Goal: Task Accomplishment & Management: Manage account settings

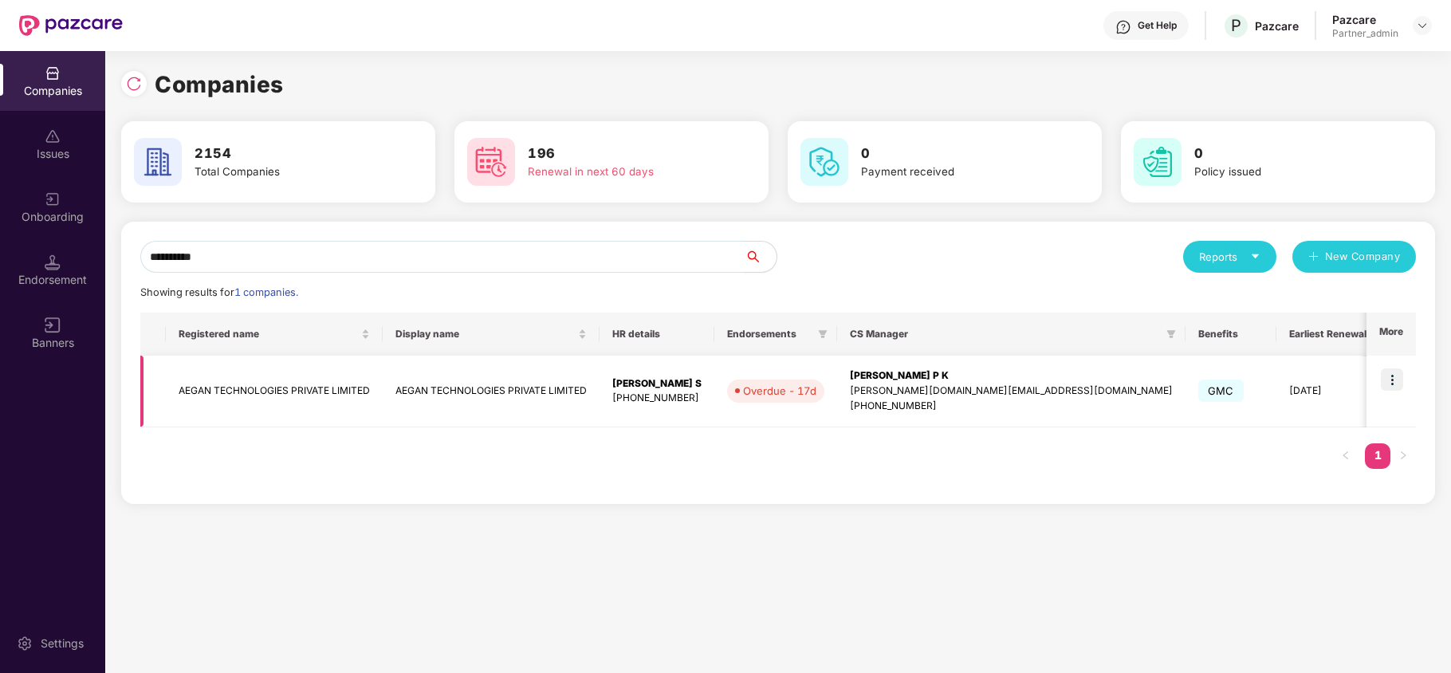
type input "**********"
click at [1395, 375] on img at bounding box center [1392, 379] width 22 height 22
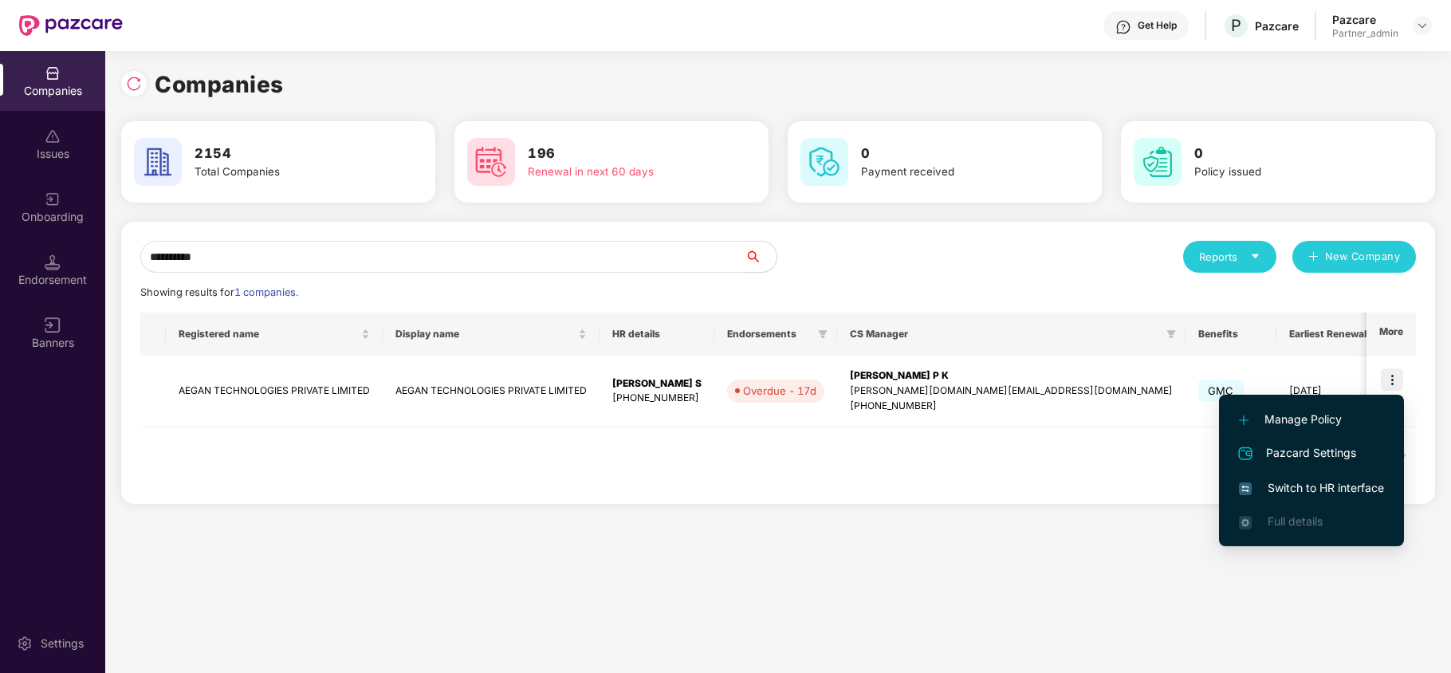
click at [1312, 489] on span "Switch to HR interface" at bounding box center [1311, 488] width 145 height 18
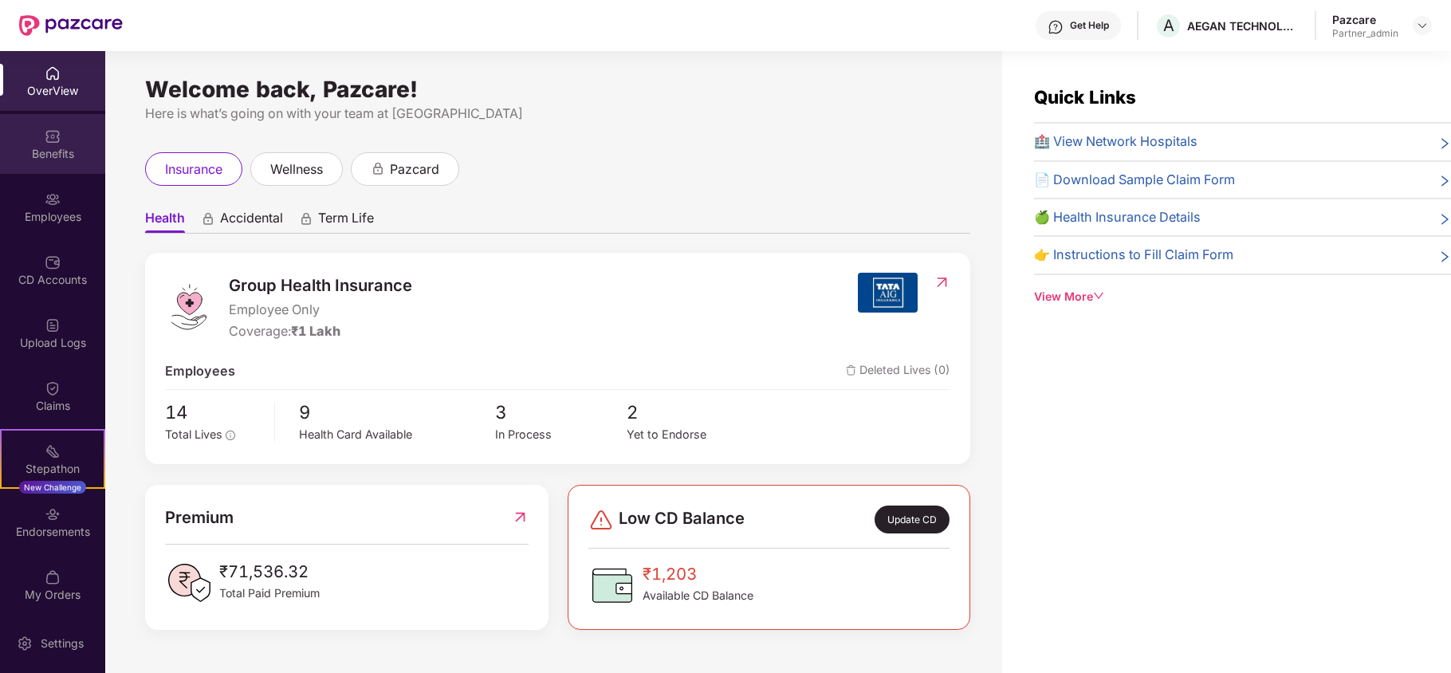
click at [42, 164] on div "Benefits" at bounding box center [52, 144] width 105 height 60
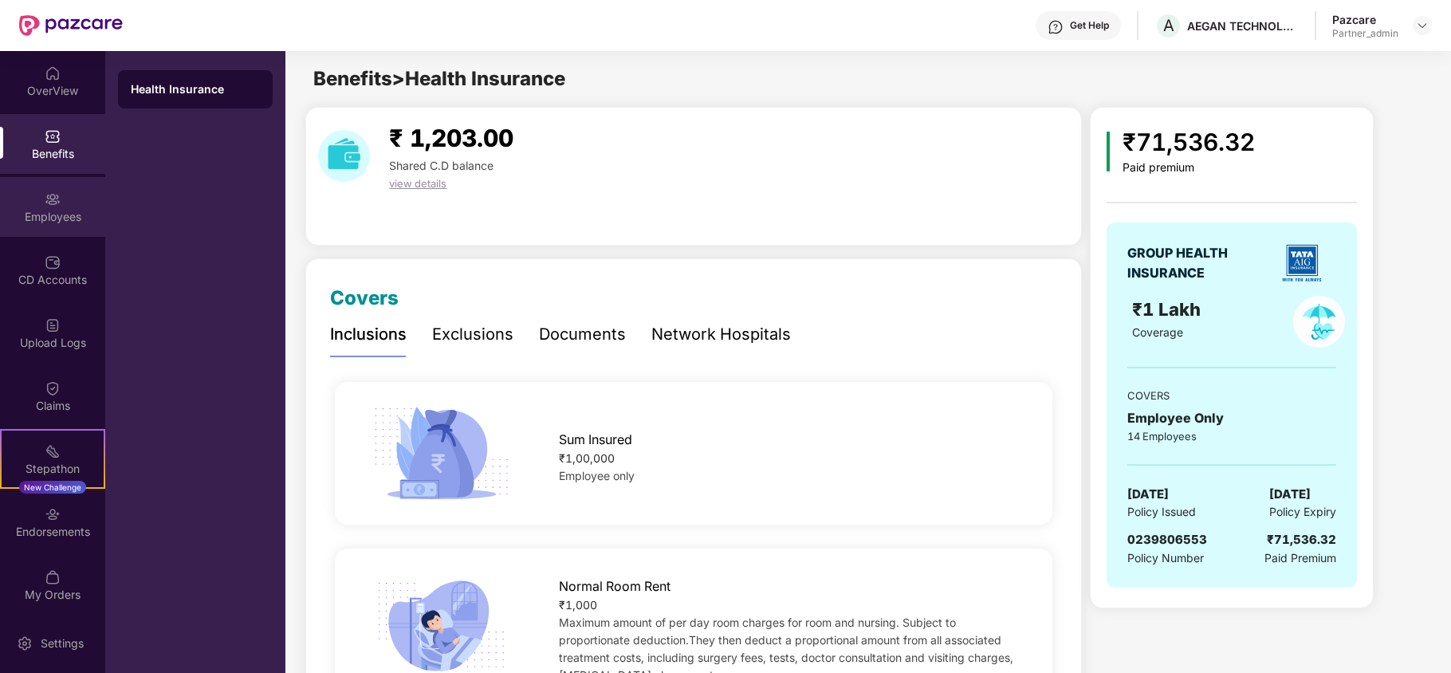
click at [53, 220] on div "Employees" at bounding box center [52, 217] width 105 height 16
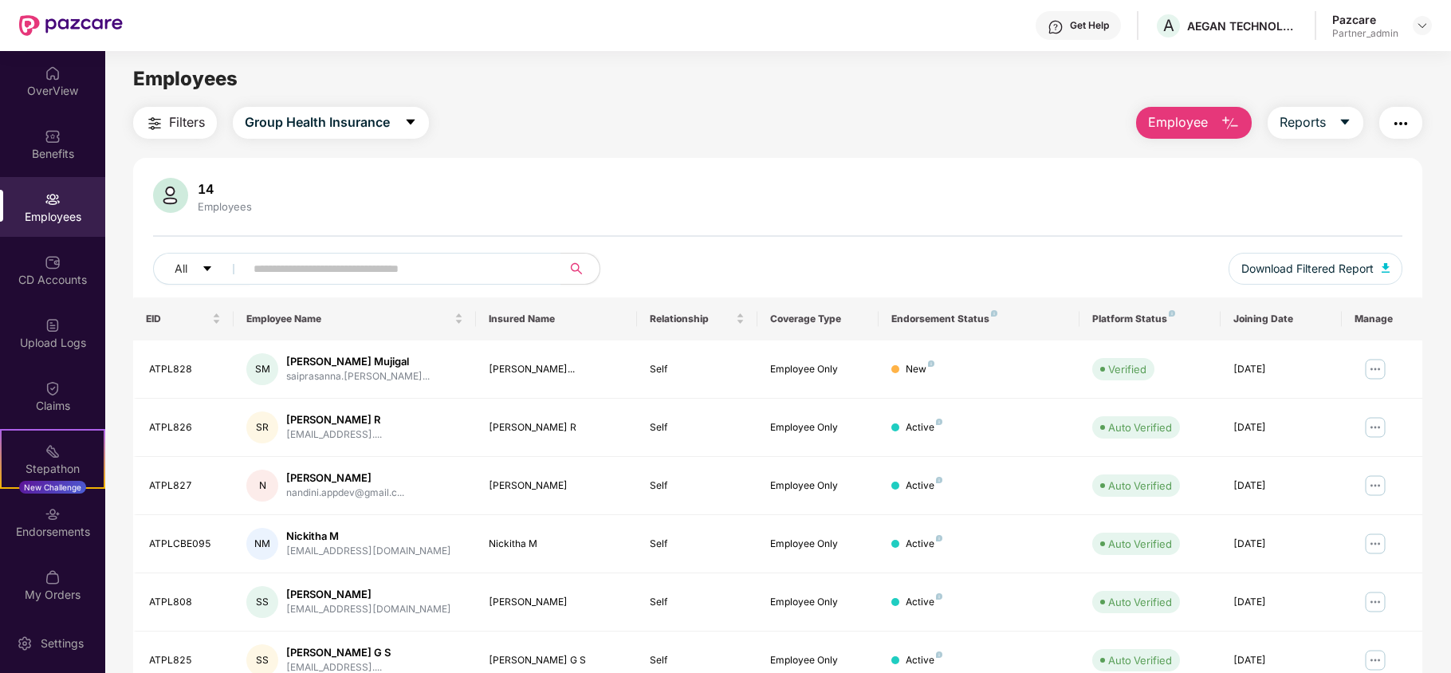
click at [163, 116] on img "button" at bounding box center [154, 123] width 19 height 19
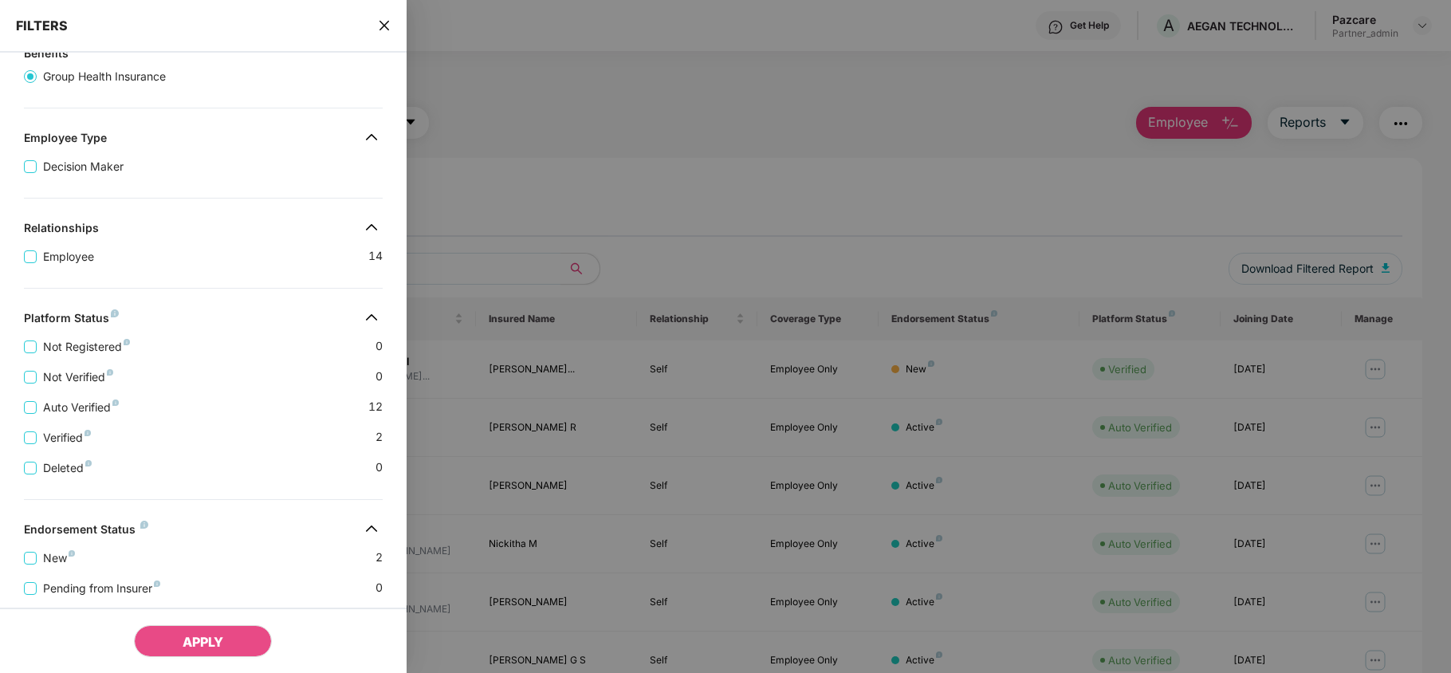
scroll to position [291, 0]
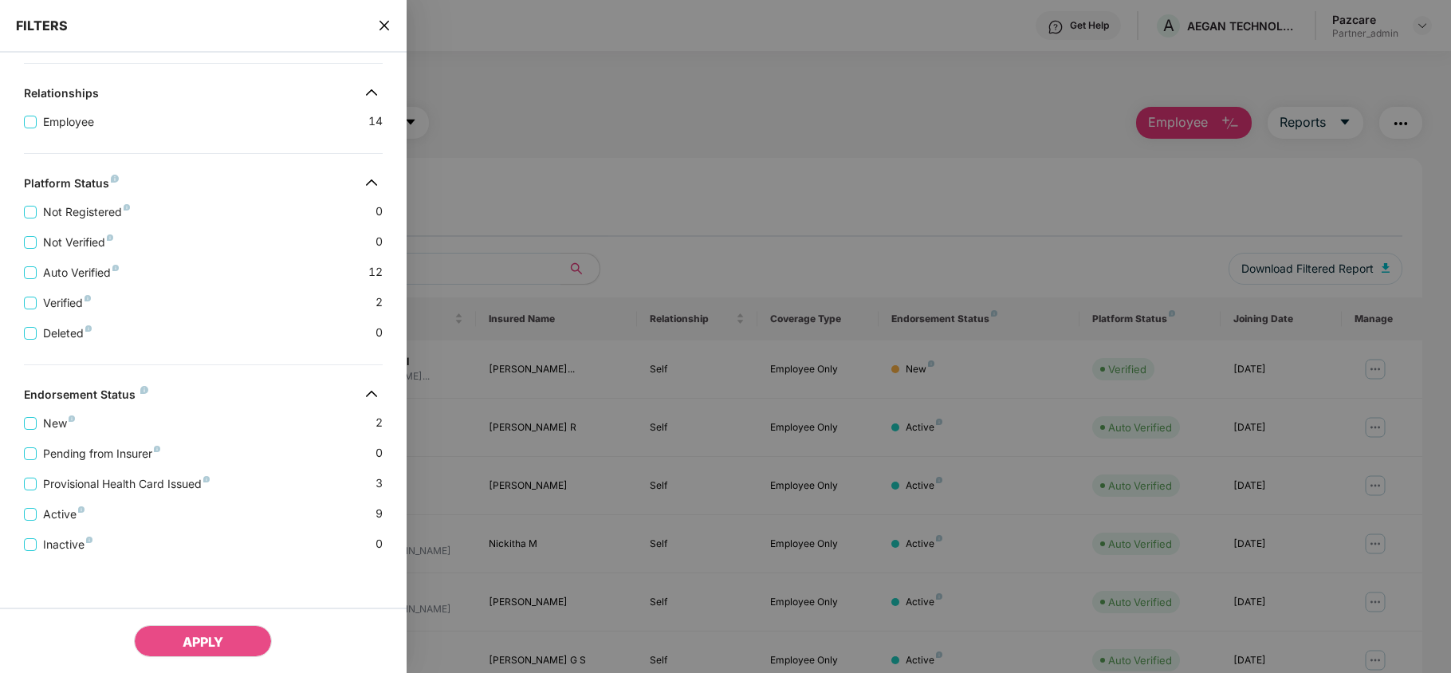
click at [386, 20] on icon "close" at bounding box center [384, 25] width 13 height 13
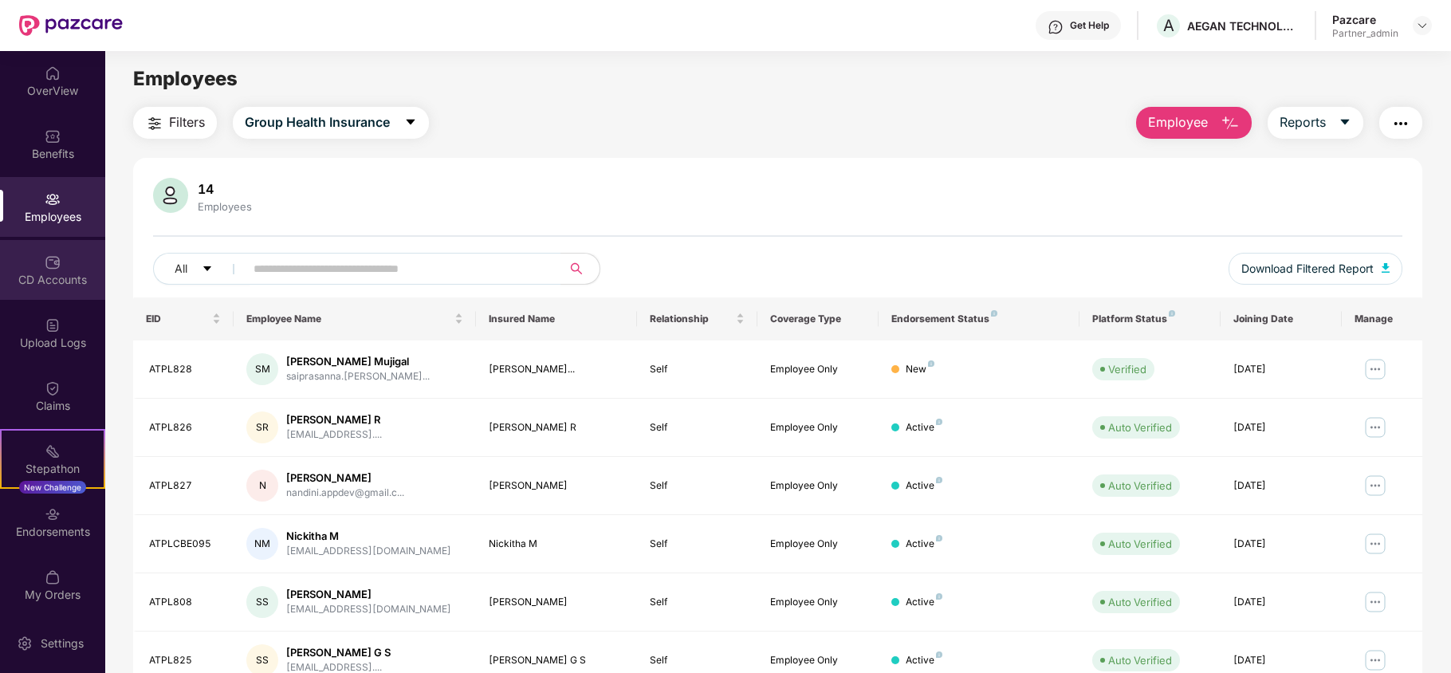
click at [26, 287] on div "CD Accounts" at bounding box center [52, 280] width 105 height 16
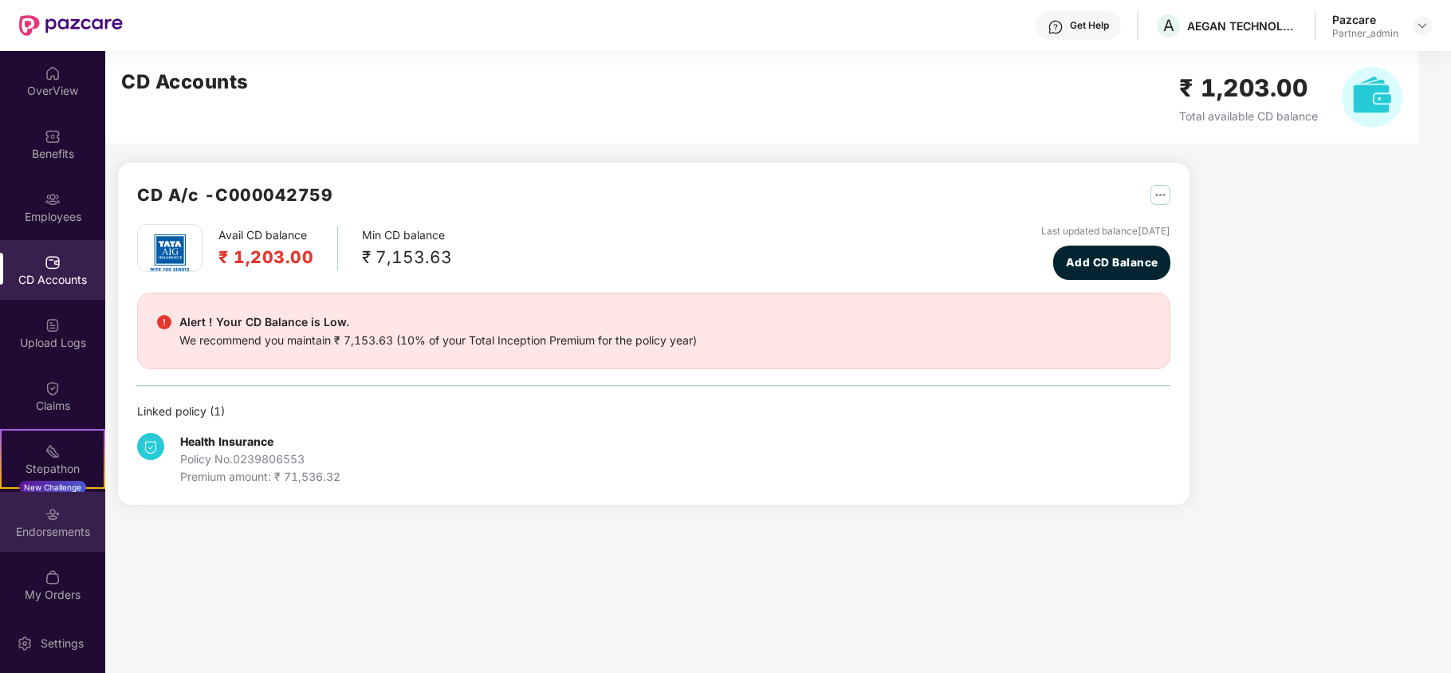
click at [69, 525] on div "Endorsements" at bounding box center [52, 532] width 105 height 16
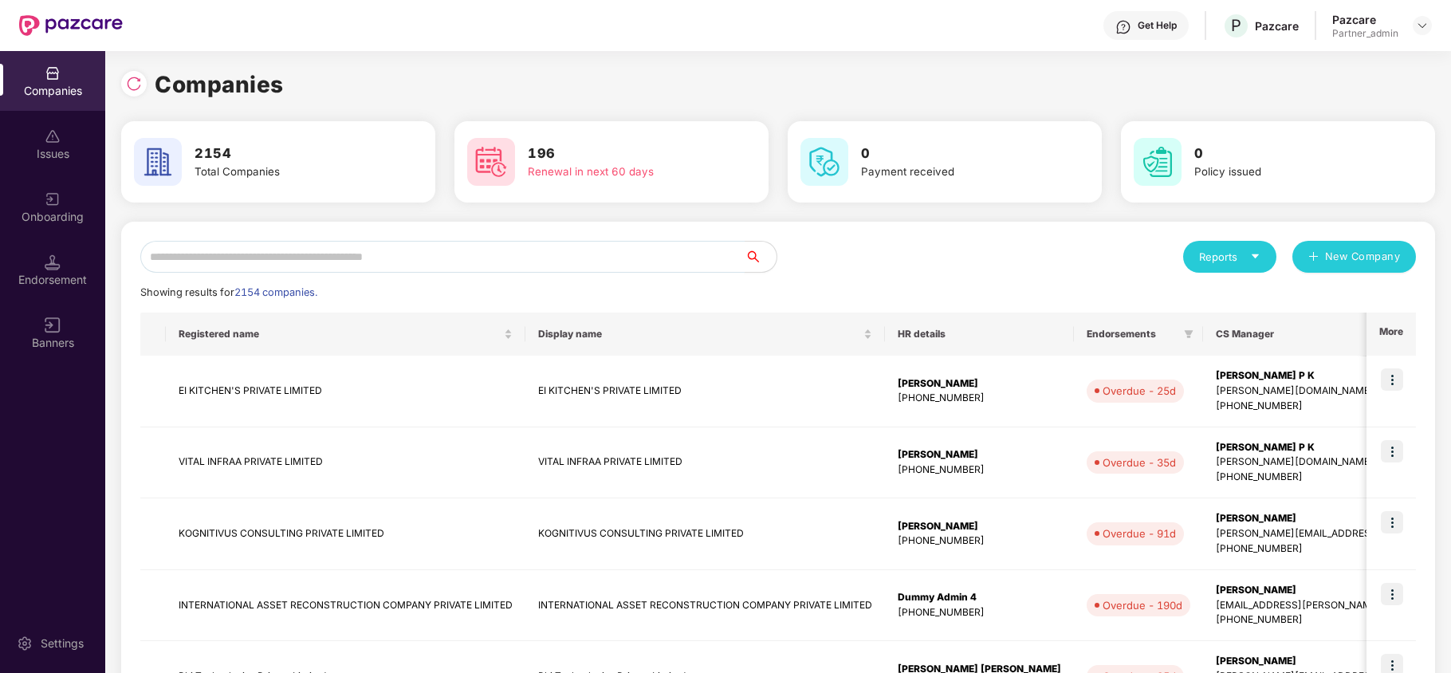
click at [164, 262] on input "text" at bounding box center [442, 257] width 604 height 32
paste input "**********"
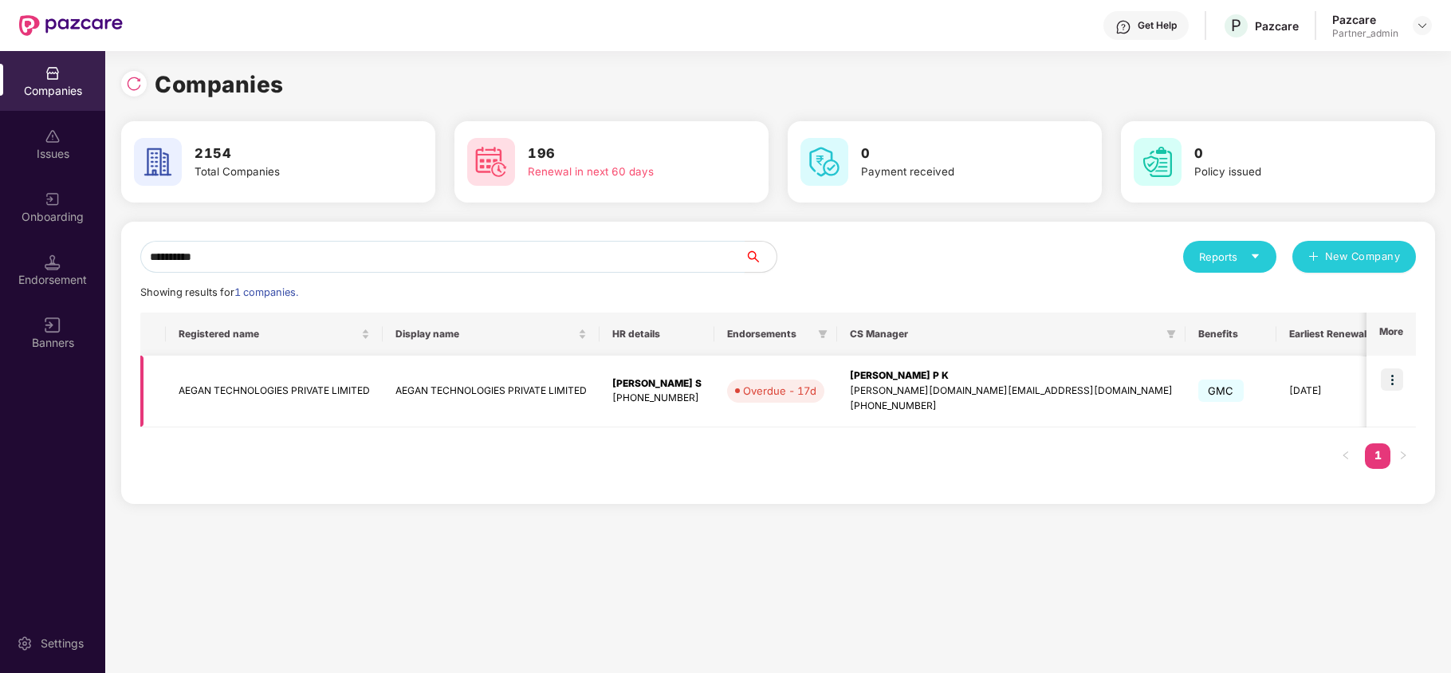
type input "**********"
click at [202, 392] on td "AEGAN TECHNOLOGIES PRIVATE LIMITED" at bounding box center [274, 392] width 217 height 72
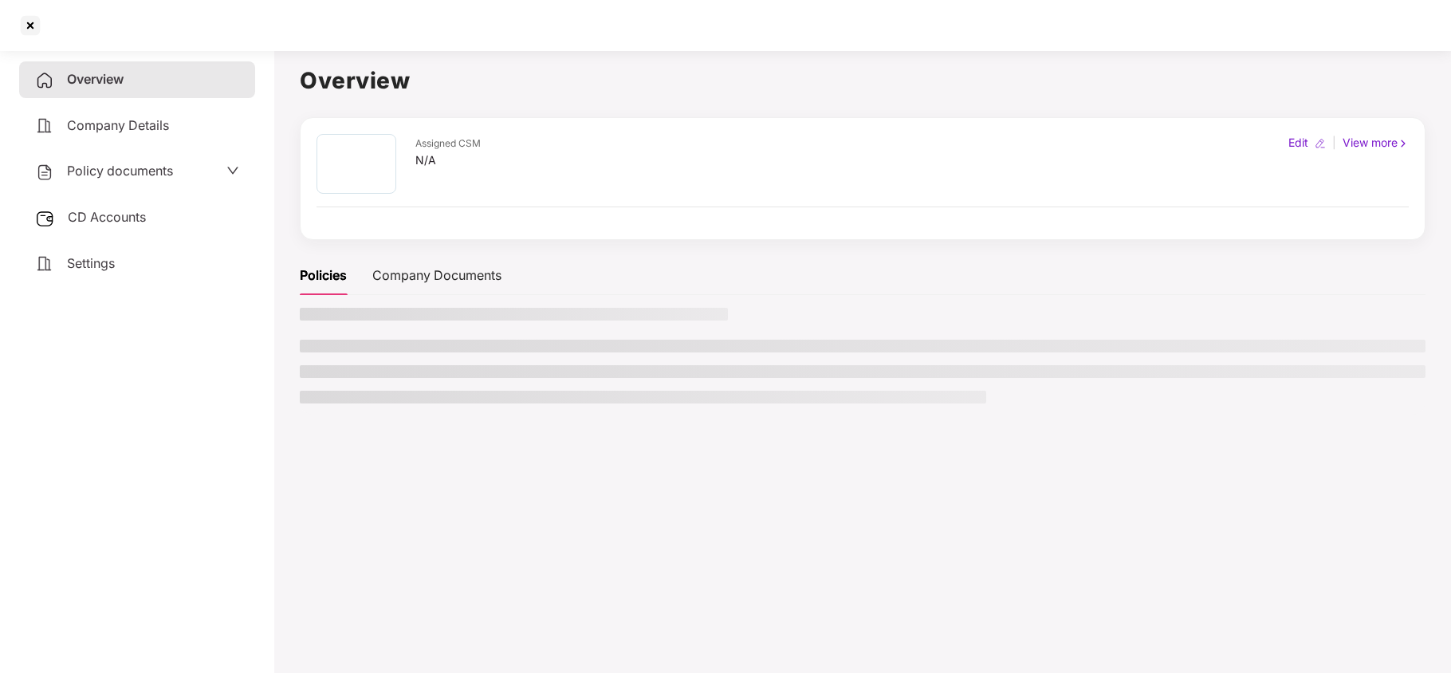
click at [89, 269] on div "Settings" at bounding box center [137, 264] width 236 height 37
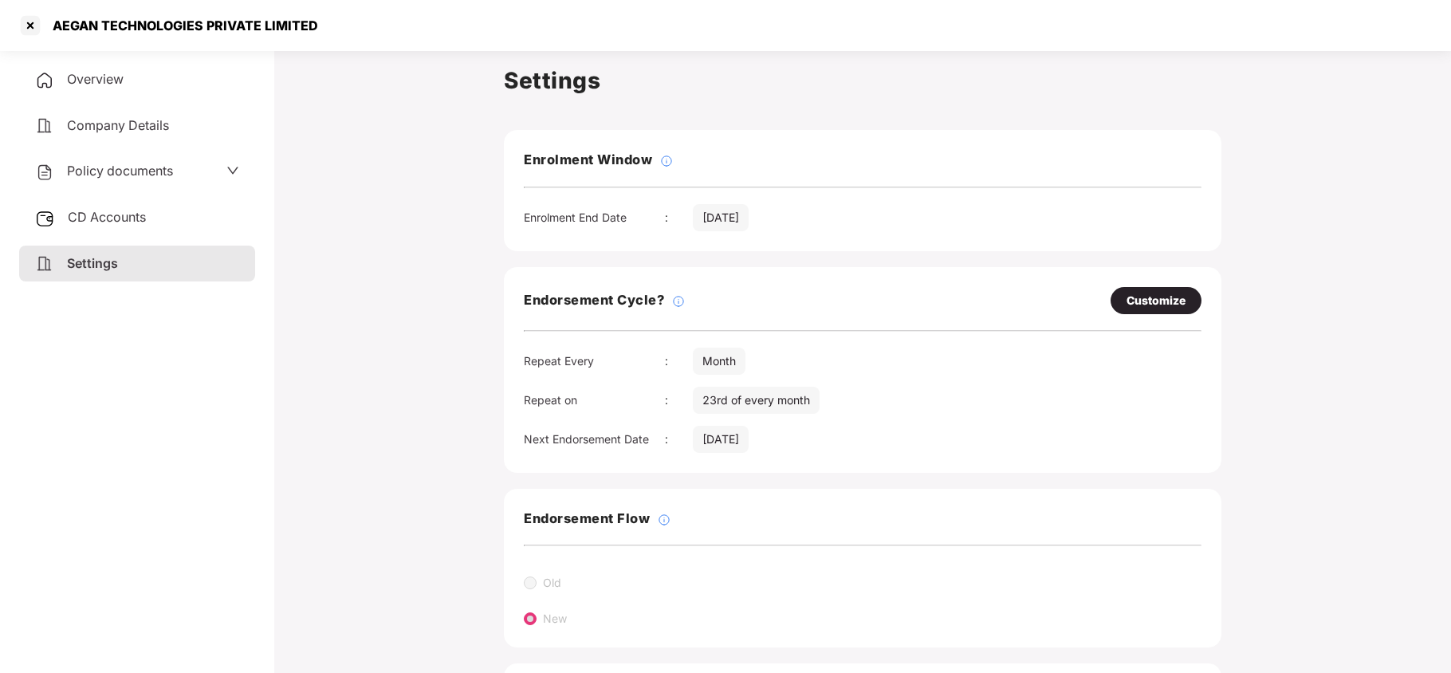
click at [1162, 295] on div "Customize" at bounding box center [1156, 301] width 59 height 18
select select "*****"
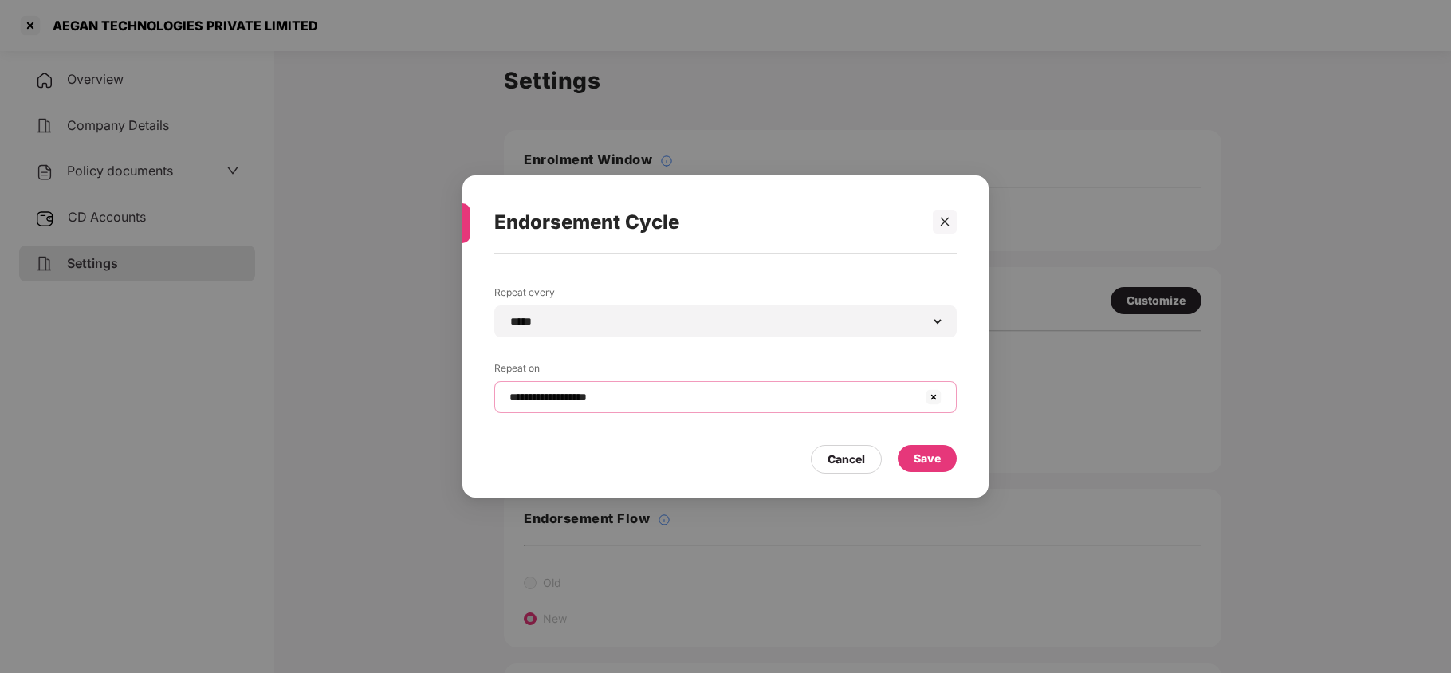
click at [623, 389] on input "**********" at bounding box center [716, 397] width 416 height 17
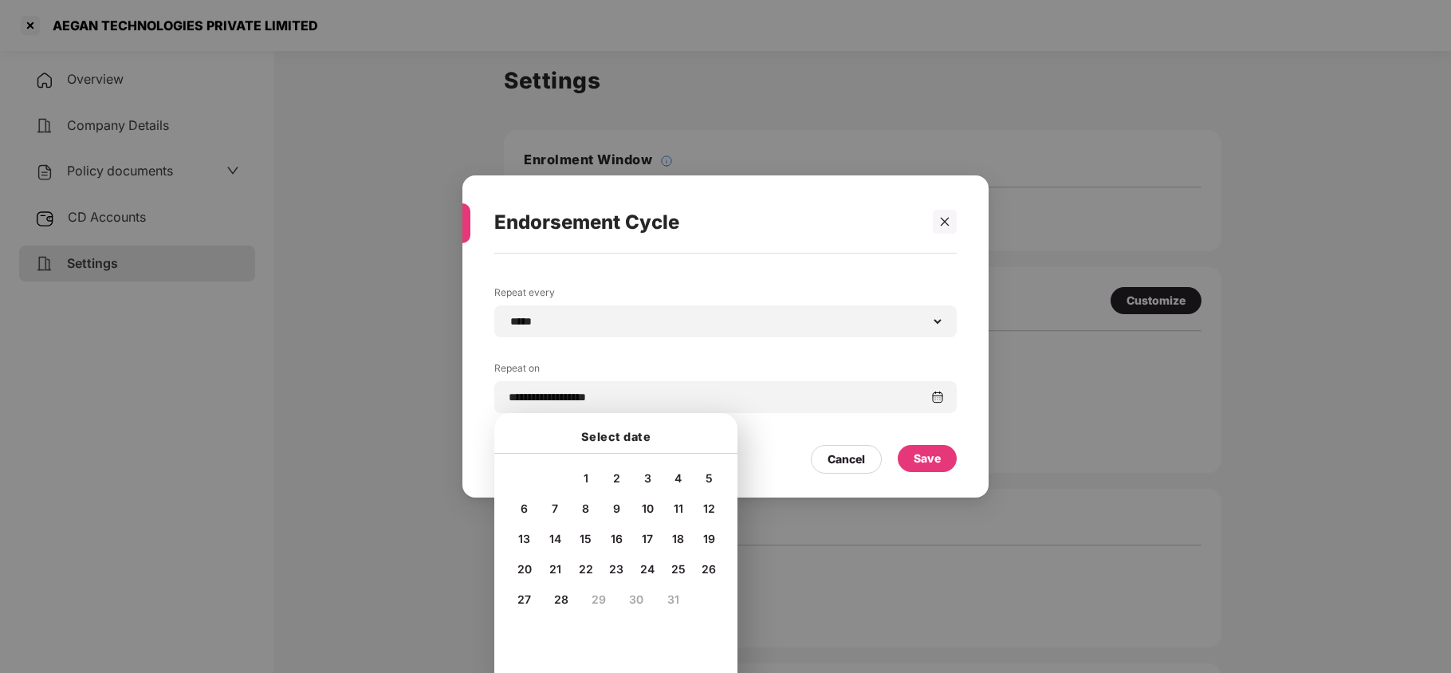
click at [523, 565] on span "20" at bounding box center [524, 569] width 14 height 14
type input "**********"
click at [909, 460] on div "Save" at bounding box center [927, 458] width 59 height 27
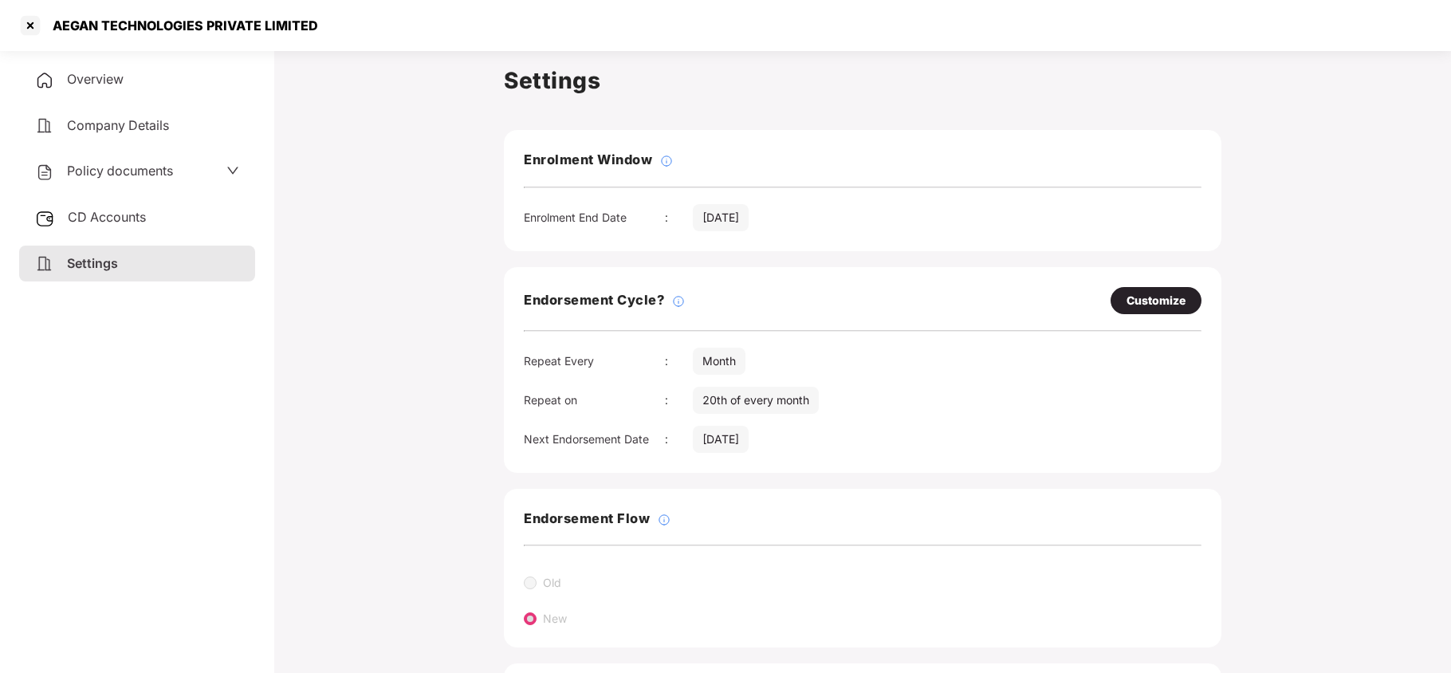
click at [97, 167] on span "Policy documents" at bounding box center [120, 171] width 106 height 16
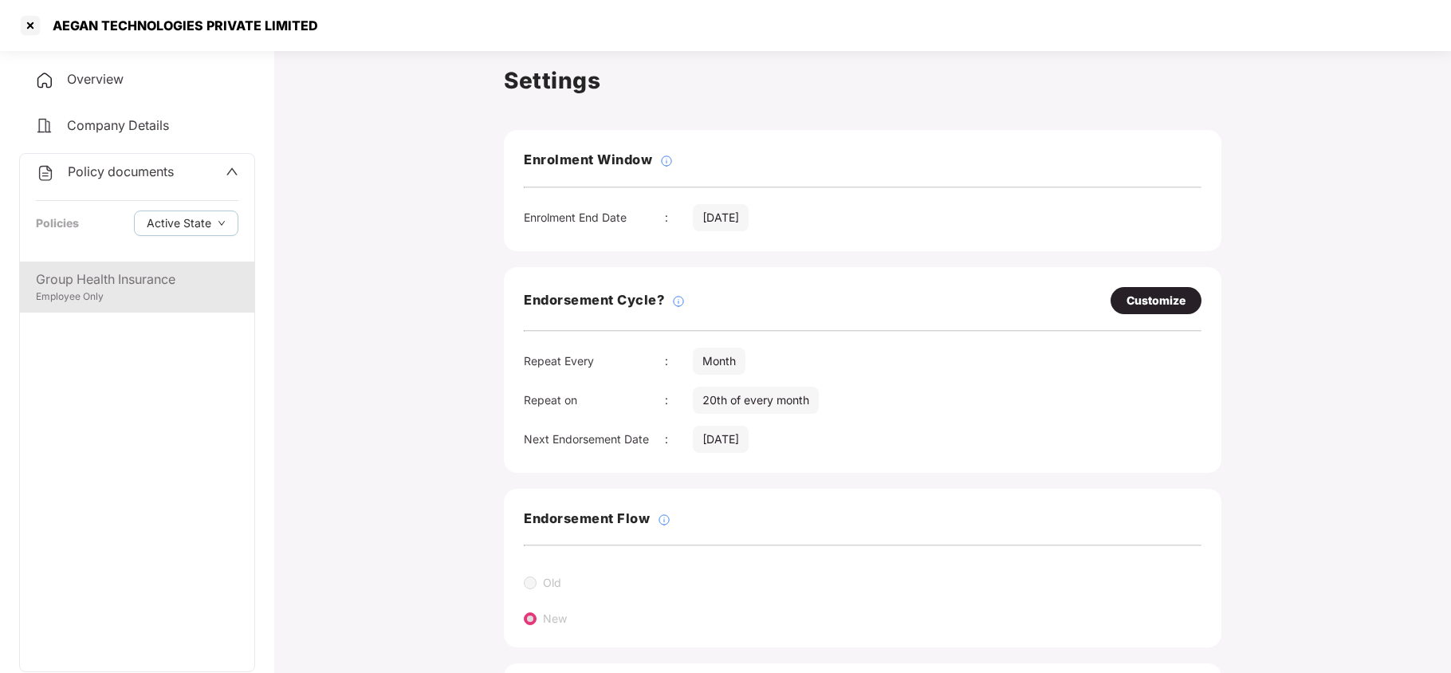
click at [144, 275] on div "Group Health Insurance" at bounding box center [137, 279] width 203 height 20
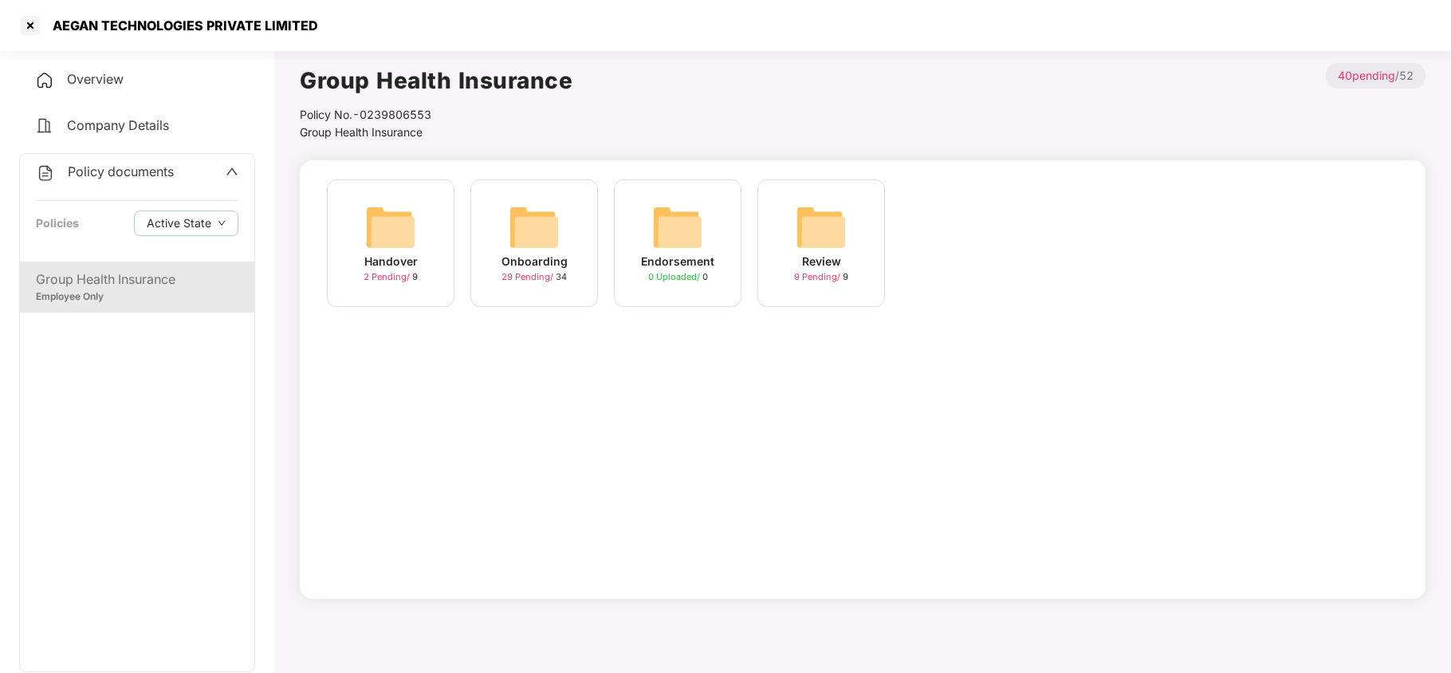
click at [517, 228] on img at bounding box center [534, 227] width 51 height 51
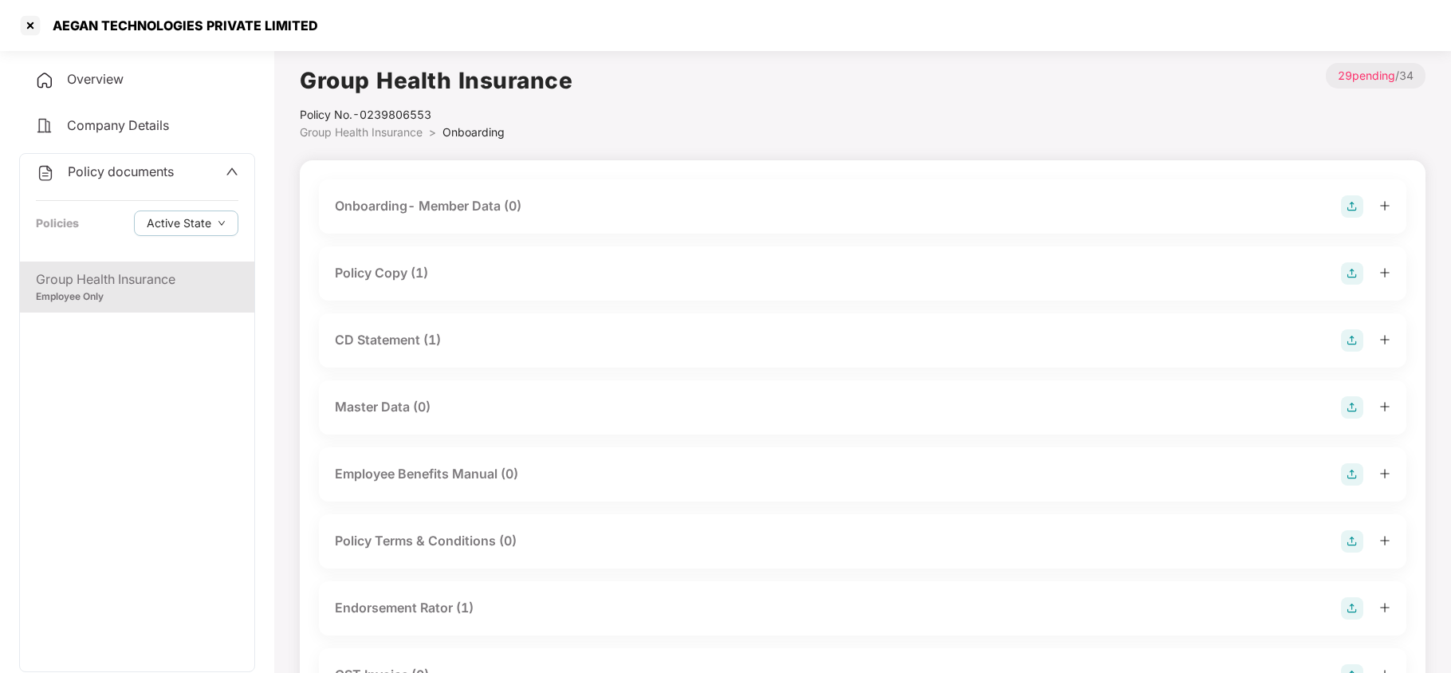
click at [422, 271] on div "Policy Copy (1)" at bounding box center [381, 273] width 93 height 20
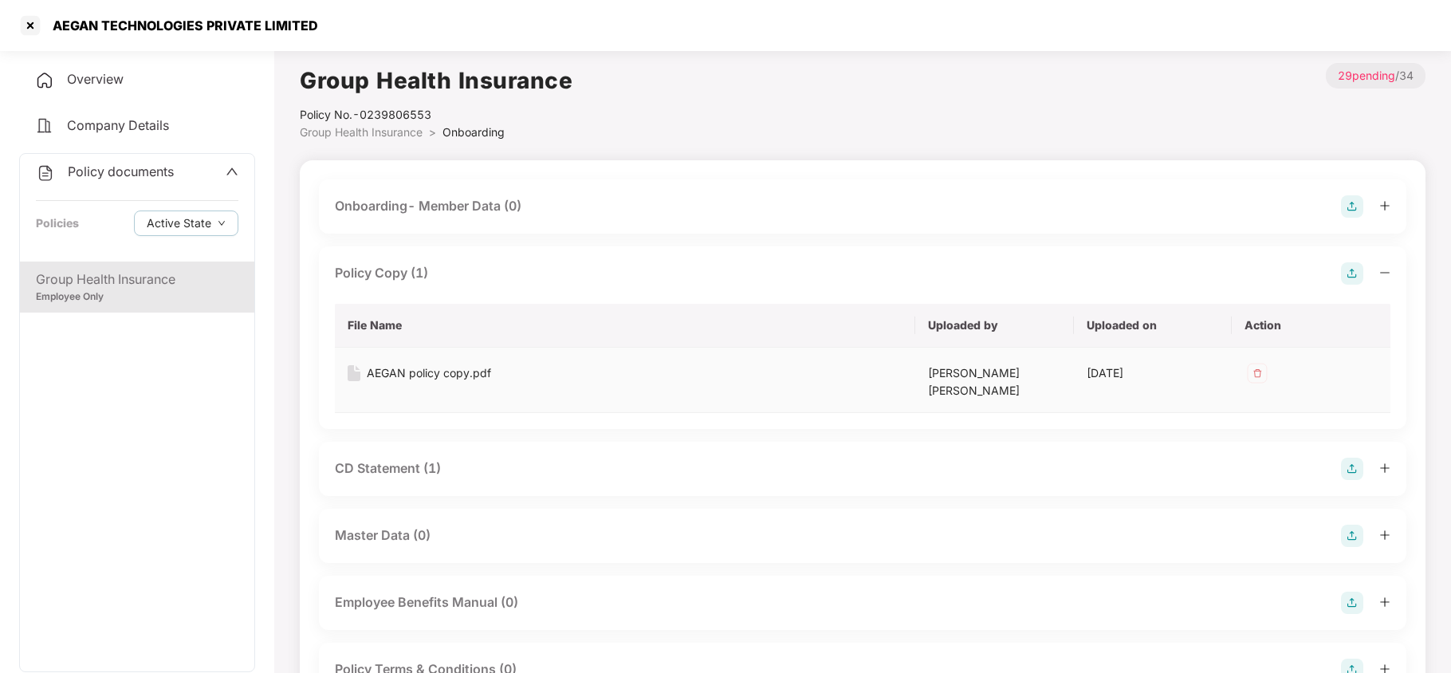
click at [457, 376] on div "AEGAN policy copy.pdf" at bounding box center [429, 373] width 124 height 18
click at [408, 463] on div "CD Statement (1)" at bounding box center [388, 468] width 106 height 20
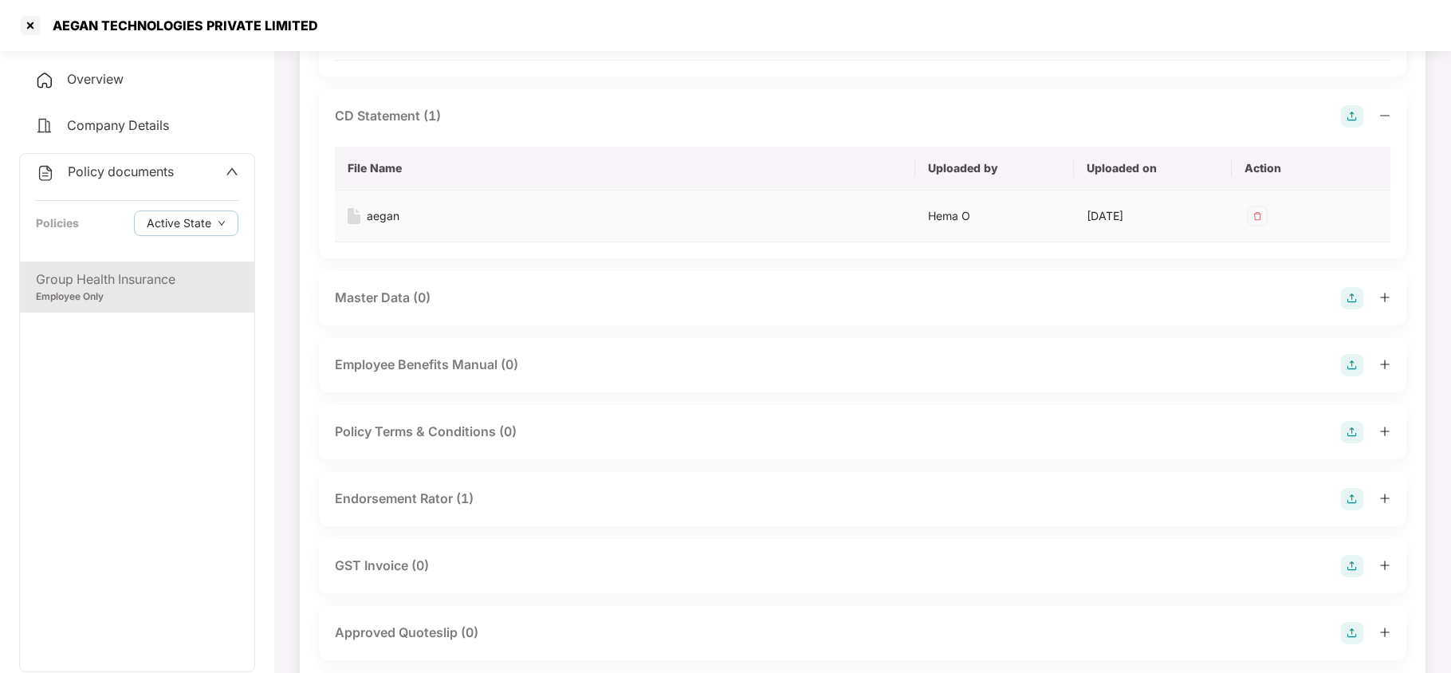
scroll to position [425, 0]
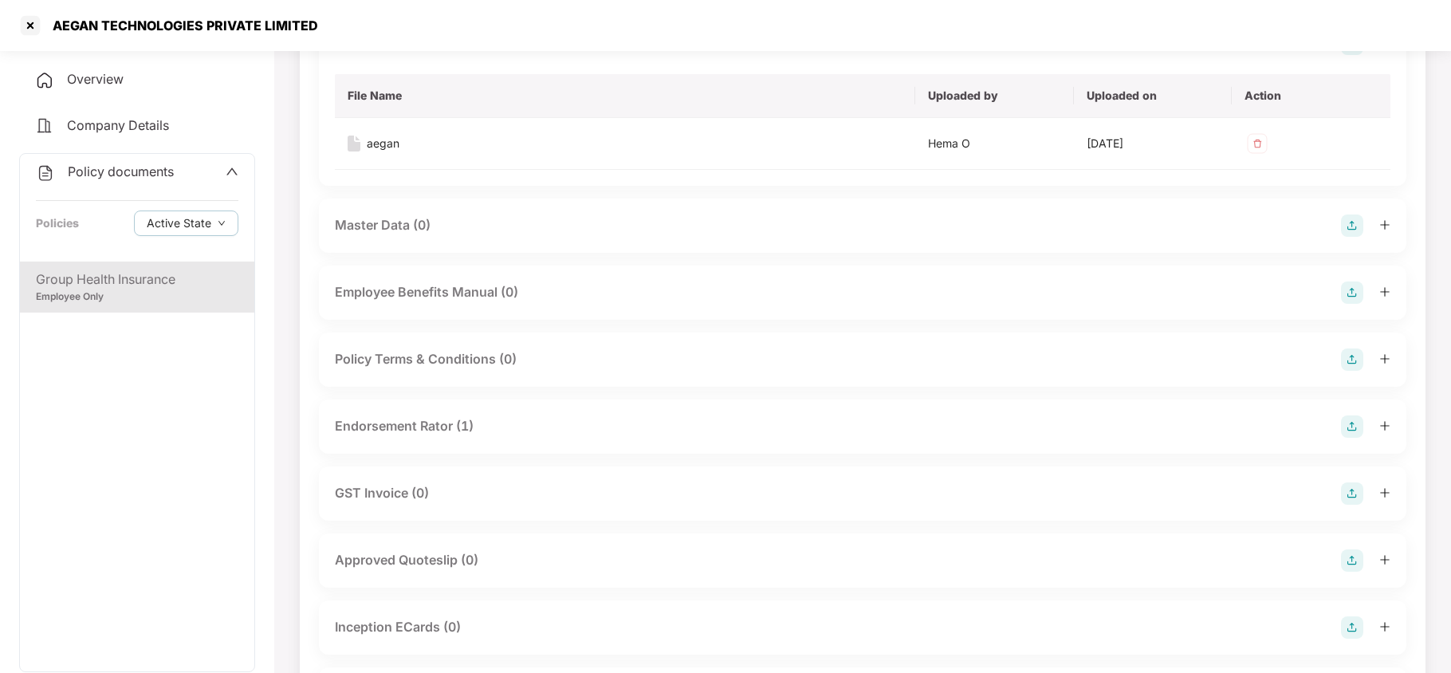
click at [426, 416] on div "Endorsement Rator (1)" at bounding box center [404, 426] width 139 height 20
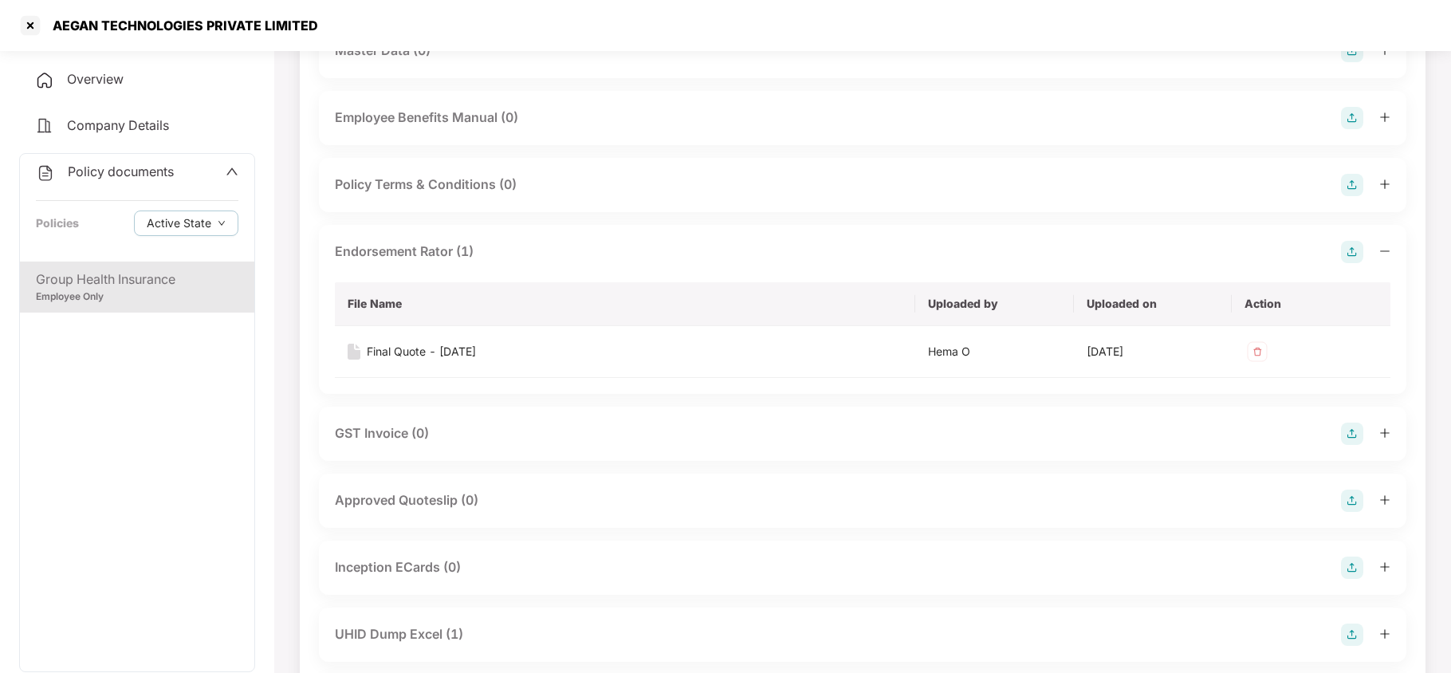
scroll to position [638, 0]
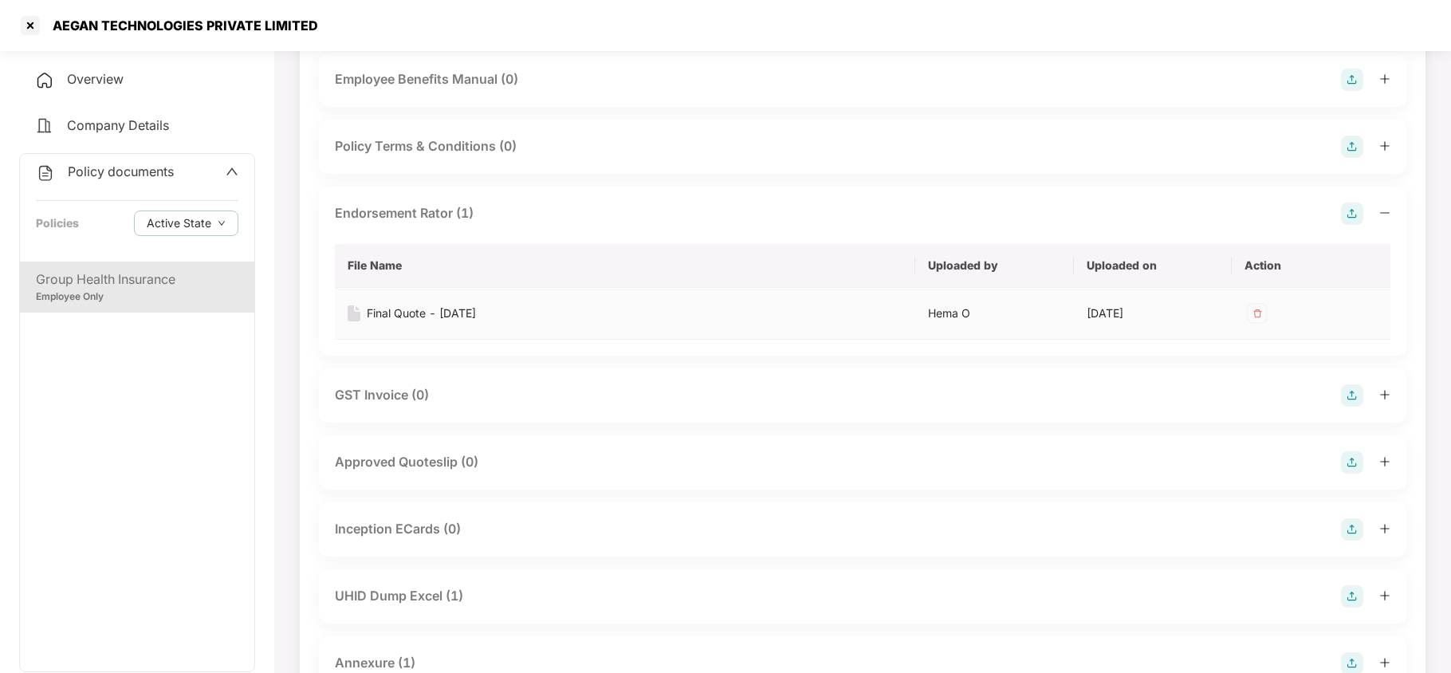
click at [429, 305] on div "Final Quote - [DATE]" at bounding box center [421, 314] width 109 height 18
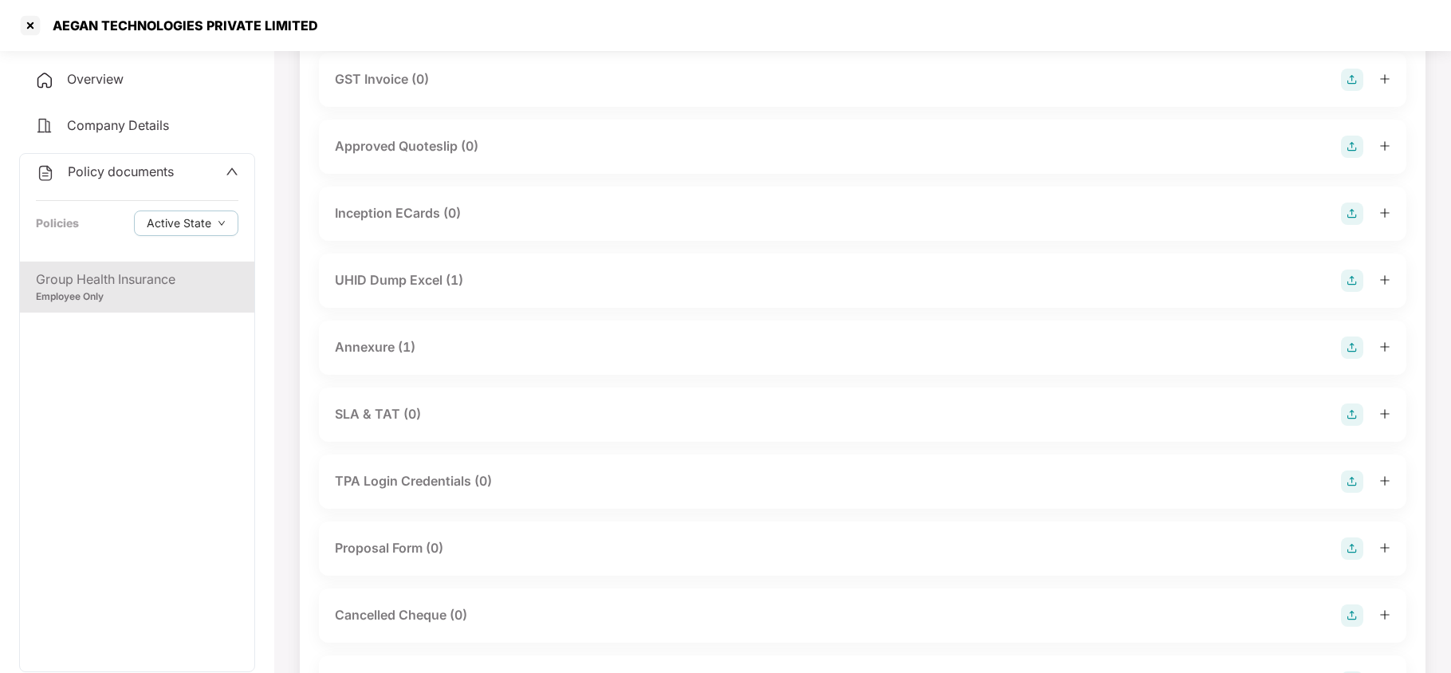
scroll to position [957, 0]
click at [391, 334] on div "Annexure (1)" at bounding box center [375, 344] width 81 height 20
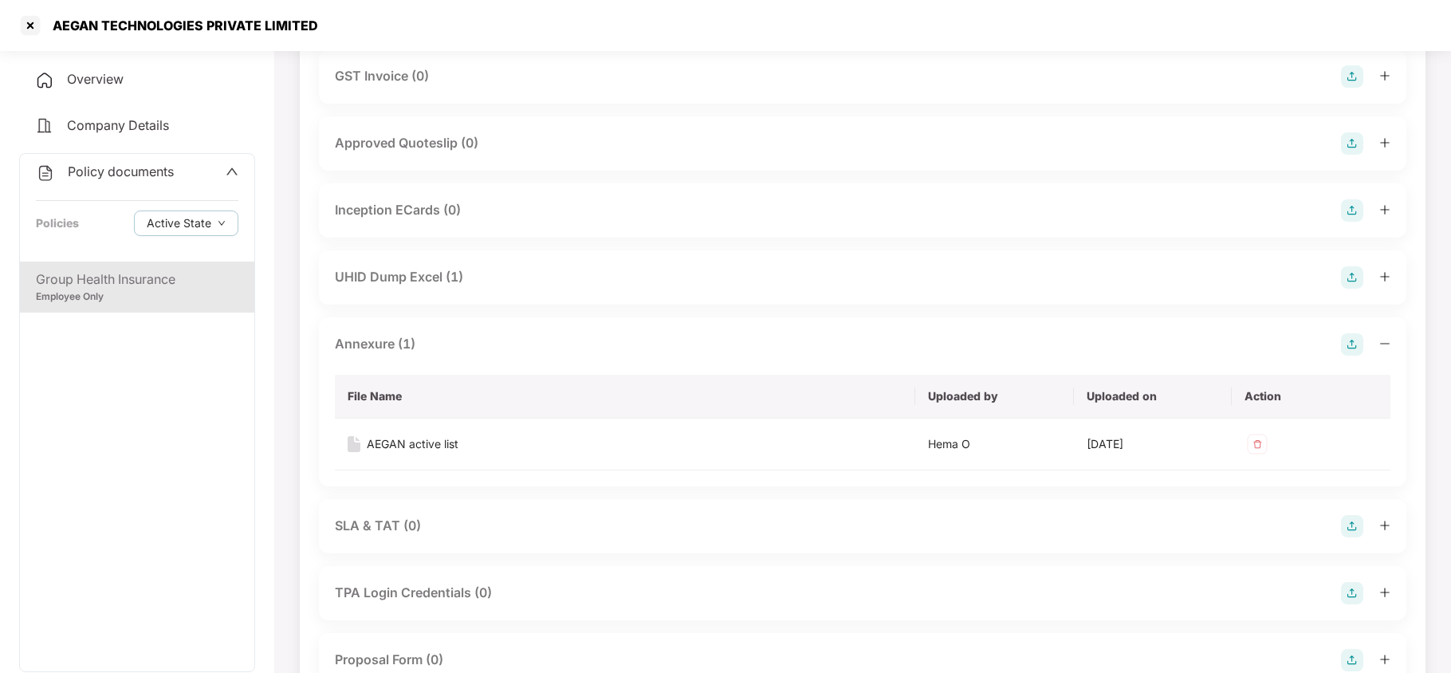
scroll to position [1063, 0]
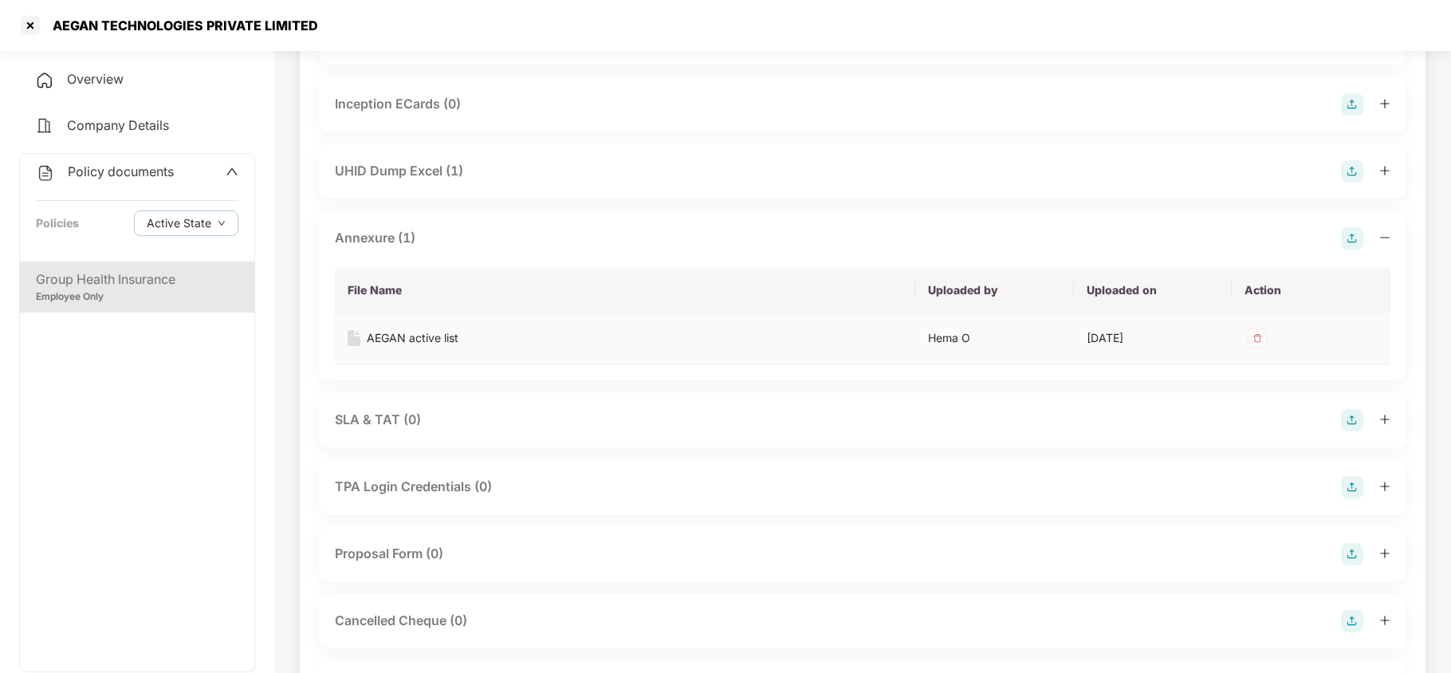
click at [410, 329] on div "AEGAN active list" at bounding box center [413, 338] width 92 height 18
click at [439, 161] on div "UHID Dump Excel (1)" at bounding box center [399, 171] width 128 height 20
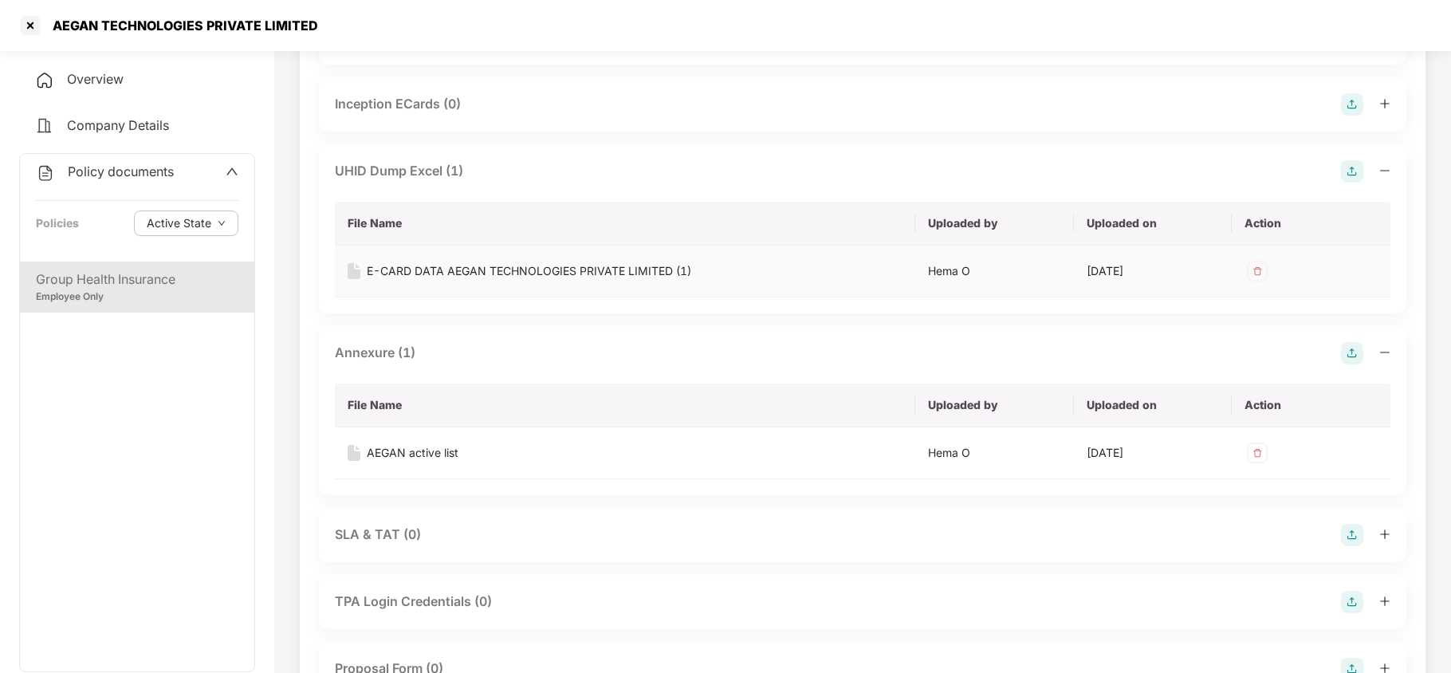
click at [478, 262] on div "E-CARD DATA AEGAN TECHNOLOGIES PRIVATE LIMITED (1)" at bounding box center [529, 271] width 324 height 18
click at [36, 24] on div at bounding box center [31, 26] width 26 height 26
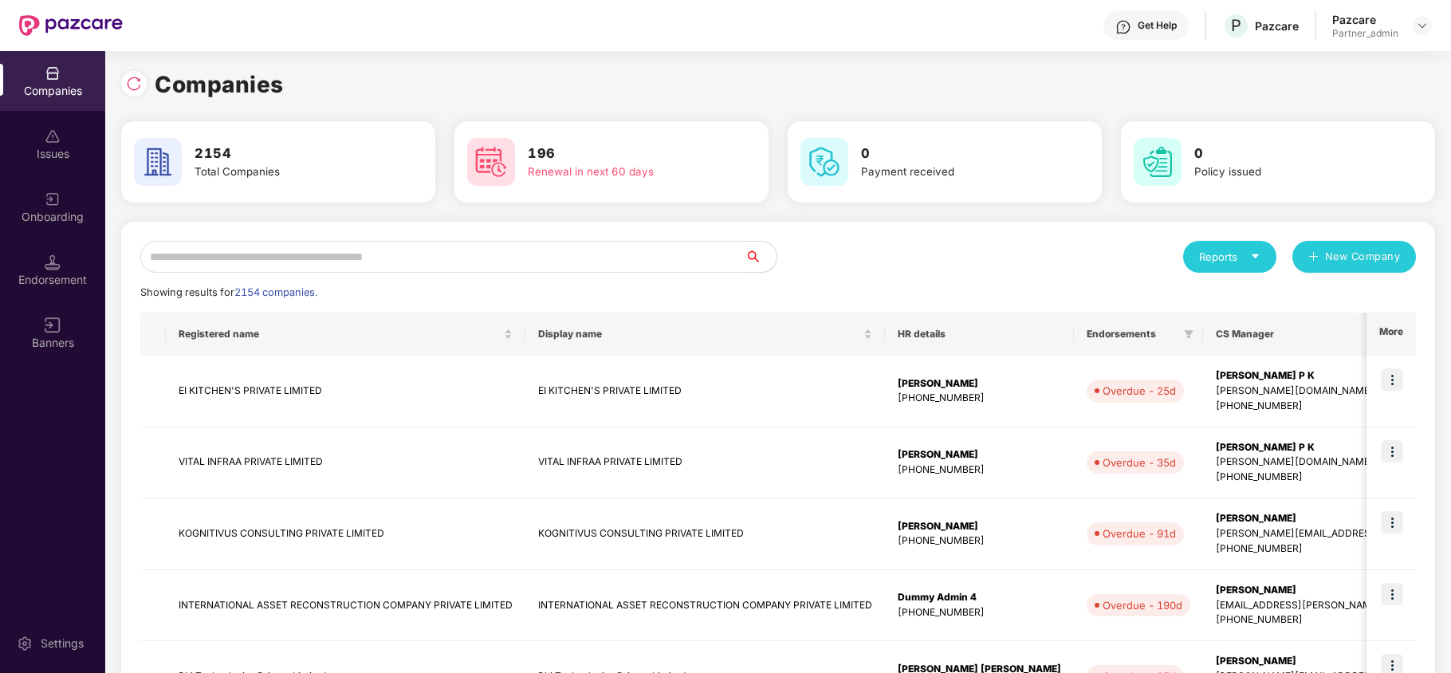
click at [212, 254] on input "text" at bounding box center [442, 257] width 604 height 32
paste input "**********"
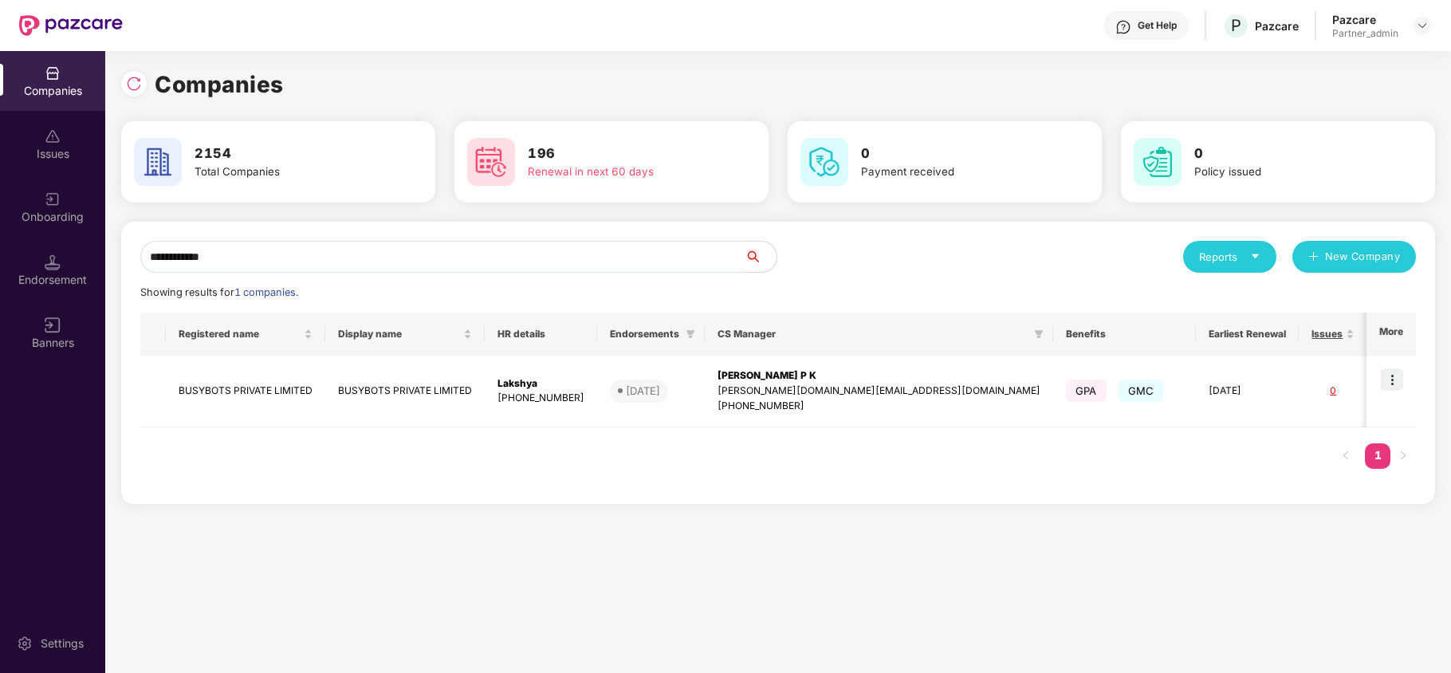
type input "**********"
click at [199, 389] on td "BUSYBOTS PRIVATE LIMITED" at bounding box center [245, 392] width 159 height 72
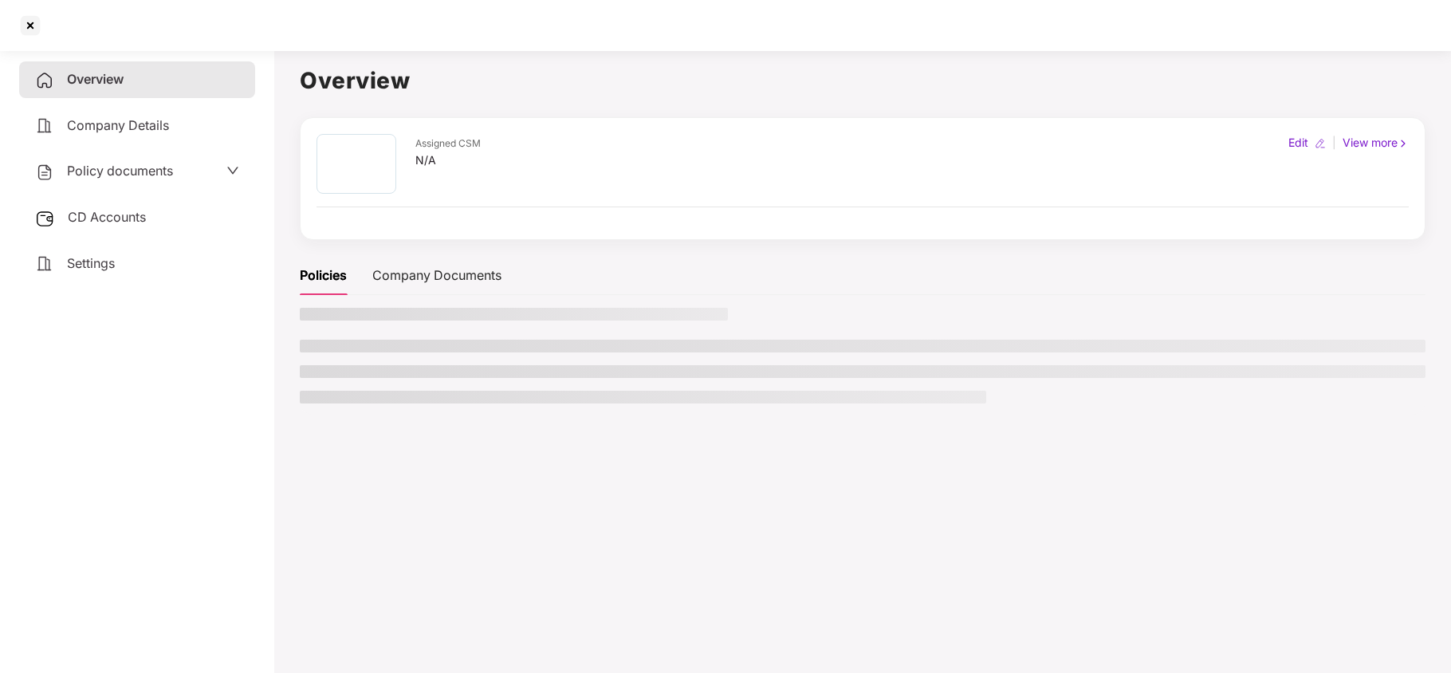
click at [80, 265] on span "Settings" at bounding box center [91, 263] width 48 height 16
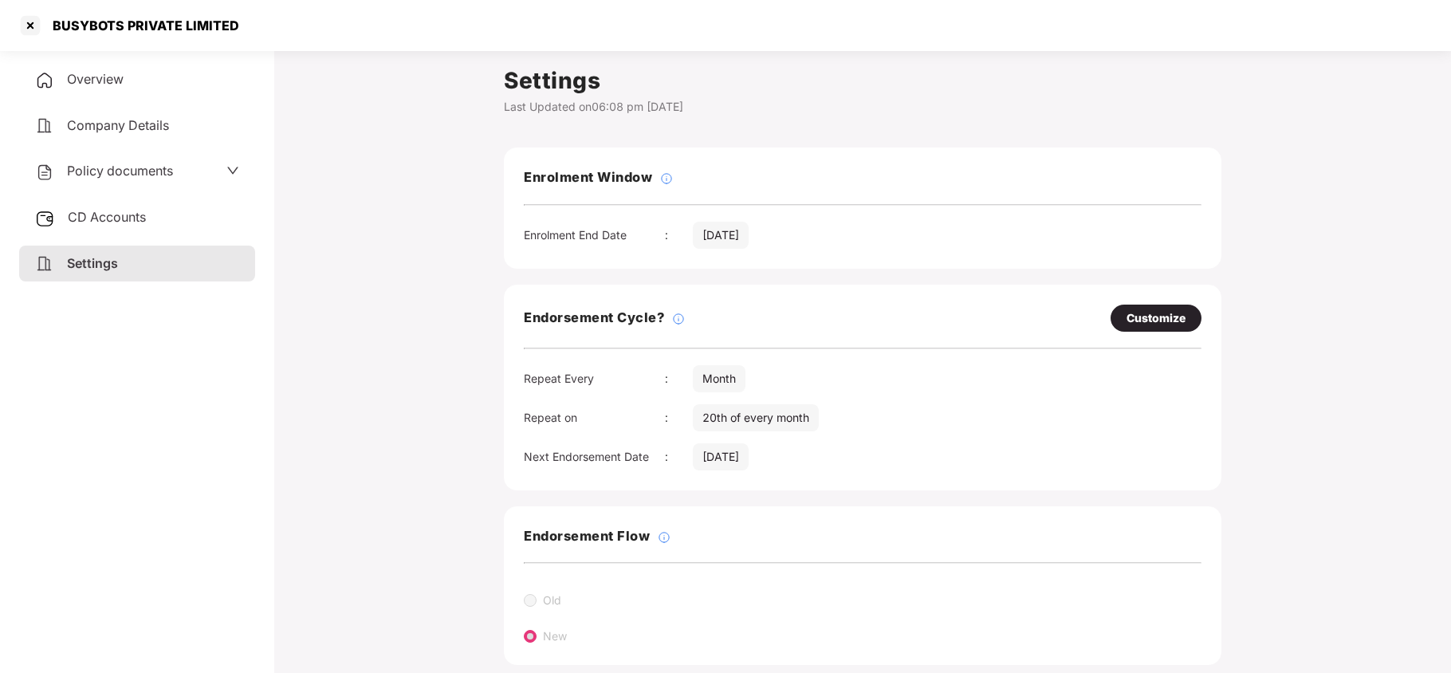
click at [106, 175] on span "Policy documents" at bounding box center [120, 171] width 106 height 16
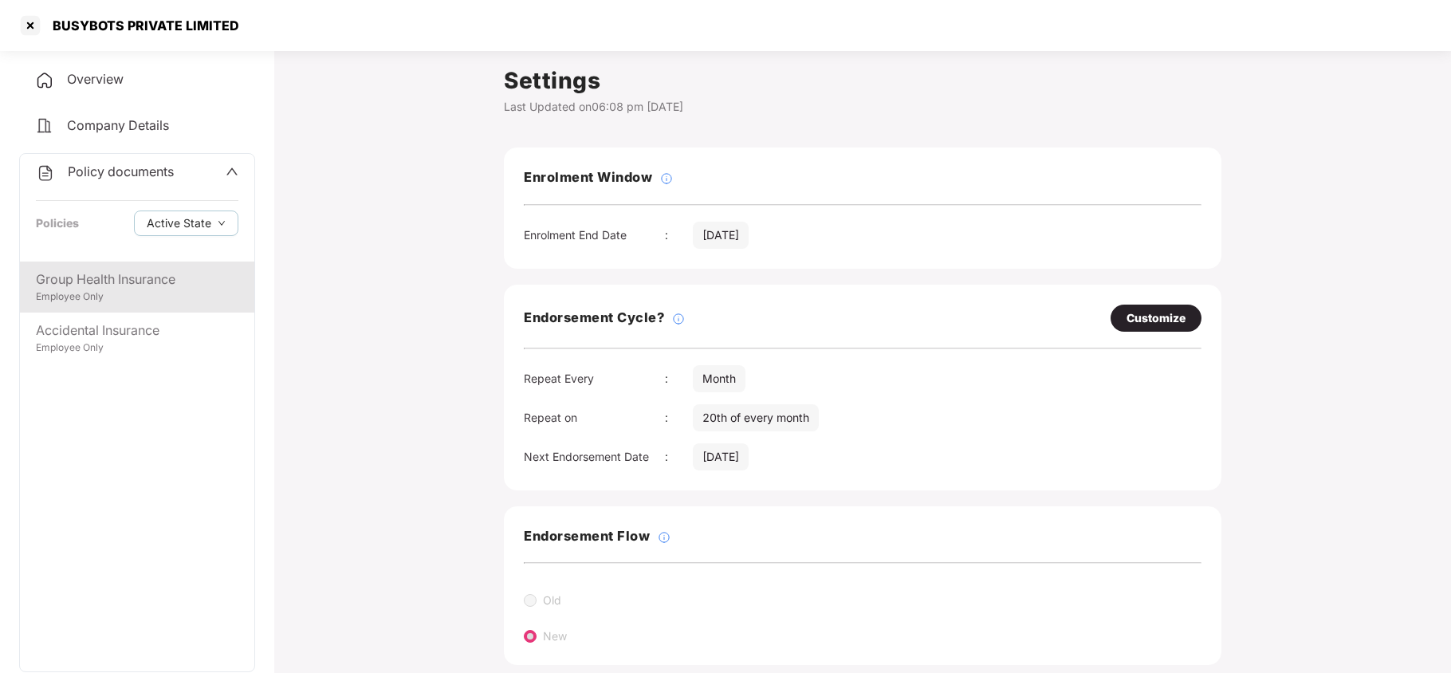
click at [81, 291] on div "Employee Only" at bounding box center [137, 296] width 203 height 15
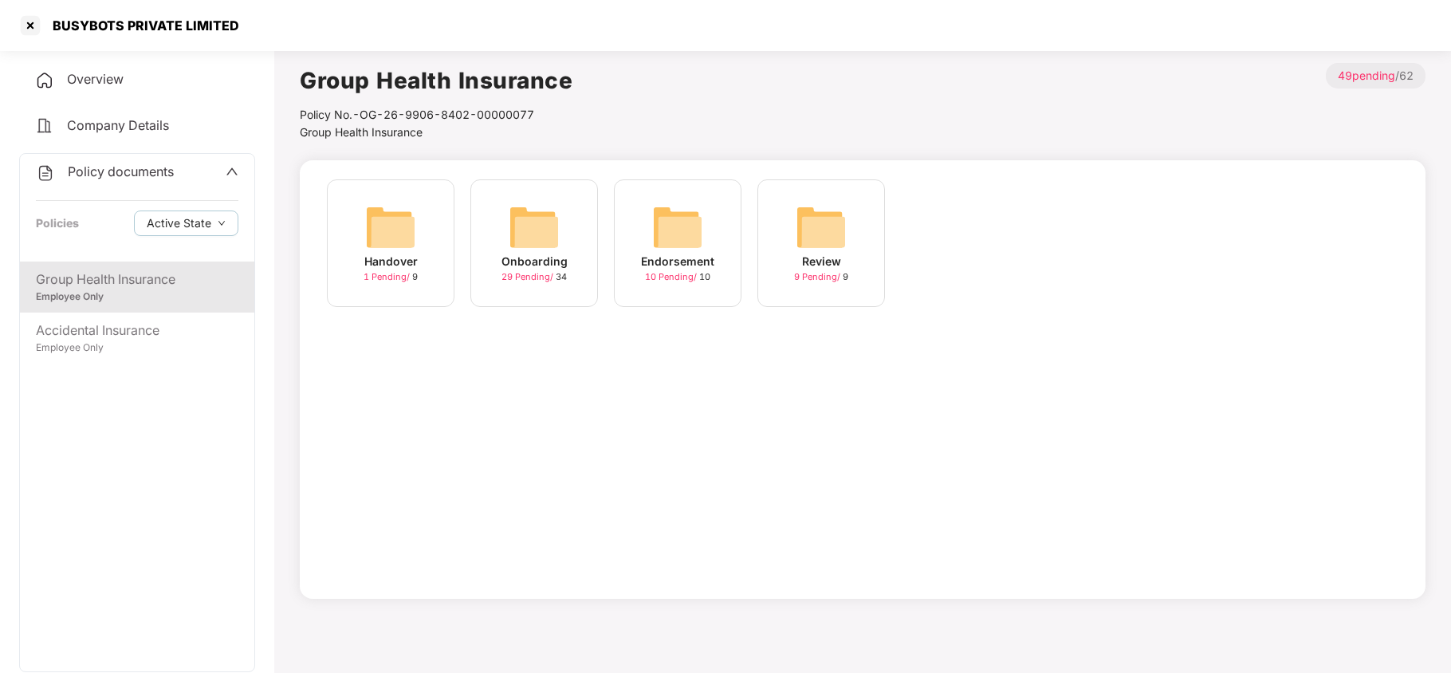
click at [528, 222] on img at bounding box center [534, 227] width 51 height 51
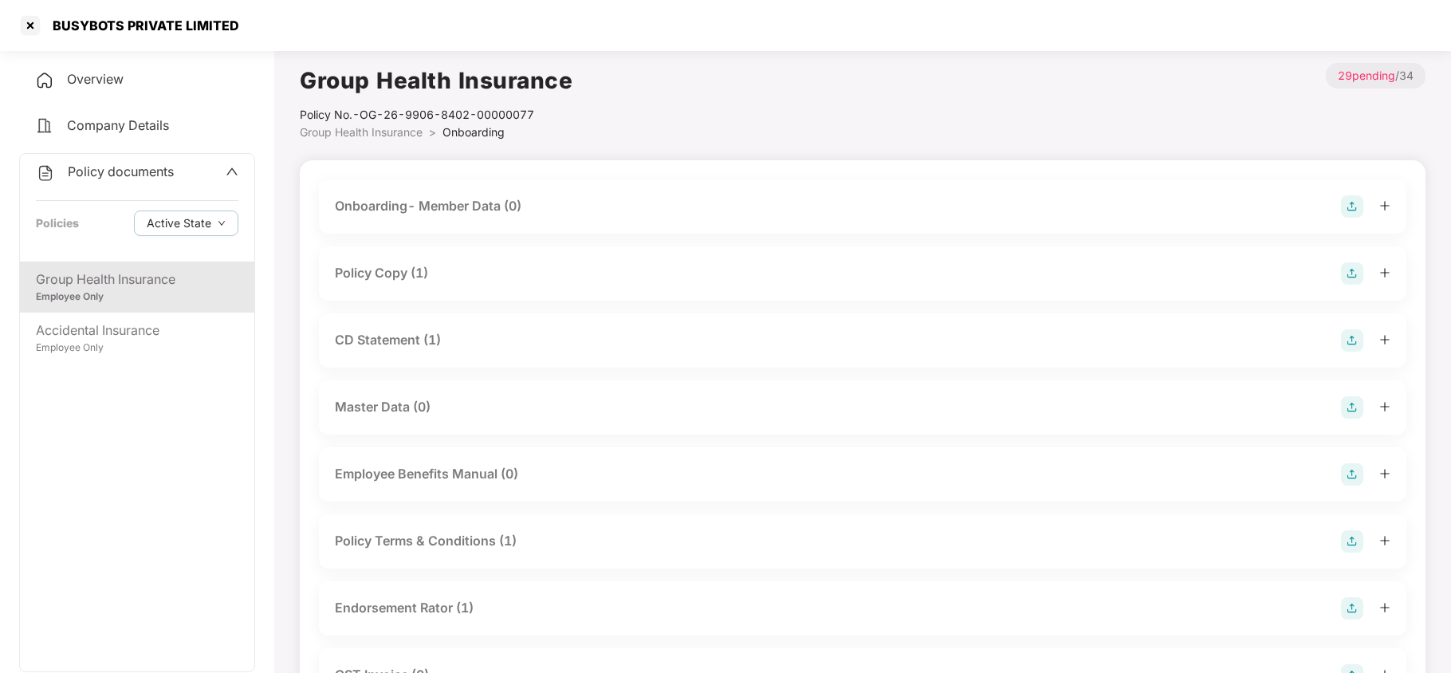
click at [439, 274] on div "Policy Copy (1)" at bounding box center [863, 273] width 1056 height 22
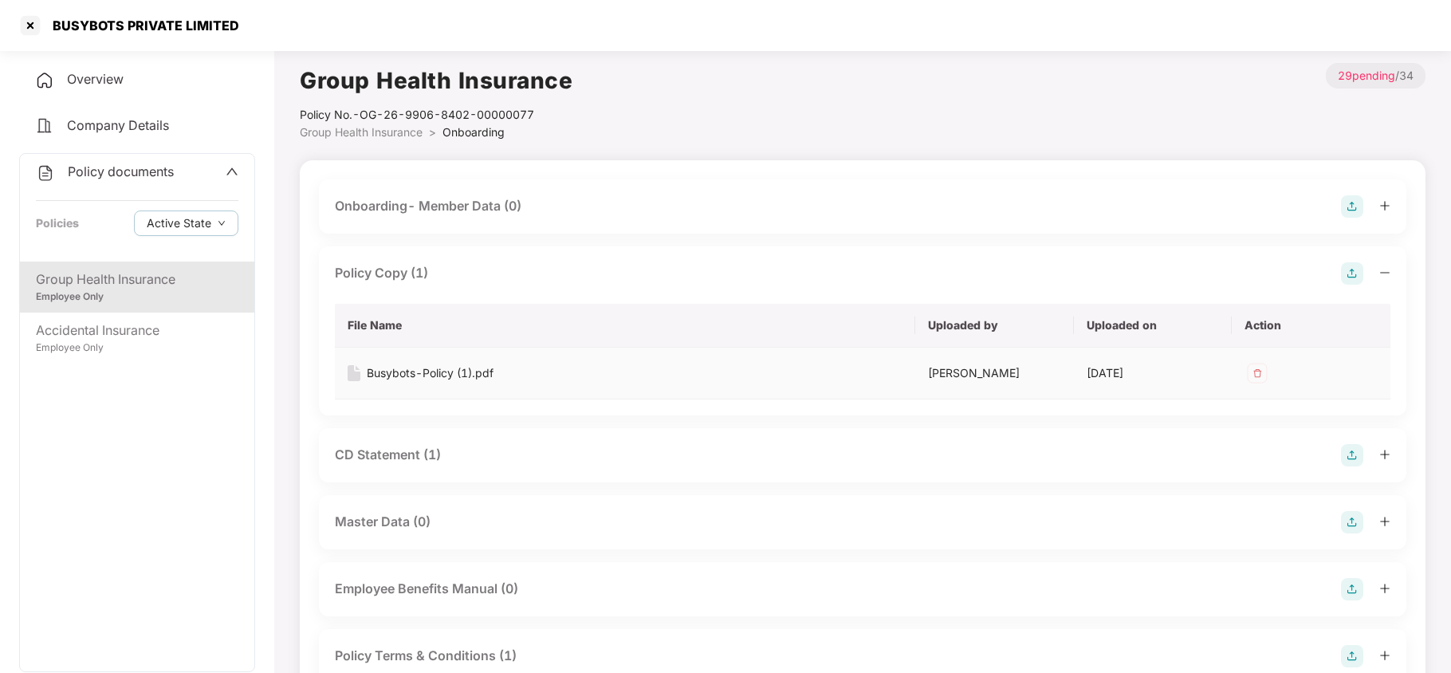
click at [459, 373] on div "Busybots-Policy (1).pdf" at bounding box center [430, 373] width 127 height 18
drag, startPoint x: 422, startPoint y: 454, endPoint x: 584, endPoint y: 431, distance: 163.4
click at [425, 456] on div "CD Statement (1)" at bounding box center [388, 455] width 106 height 20
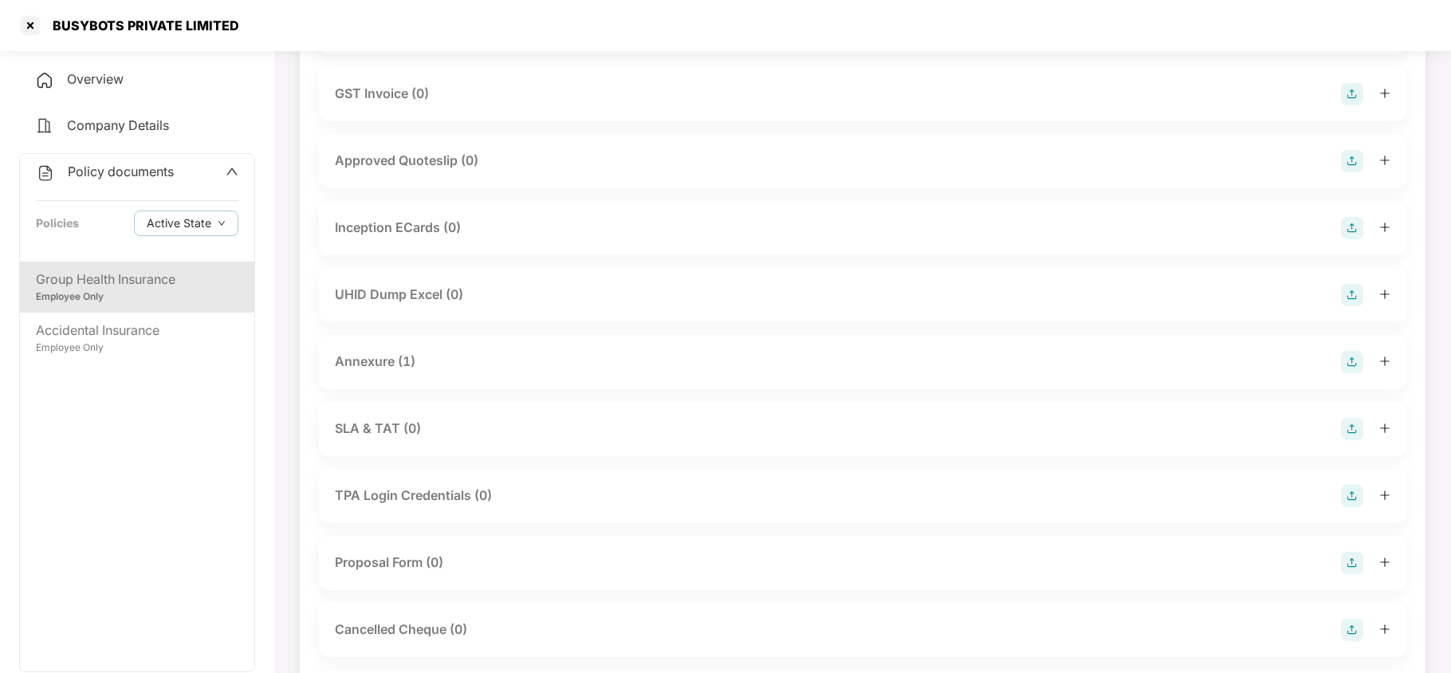
scroll to position [850, 0]
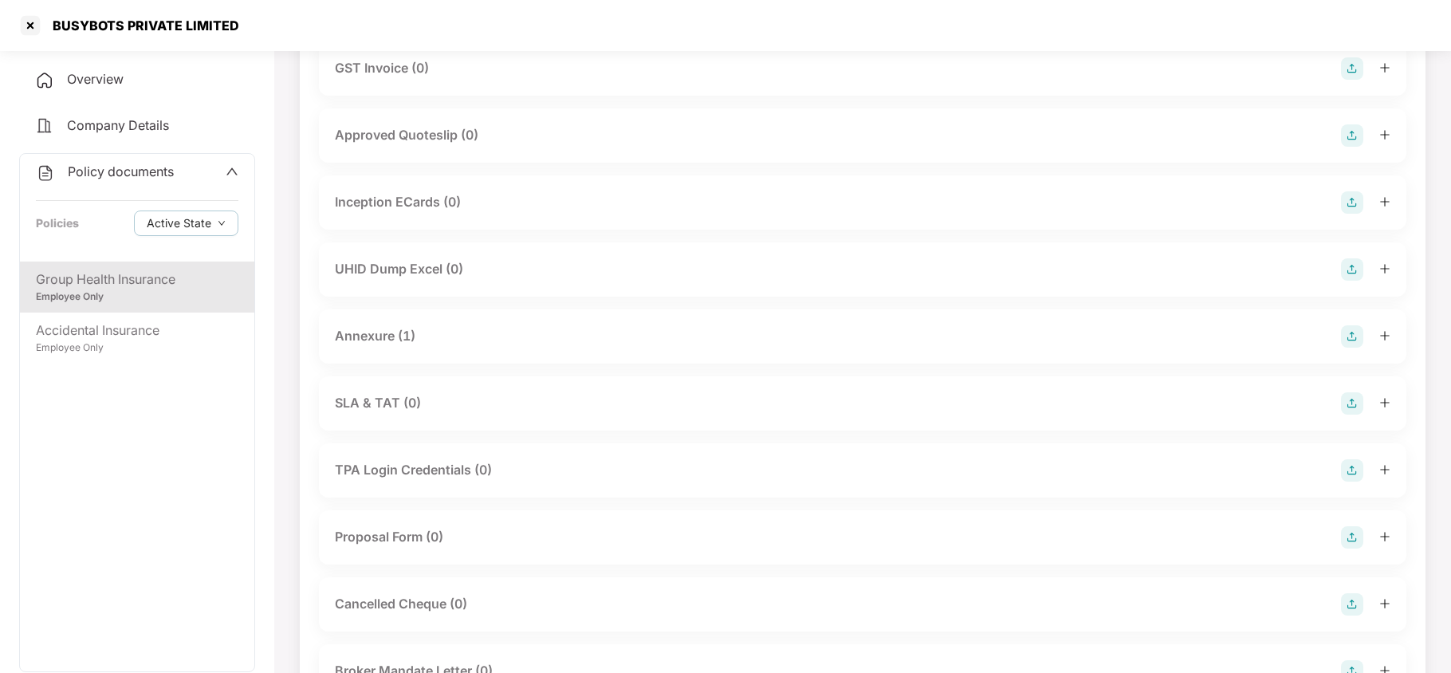
click at [383, 326] on div "Annexure (1)" at bounding box center [375, 336] width 81 height 20
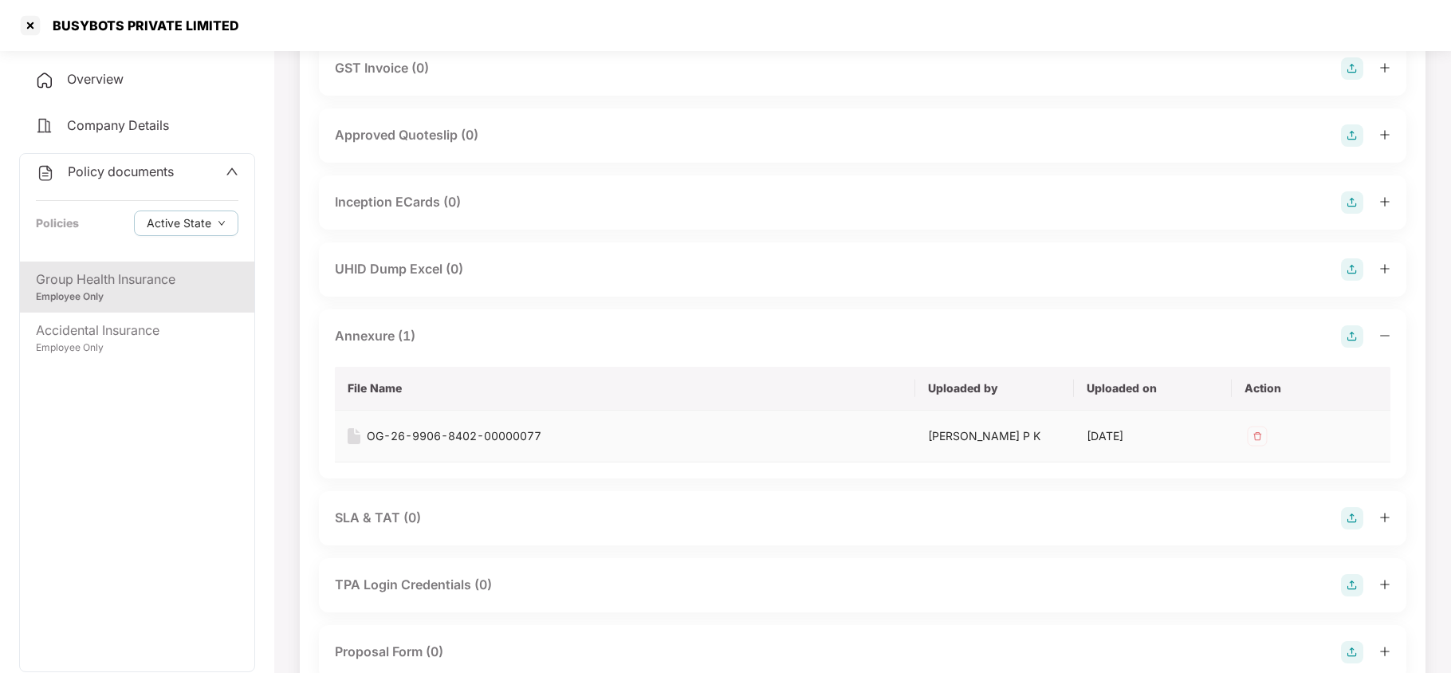
click at [402, 427] on div "OG-26-9906-8402-00000077" at bounding box center [454, 436] width 175 height 18
click at [188, 336] on div "Accidental Insurance" at bounding box center [137, 331] width 203 height 20
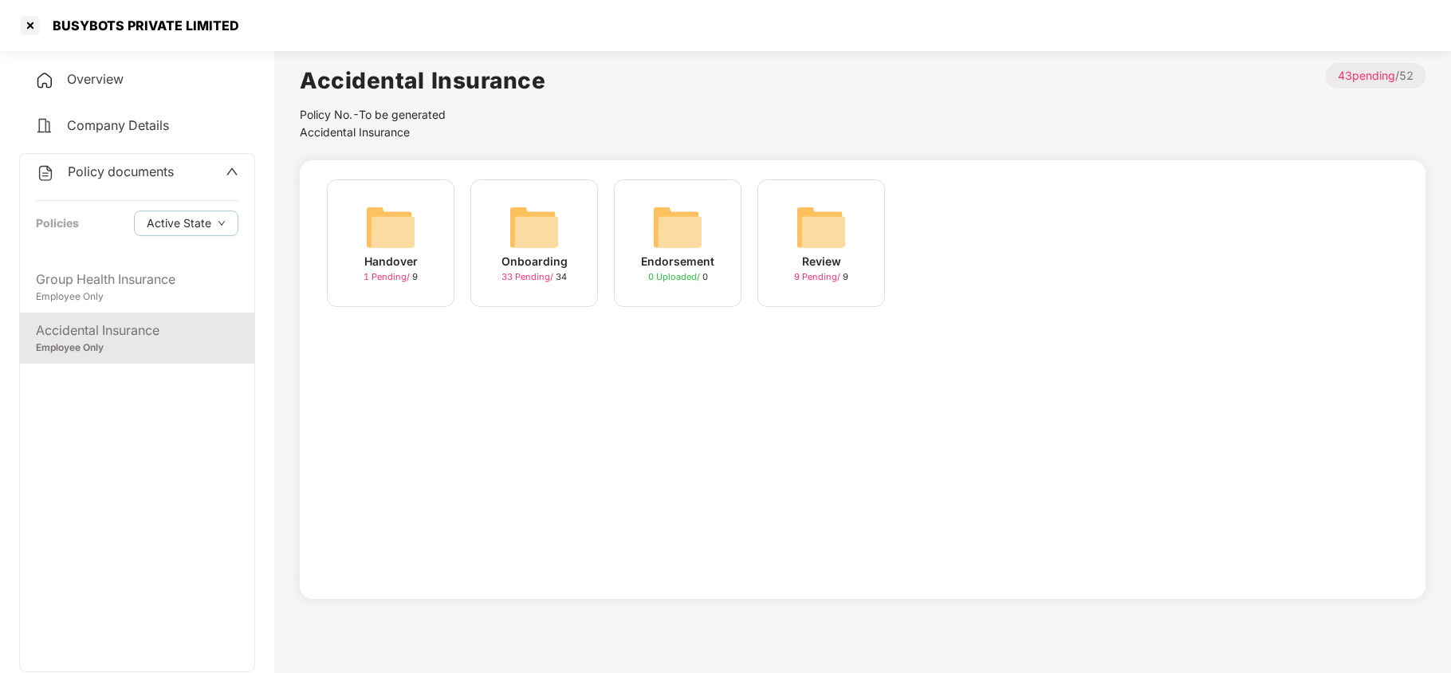
drag, startPoint x: 537, startPoint y: 234, endPoint x: 576, endPoint y: 301, distance: 77.1
click at [537, 237] on img at bounding box center [534, 227] width 51 height 51
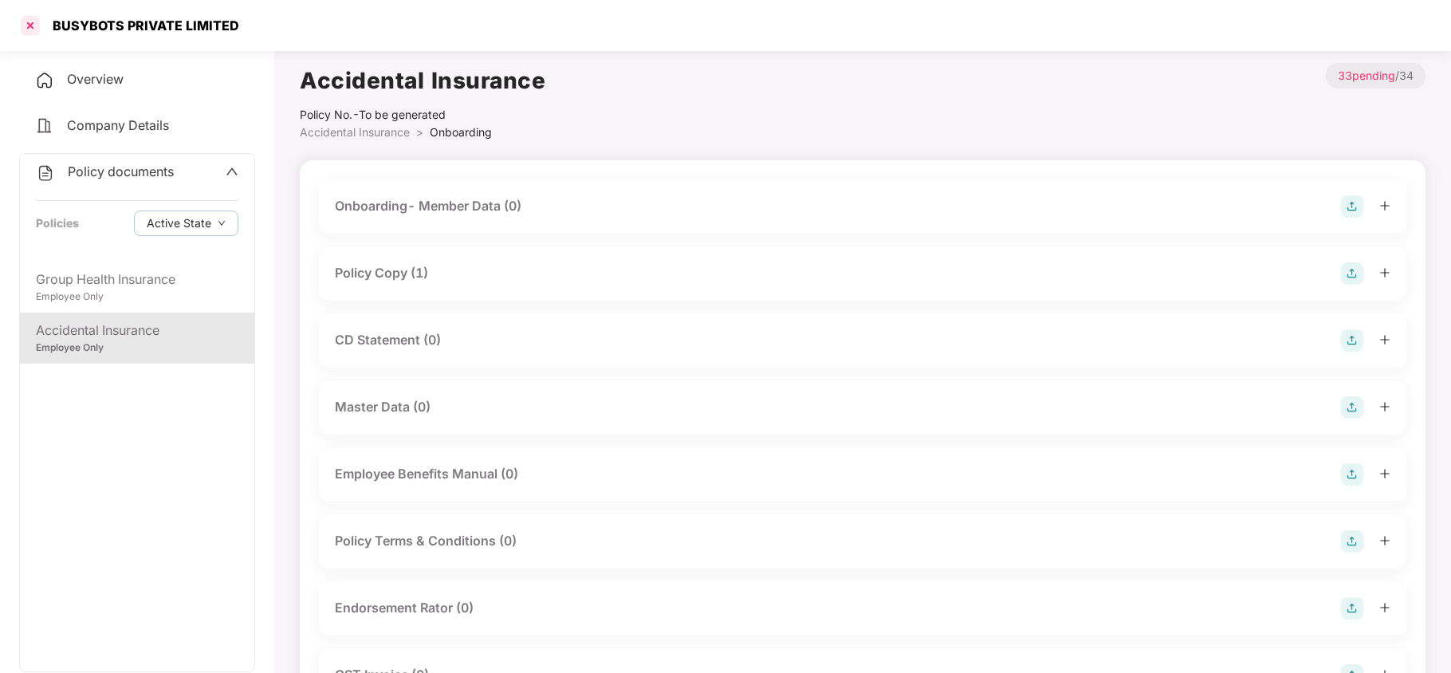
click at [21, 21] on div at bounding box center [31, 26] width 26 height 26
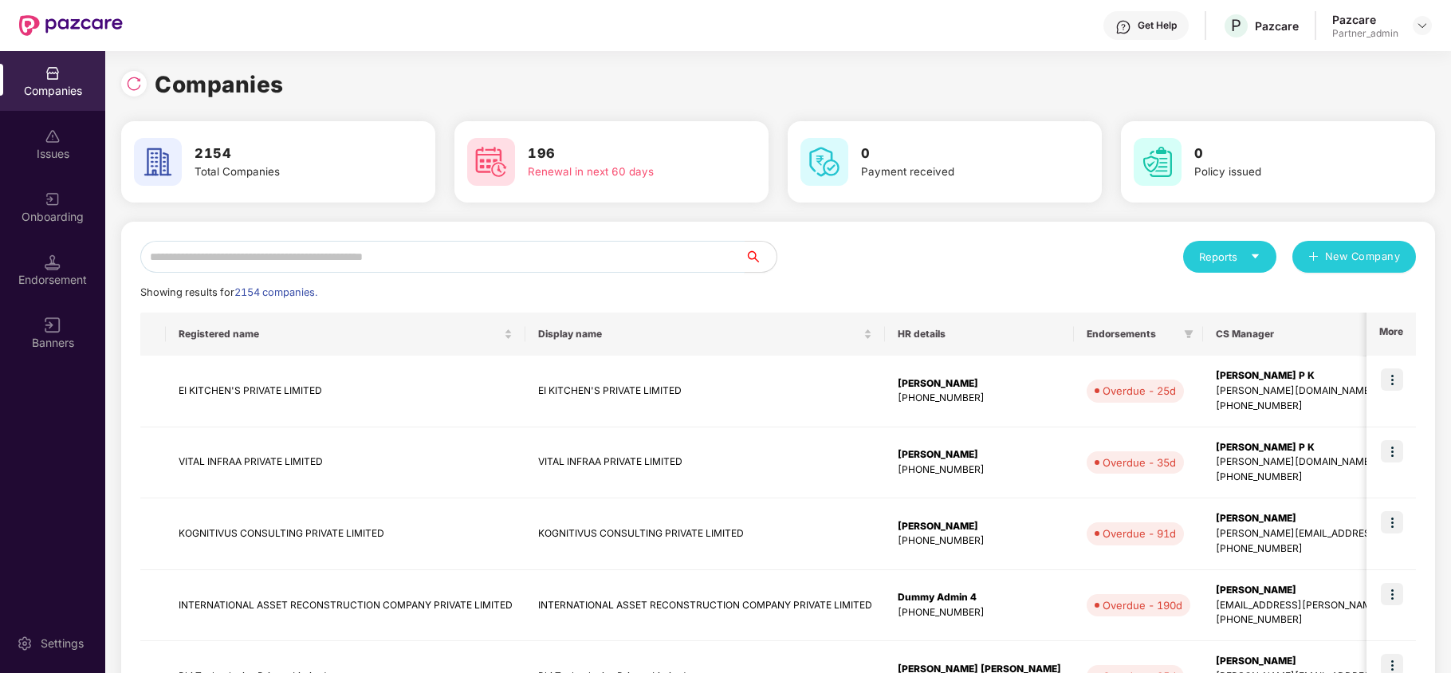
click at [277, 254] on input "text" at bounding box center [442, 257] width 604 height 32
paste input "**********"
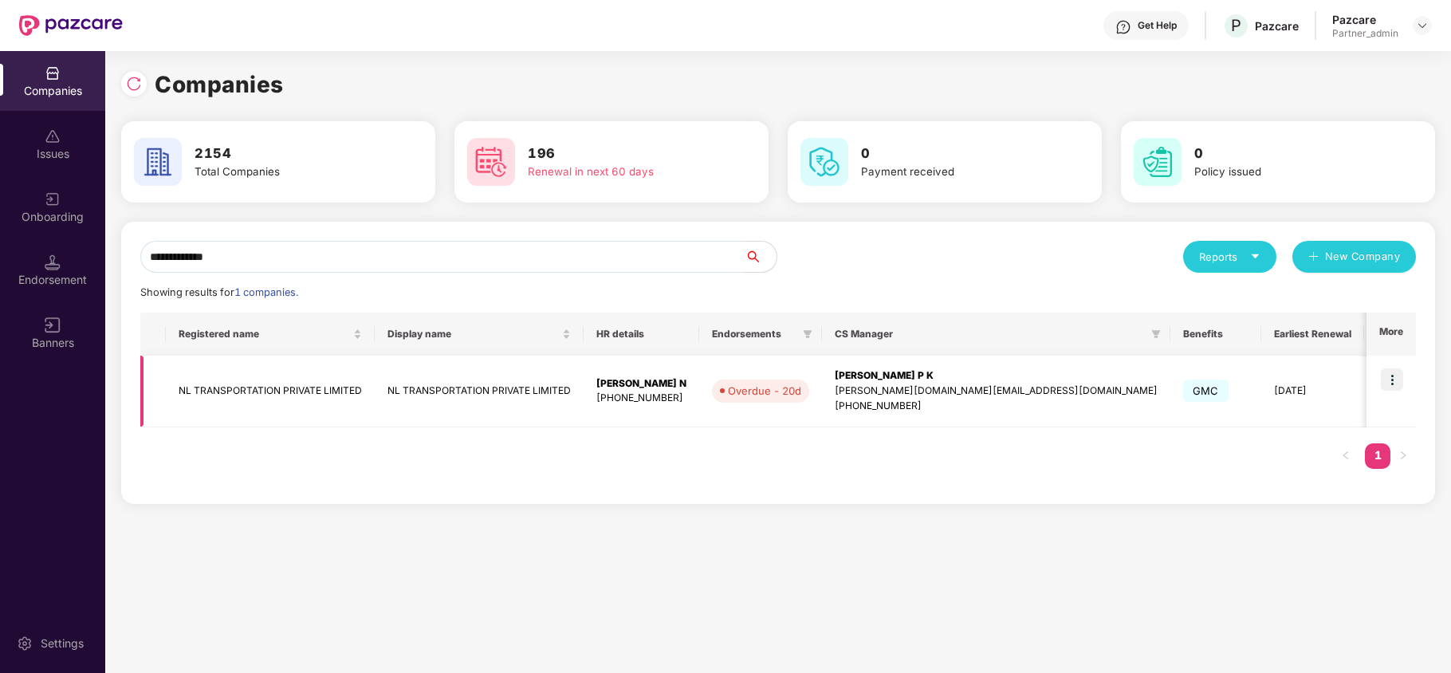
type input "**********"
click at [1394, 375] on img at bounding box center [1392, 379] width 22 height 22
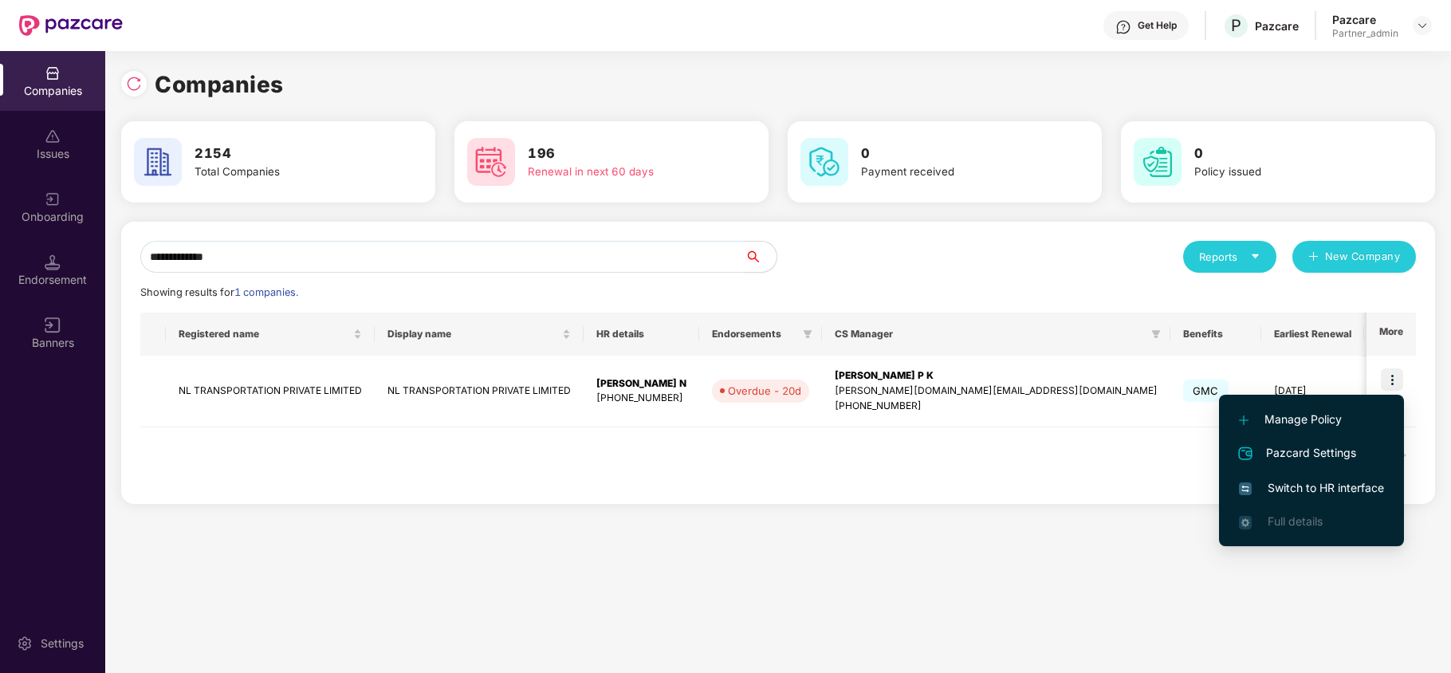
click at [1308, 493] on span "Switch to HR interface" at bounding box center [1311, 488] width 145 height 18
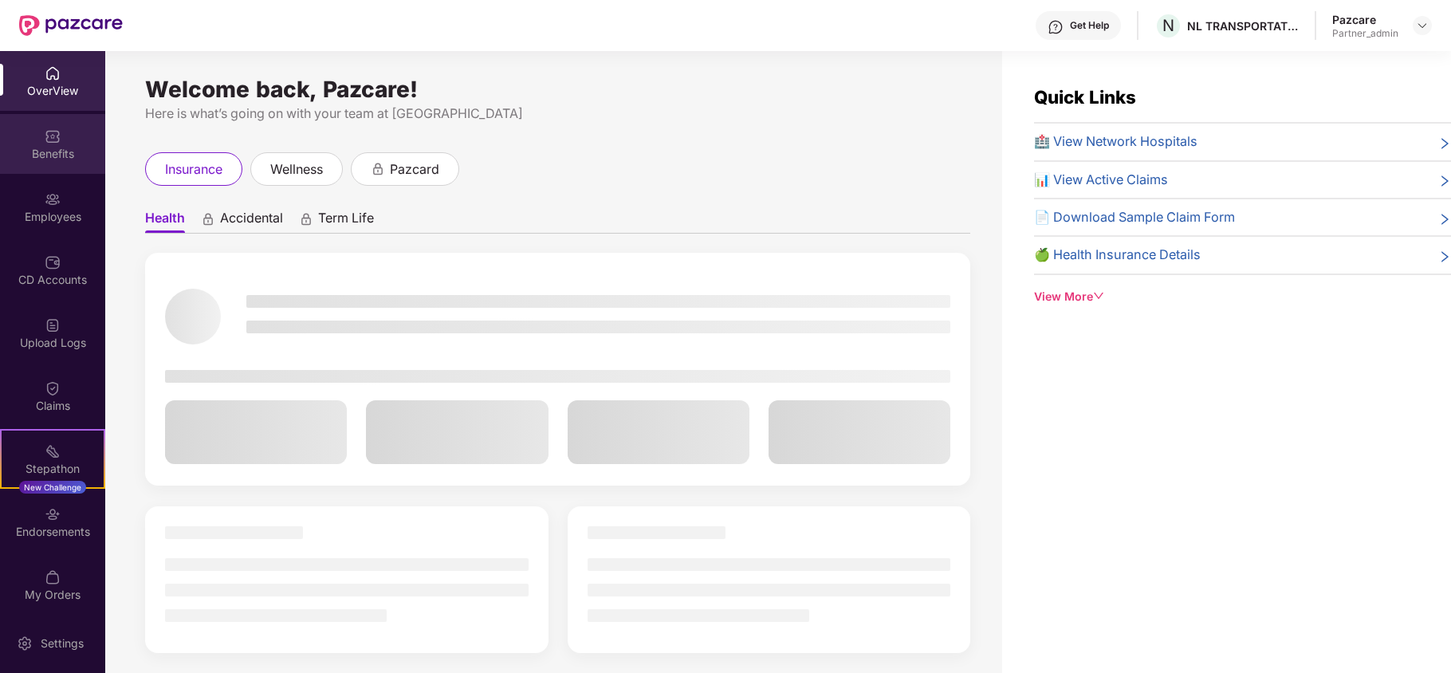
click at [26, 150] on div "Benefits" at bounding box center [52, 154] width 105 height 16
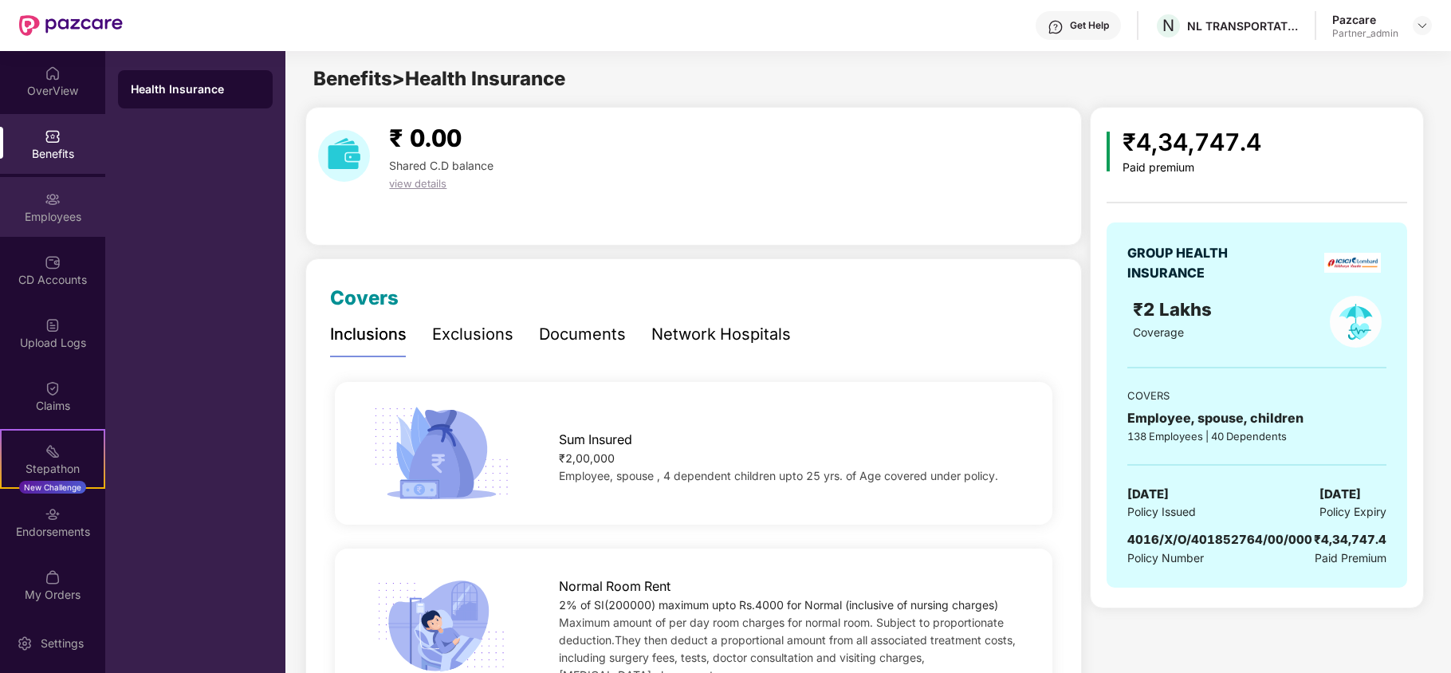
click at [43, 215] on div "Employees" at bounding box center [52, 217] width 105 height 16
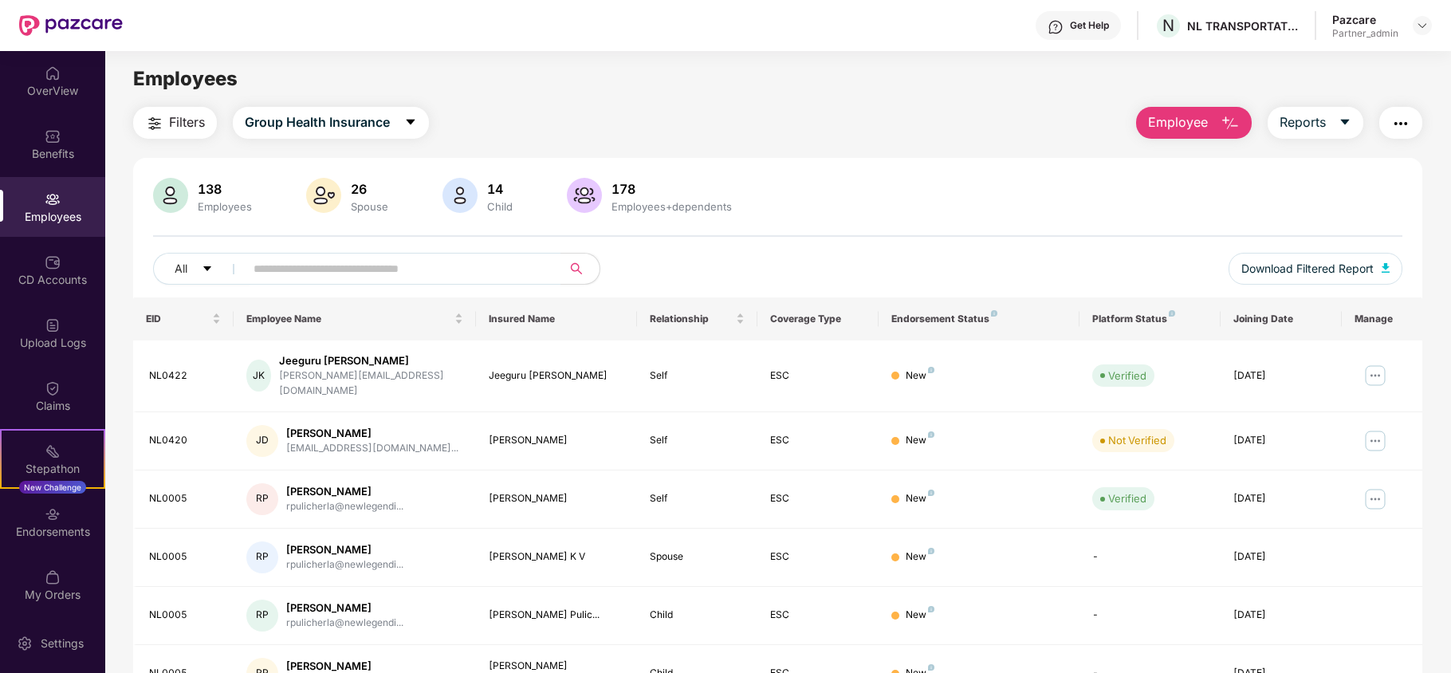
click at [179, 122] on span "Filters" at bounding box center [187, 122] width 36 height 20
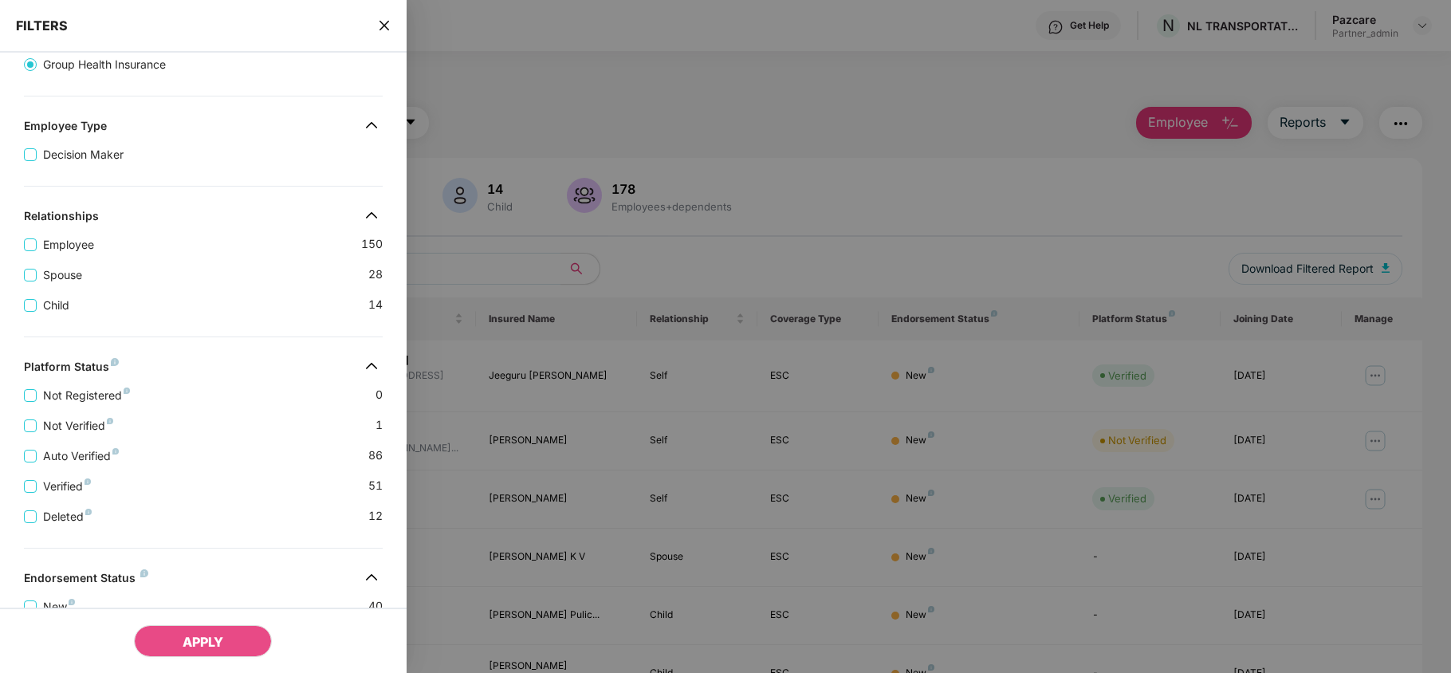
scroll to position [354, 0]
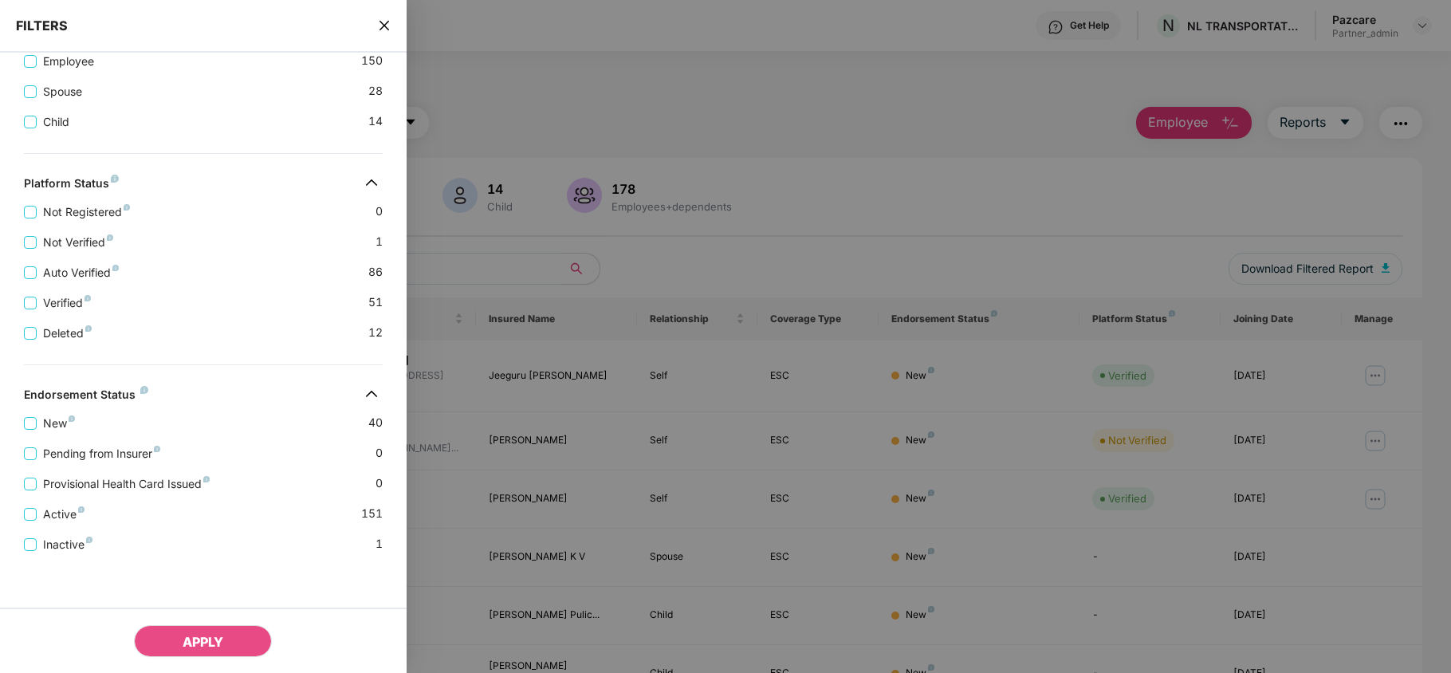
click at [381, 26] on icon "close" at bounding box center [384, 25] width 13 height 13
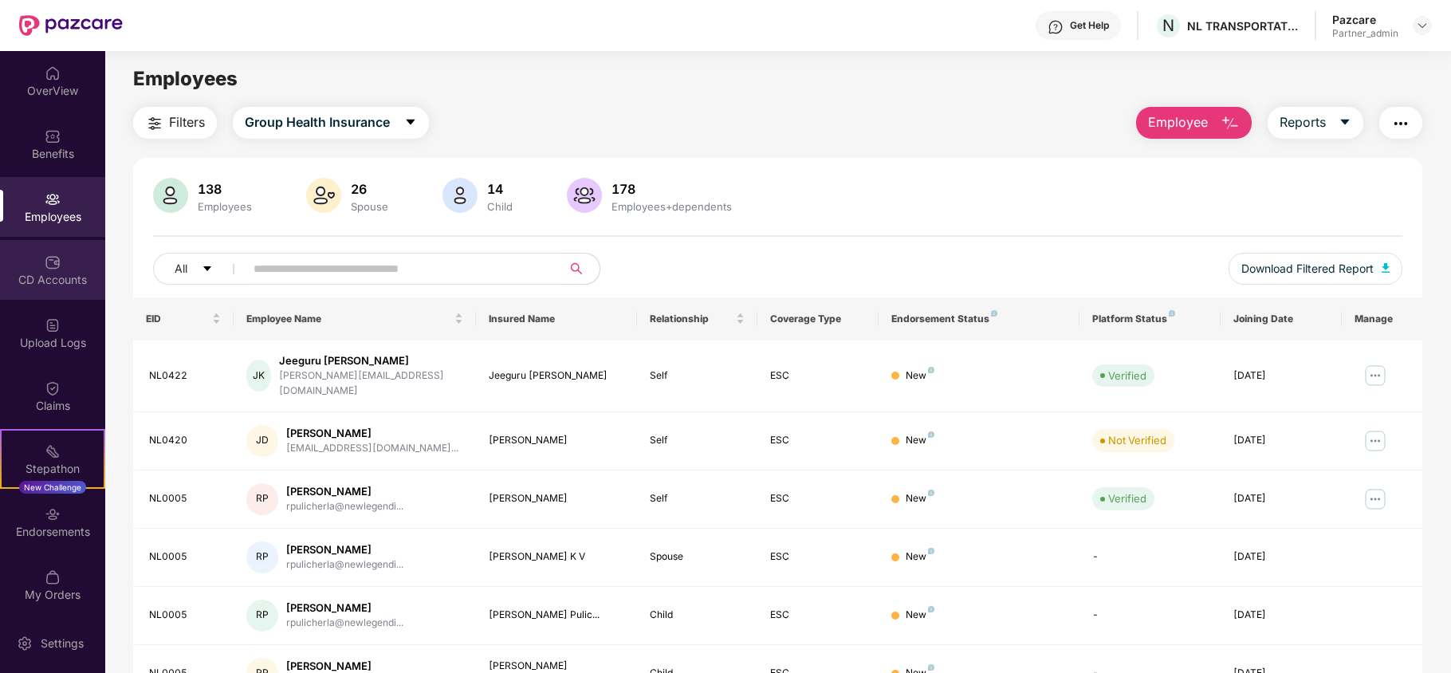
click at [49, 263] on img at bounding box center [53, 262] width 16 height 16
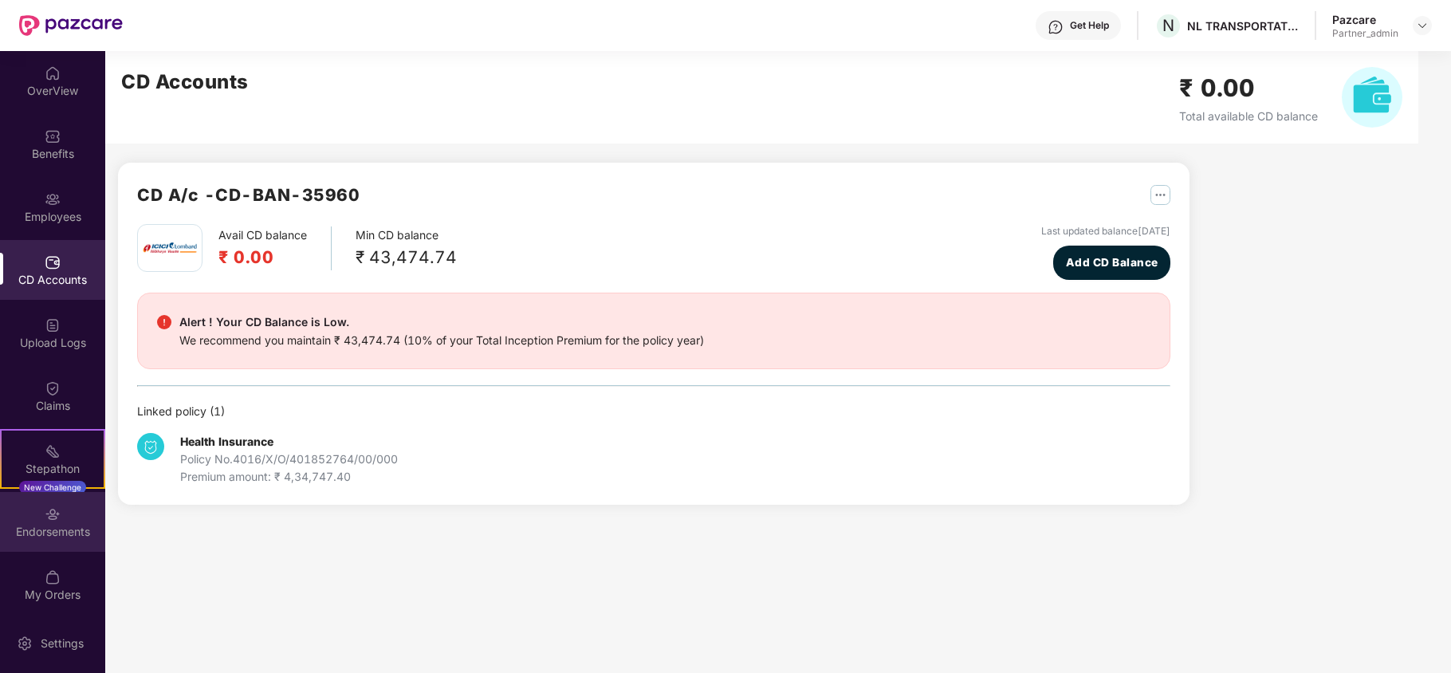
click at [80, 520] on div "Endorsements" at bounding box center [52, 522] width 105 height 60
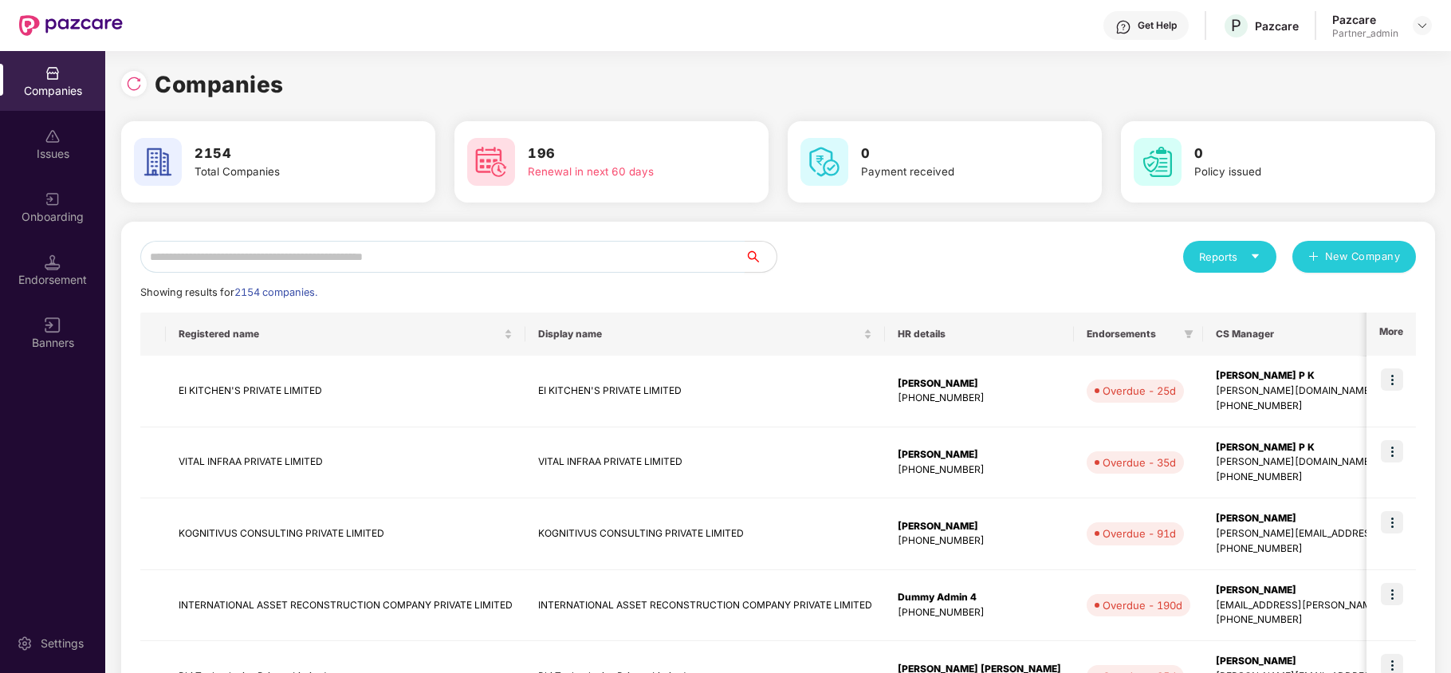
click at [256, 250] on input "text" at bounding box center [442, 257] width 604 height 32
paste input "**********"
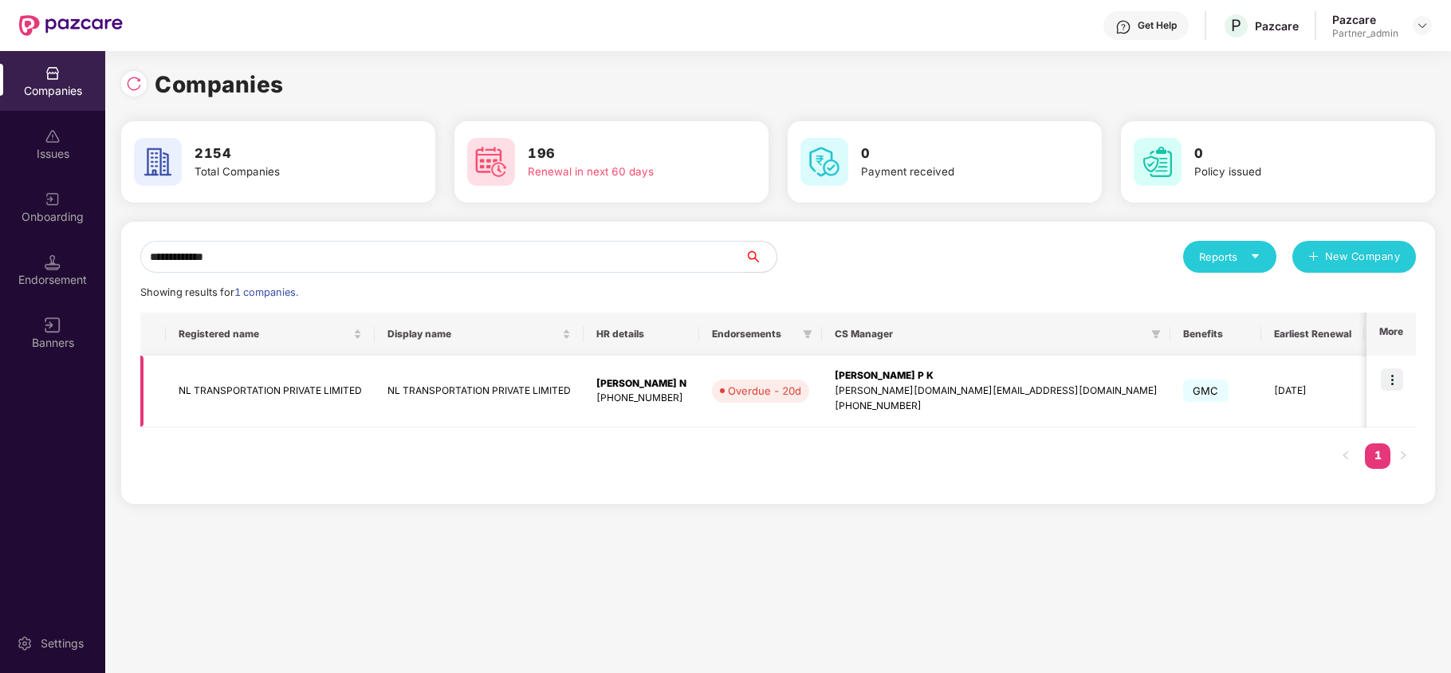
type input "**********"
click at [242, 396] on td "NL TRANSPORTATION PRIVATE LIMITED" at bounding box center [270, 392] width 209 height 72
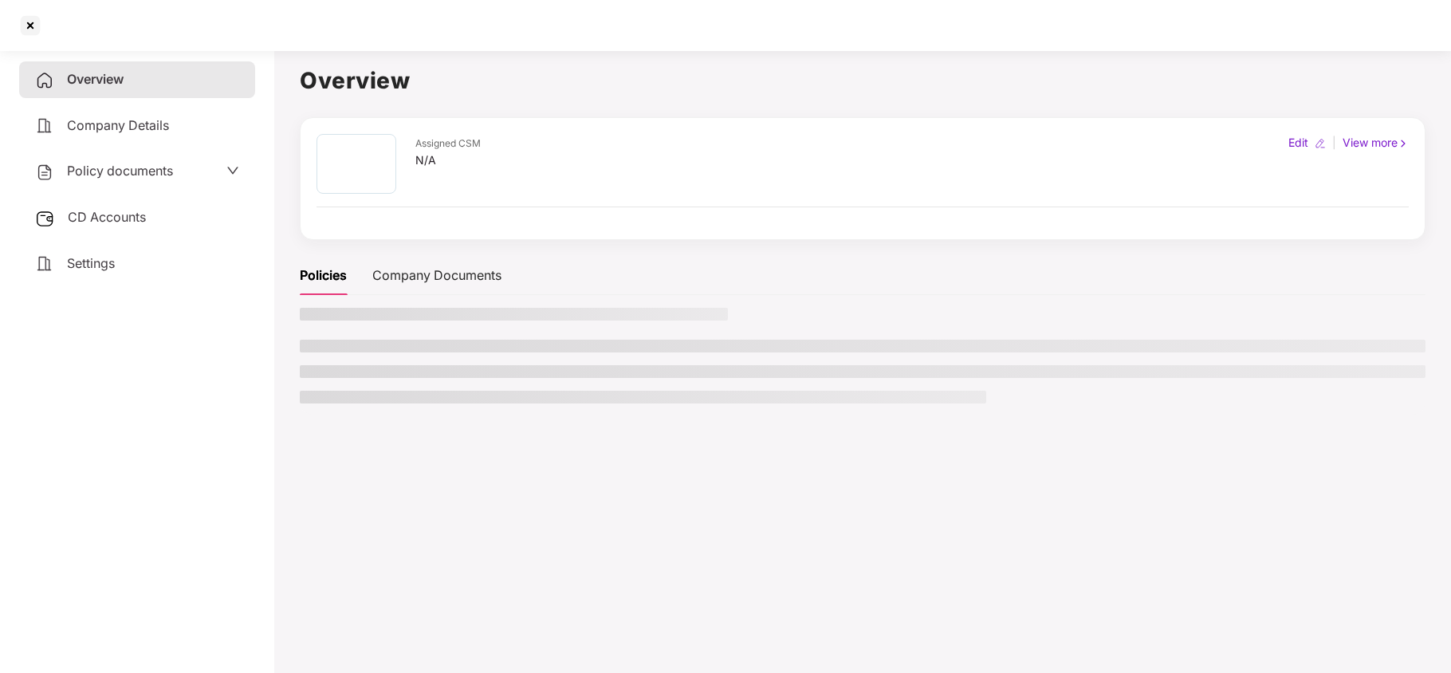
click at [88, 257] on span "Settings" at bounding box center [91, 263] width 48 height 16
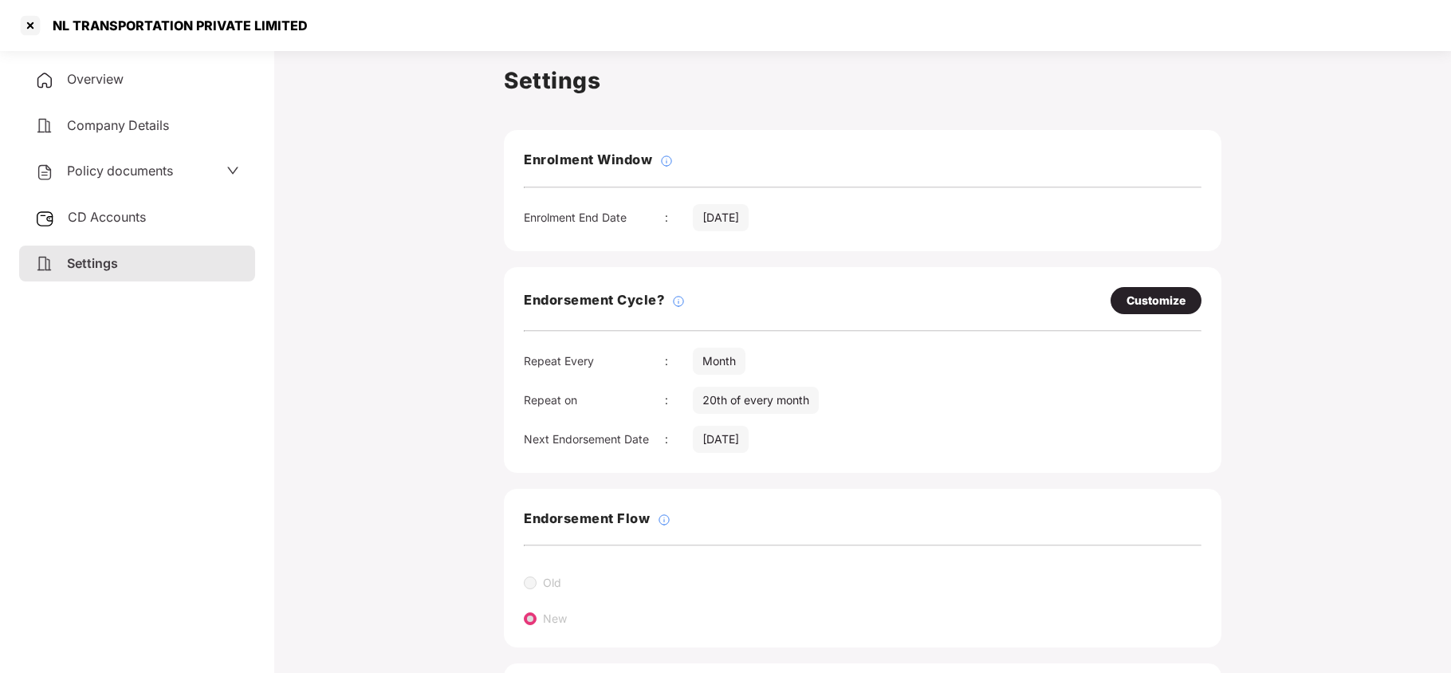
click at [113, 164] on span "Policy documents" at bounding box center [120, 171] width 106 height 16
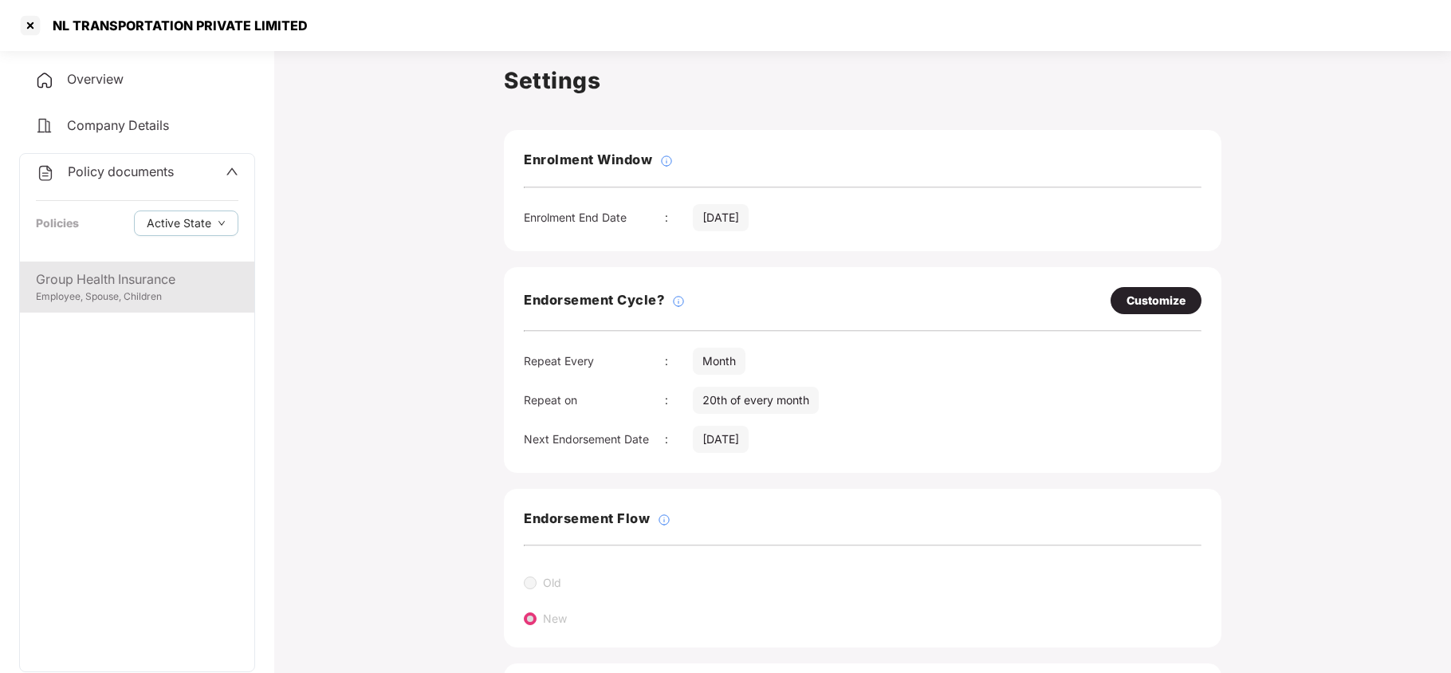
click at [137, 291] on div "Employee, Spouse, Children" at bounding box center [137, 296] width 203 height 15
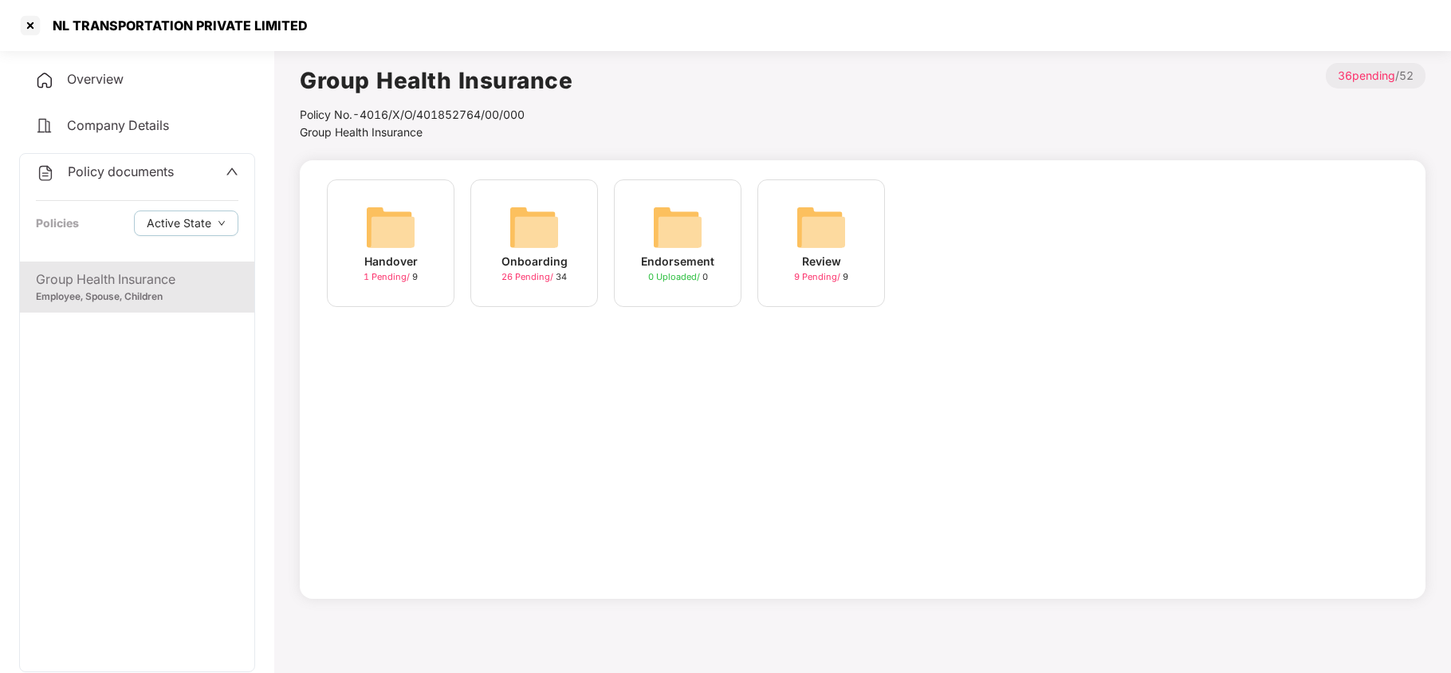
click at [549, 238] on img at bounding box center [534, 227] width 51 height 51
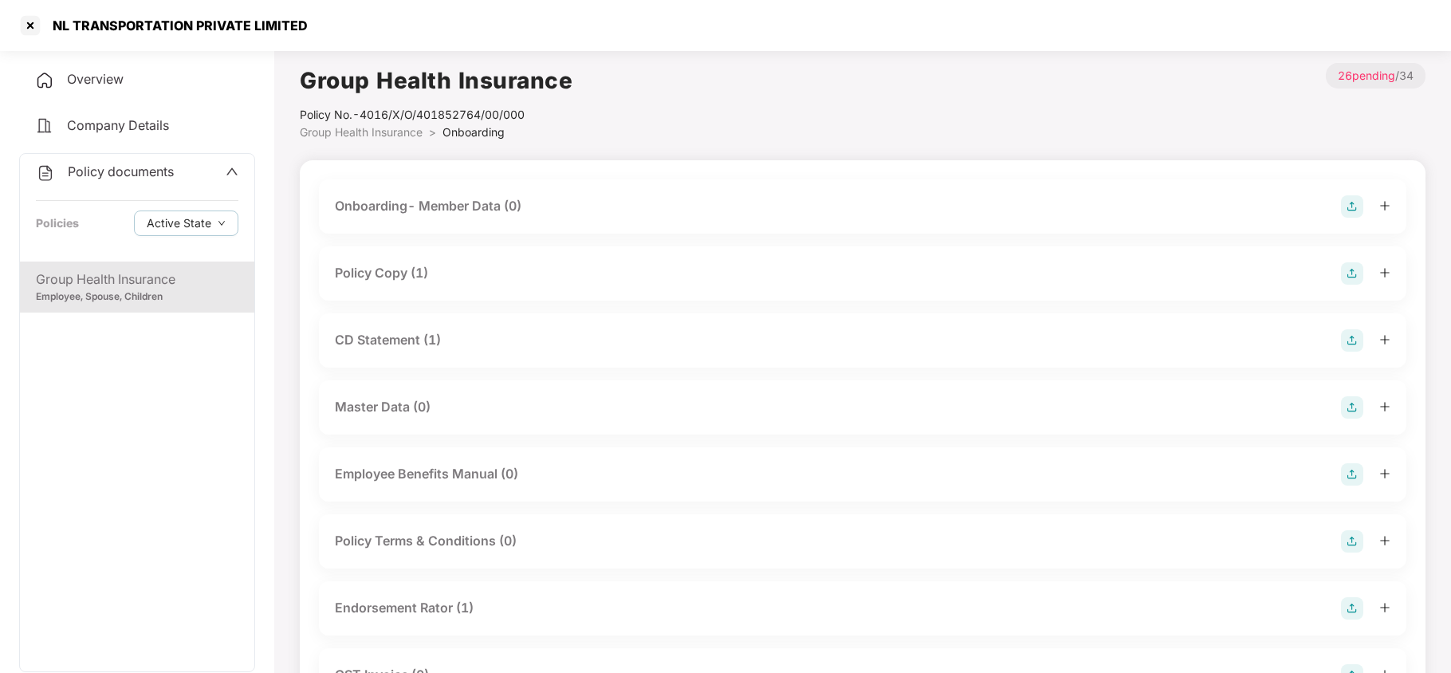
click at [413, 272] on div "Policy Copy (1)" at bounding box center [381, 273] width 93 height 20
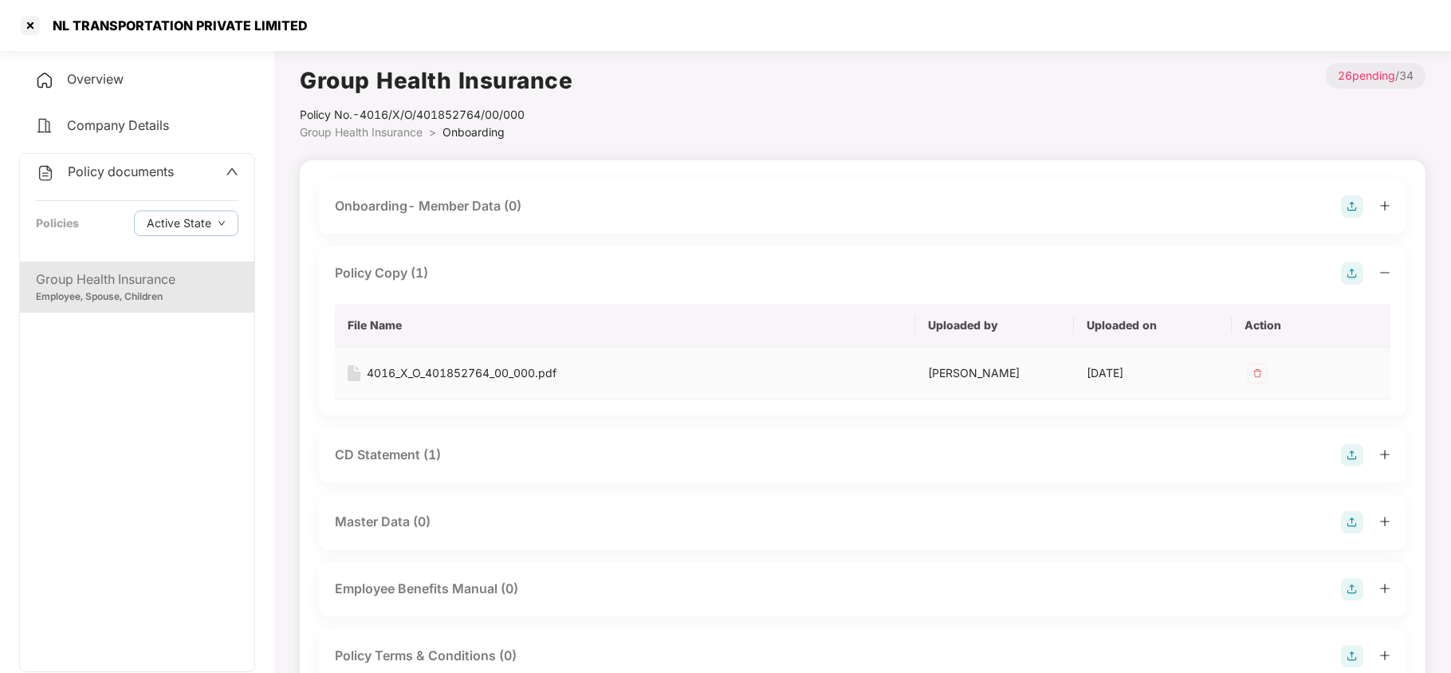
click at [440, 368] on div "4016_X_O_401852764_00_000.pdf" at bounding box center [462, 373] width 190 height 18
click at [412, 454] on div "CD Statement (1)" at bounding box center [388, 455] width 106 height 20
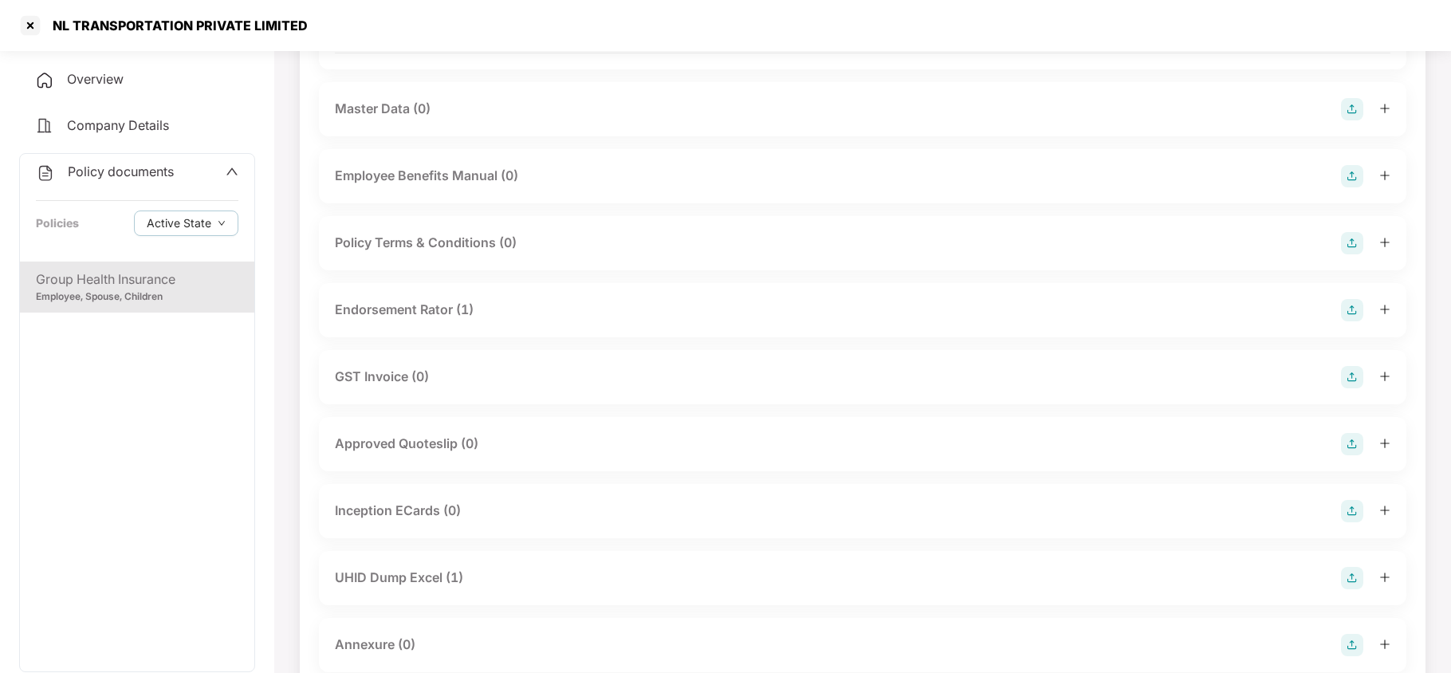
scroll to position [531, 0]
click at [432, 297] on div "Endorsement Rator (1)" at bounding box center [404, 307] width 139 height 20
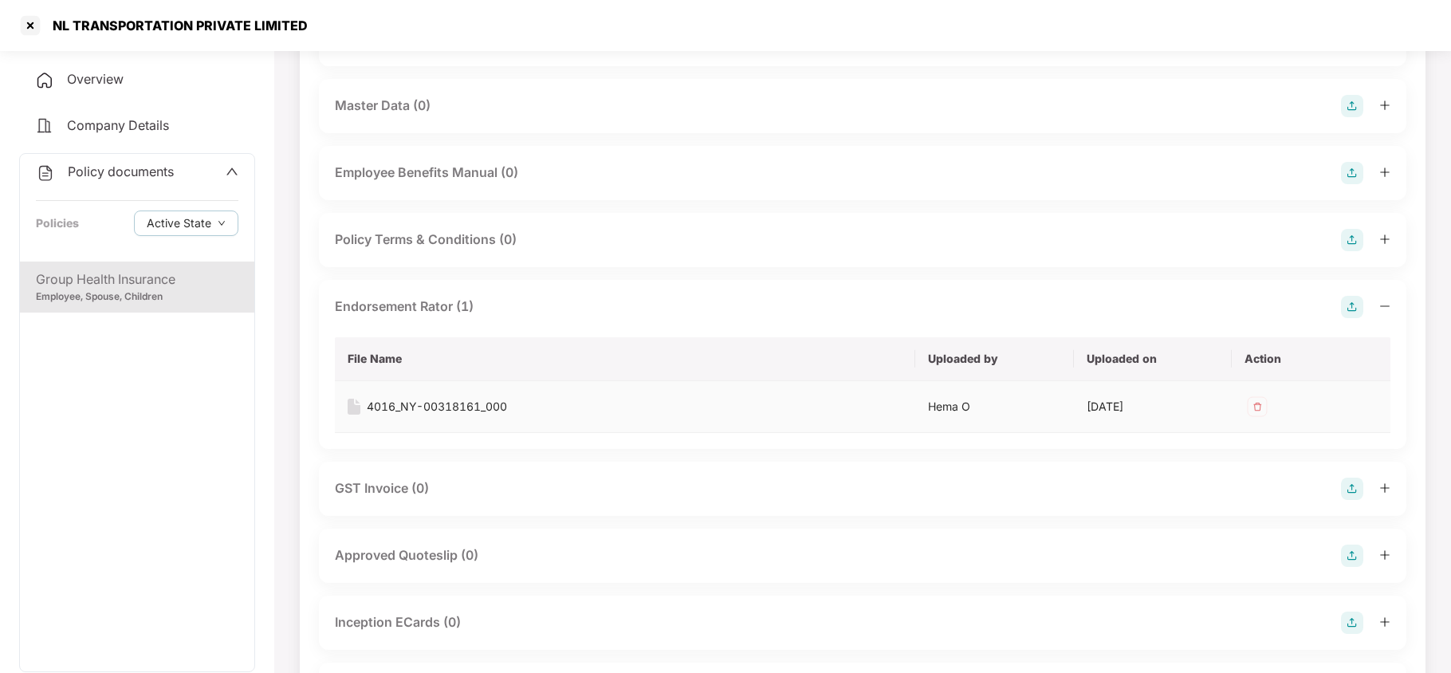
click at [437, 411] on div "4016_NY-00318161_000" at bounding box center [437, 407] width 140 height 18
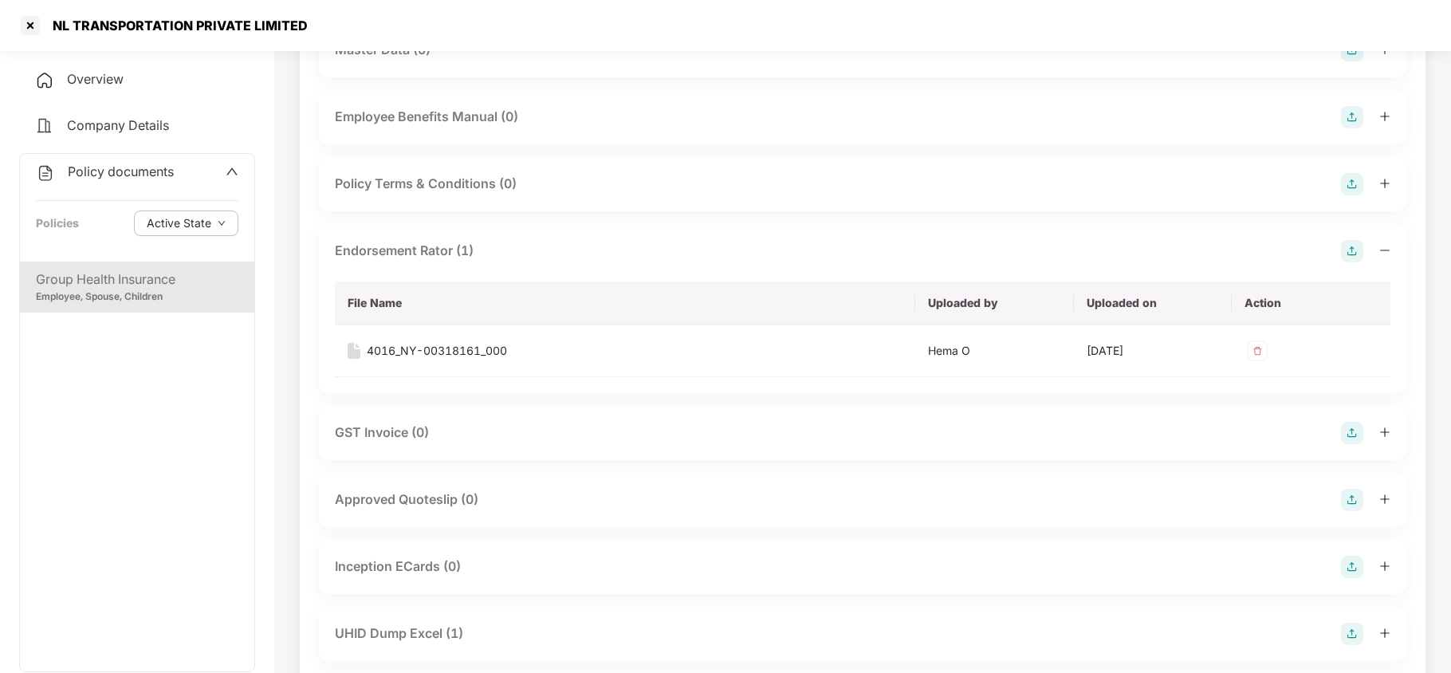
scroll to position [638, 0]
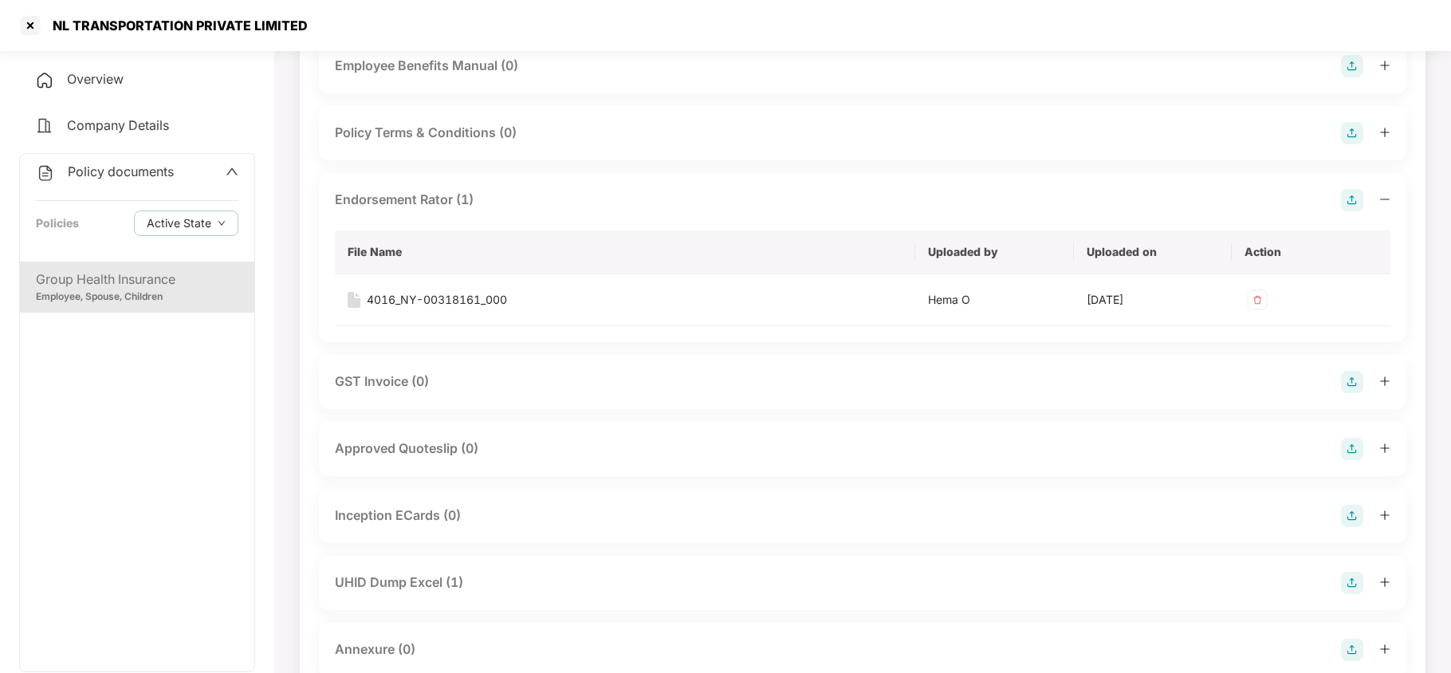
click at [832, 27] on div "NL TRANSPORTATION PRIVATE LIMITED" at bounding box center [725, 25] width 1451 height 51
drag, startPoint x: 423, startPoint y: 584, endPoint x: 443, endPoint y: 569, distance: 25.7
click at [425, 582] on div "UHID Dump Excel (1)" at bounding box center [399, 582] width 128 height 20
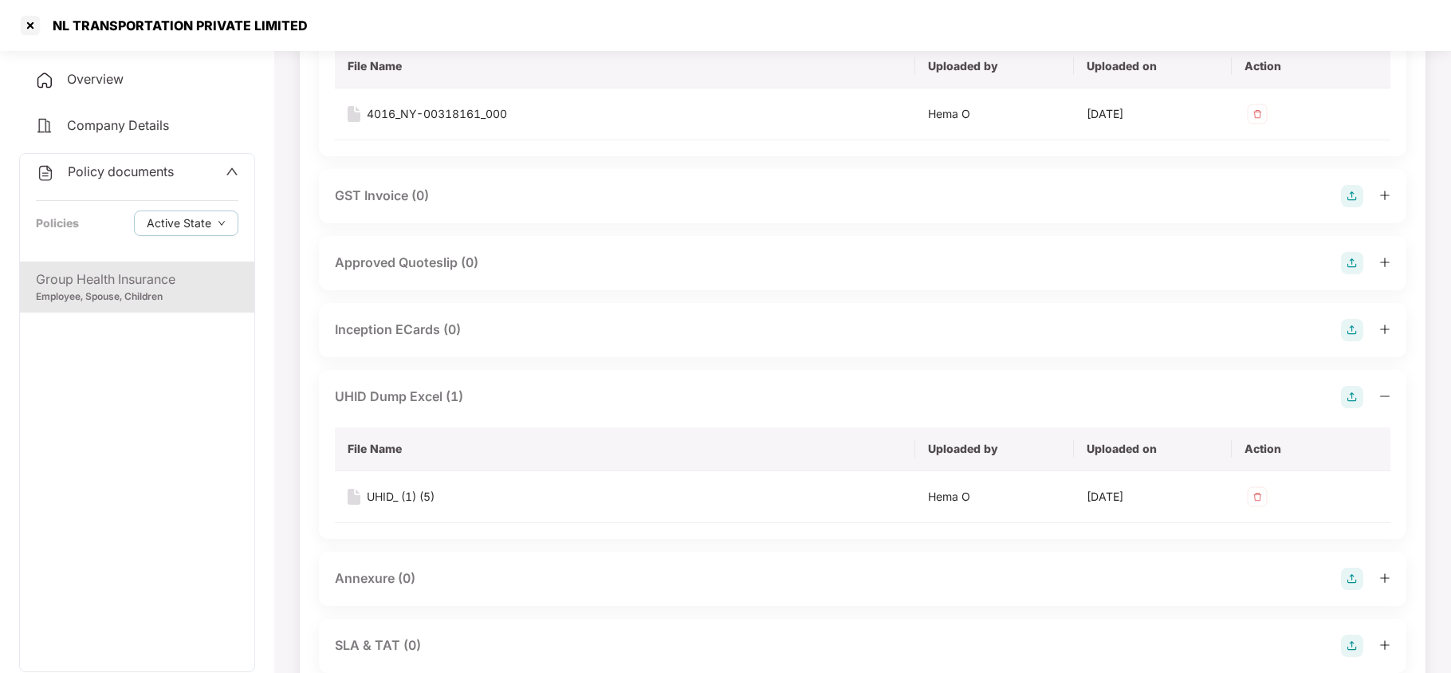
scroll to position [850, 0]
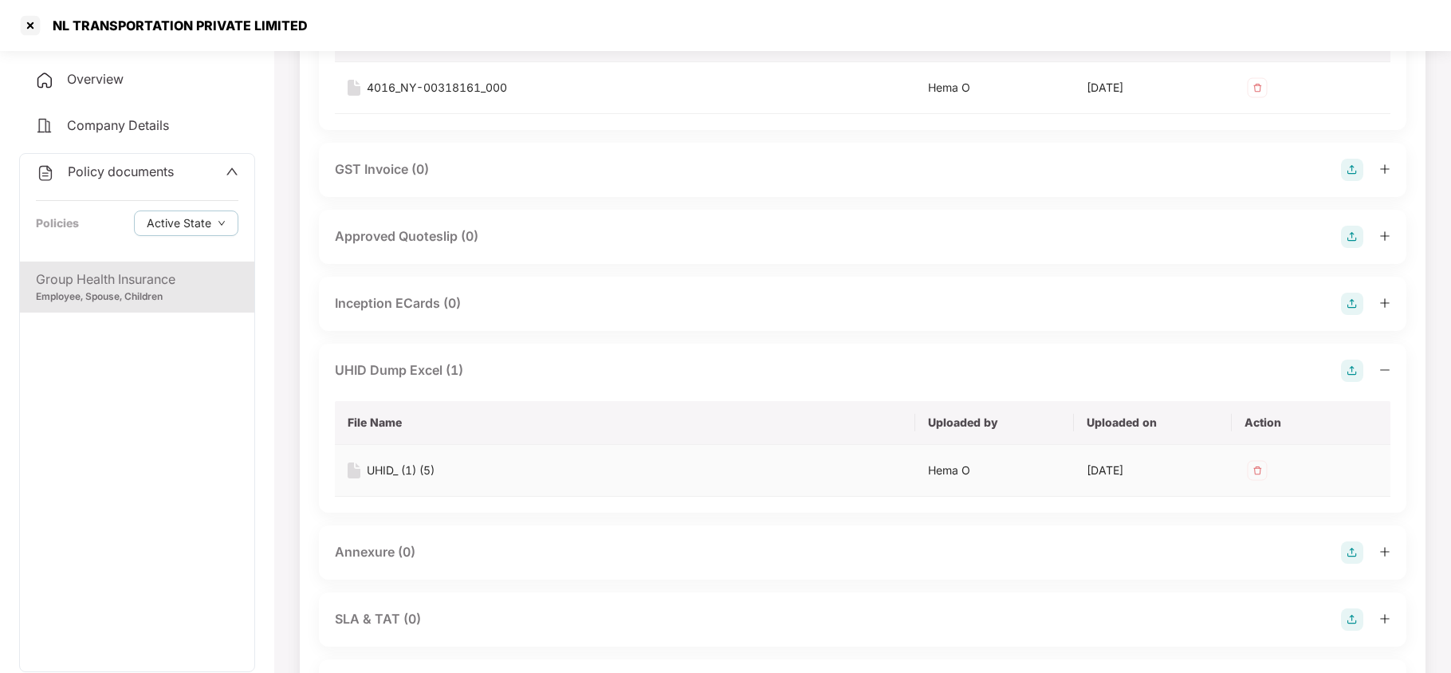
click at [399, 466] on div "UHID_ (1) (5)" at bounding box center [401, 471] width 68 height 18
click at [26, 24] on div at bounding box center [31, 26] width 26 height 26
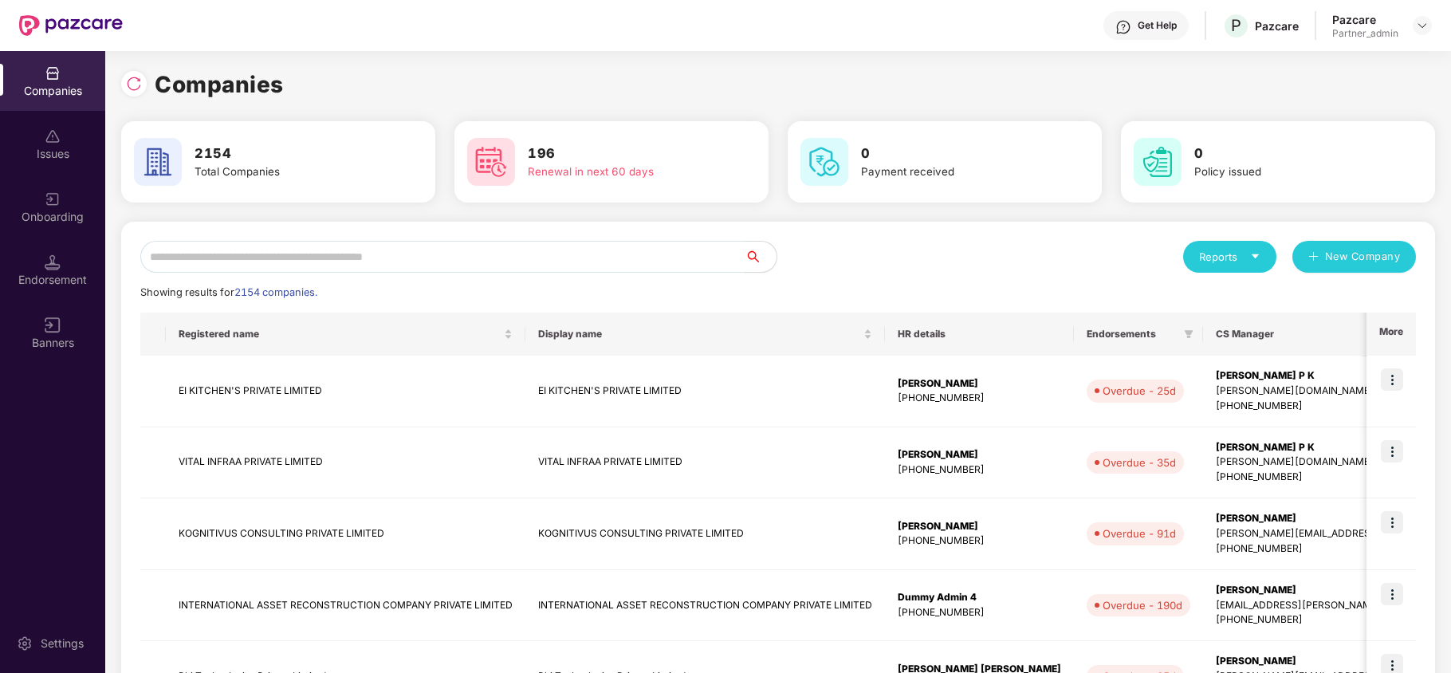
click at [328, 262] on input "text" at bounding box center [442, 257] width 604 height 32
type input "*"
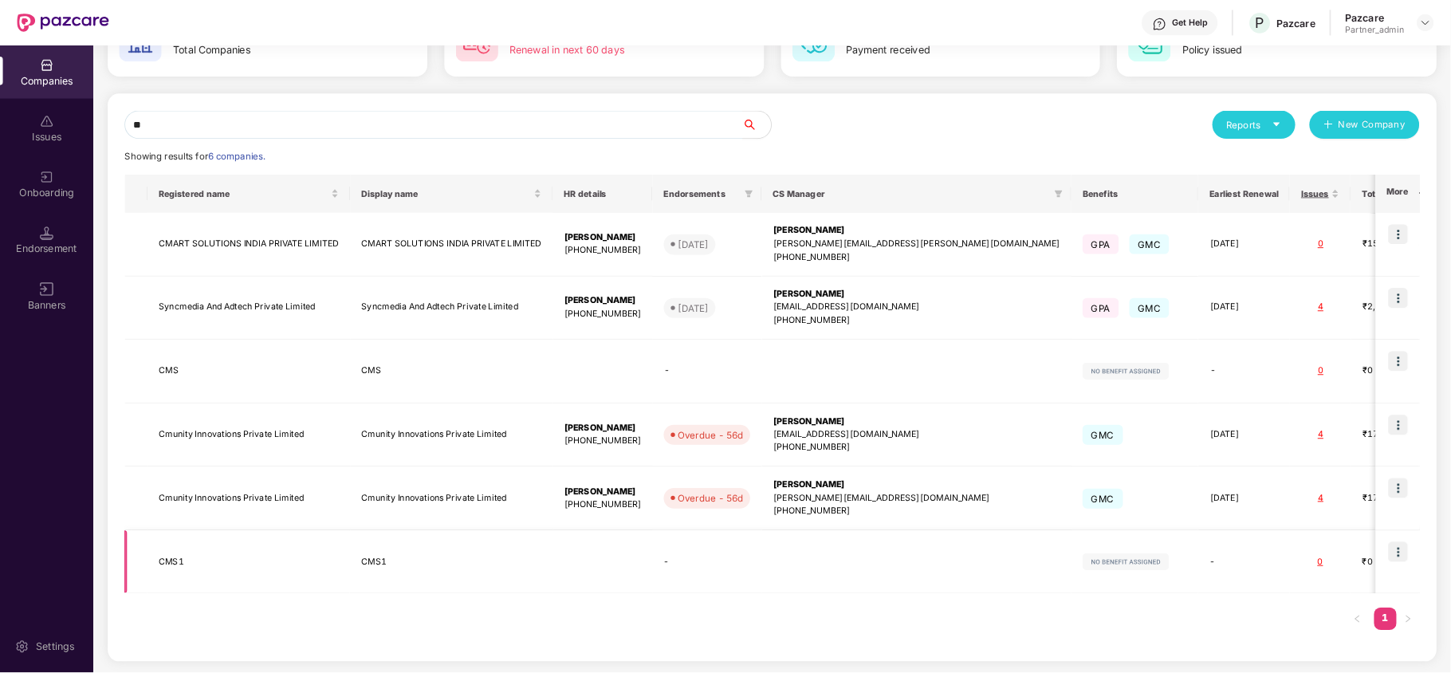
scroll to position [118, 0]
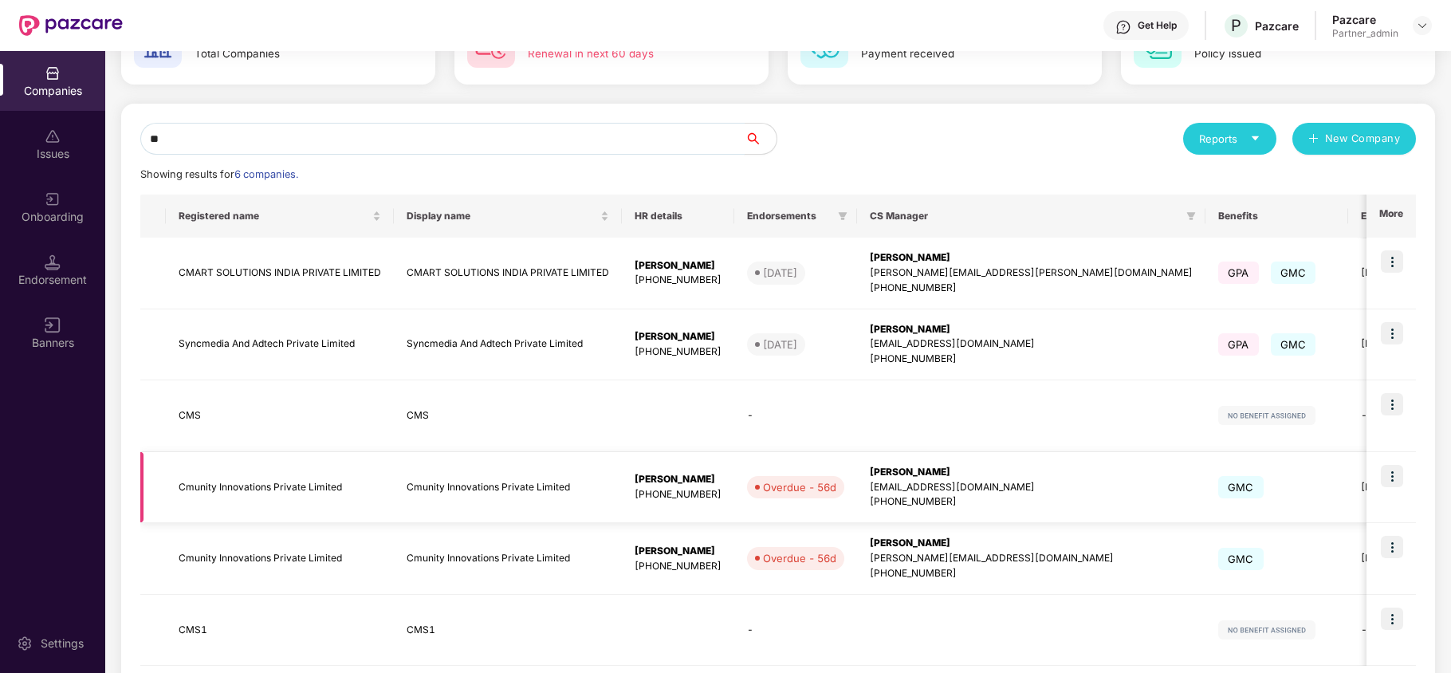
type input "**"
click at [1397, 474] on img at bounding box center [1392, 476] width 22 height 22
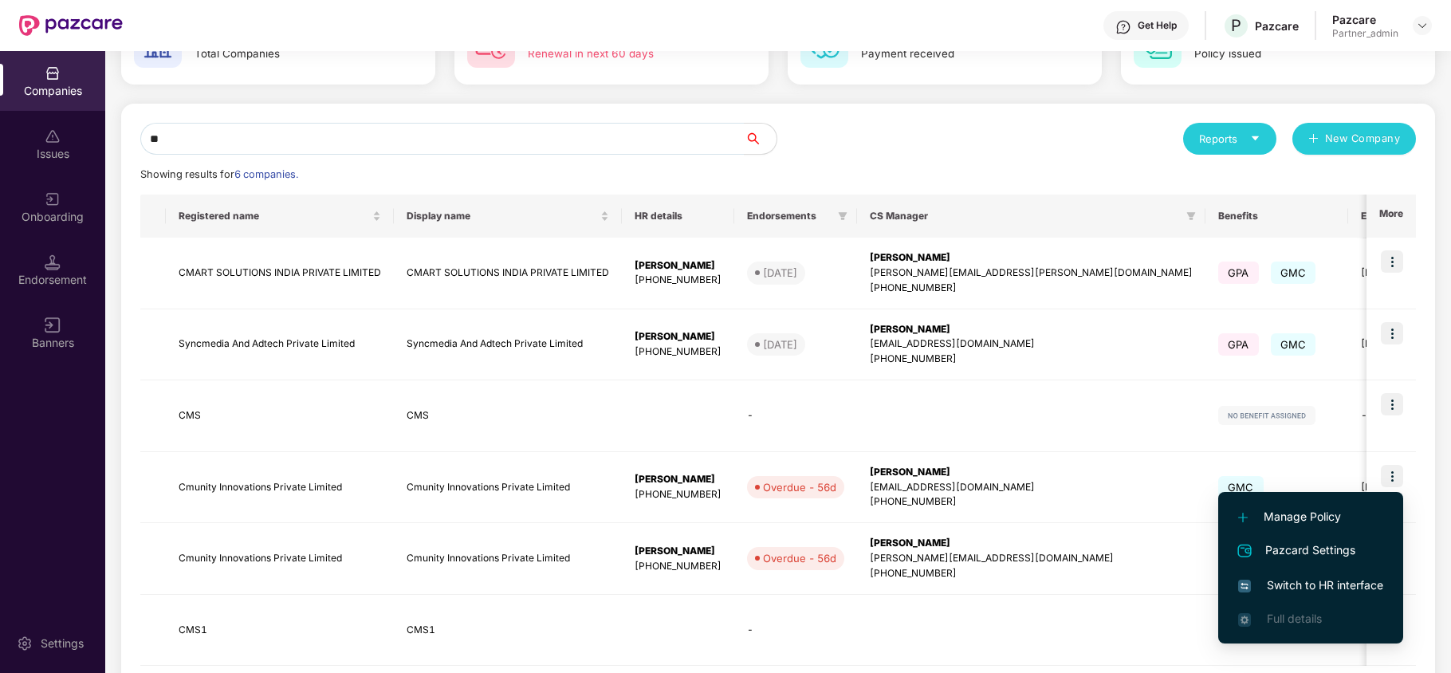
click at [1320, 579] on span "Switch to HR interface" at bounding box center [1310, 585] width 145 height 18
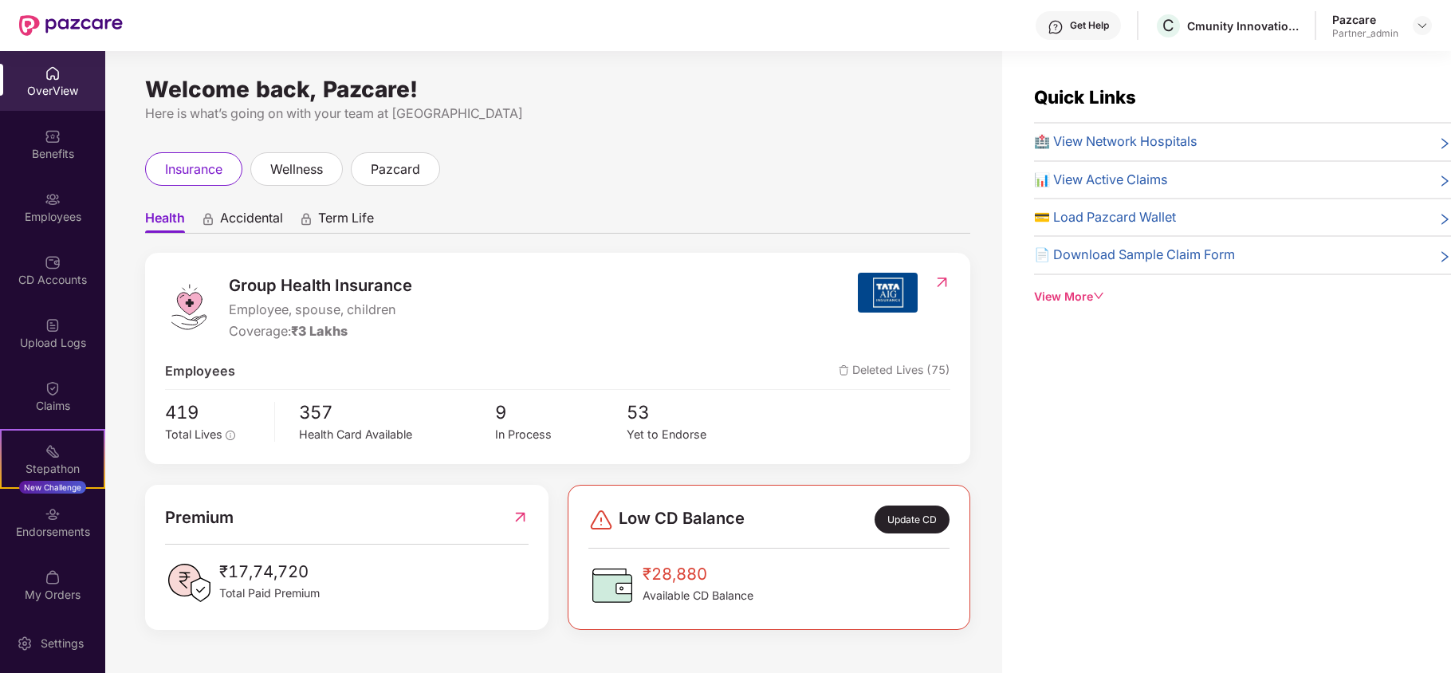
click at [45, 163] on div "Benefits" at bounding box center [52, 144] width 105 height 60
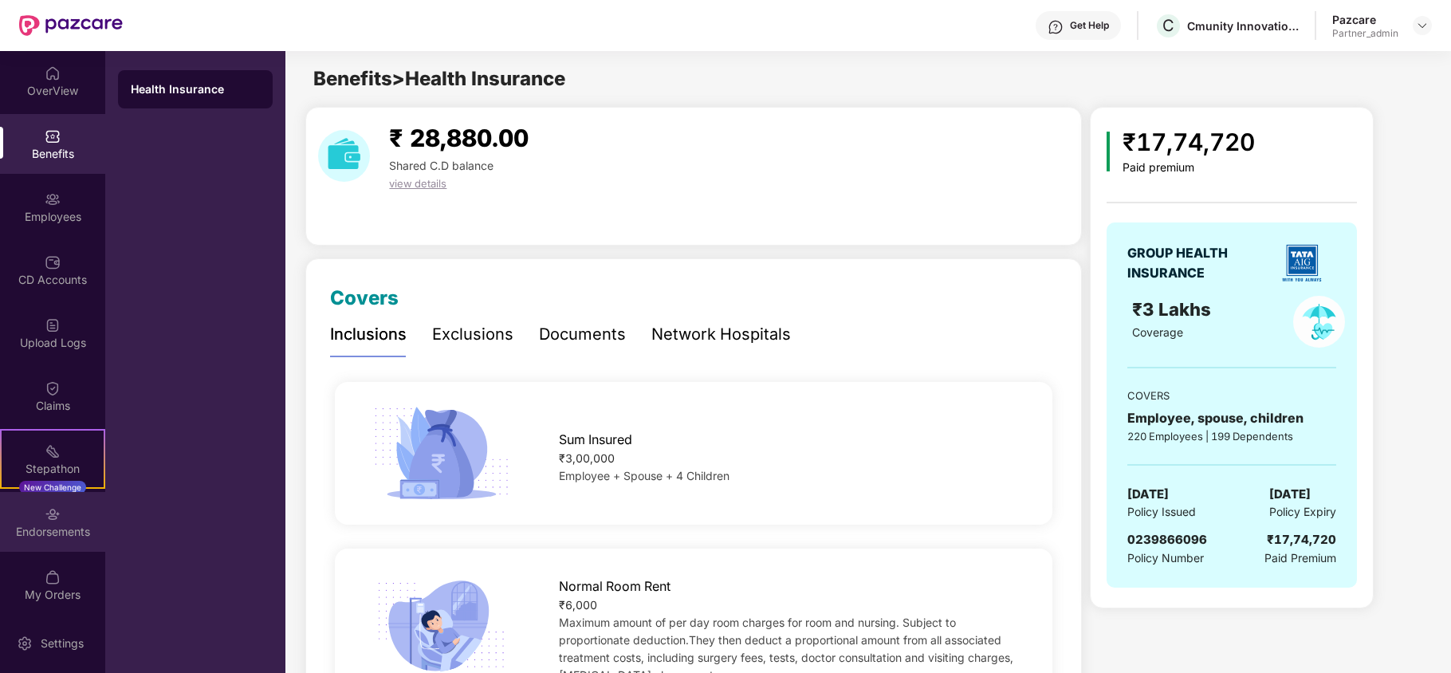
click at [65, 543] on div "Endorsements" at bounding box center [52, 522] width 105 height 60
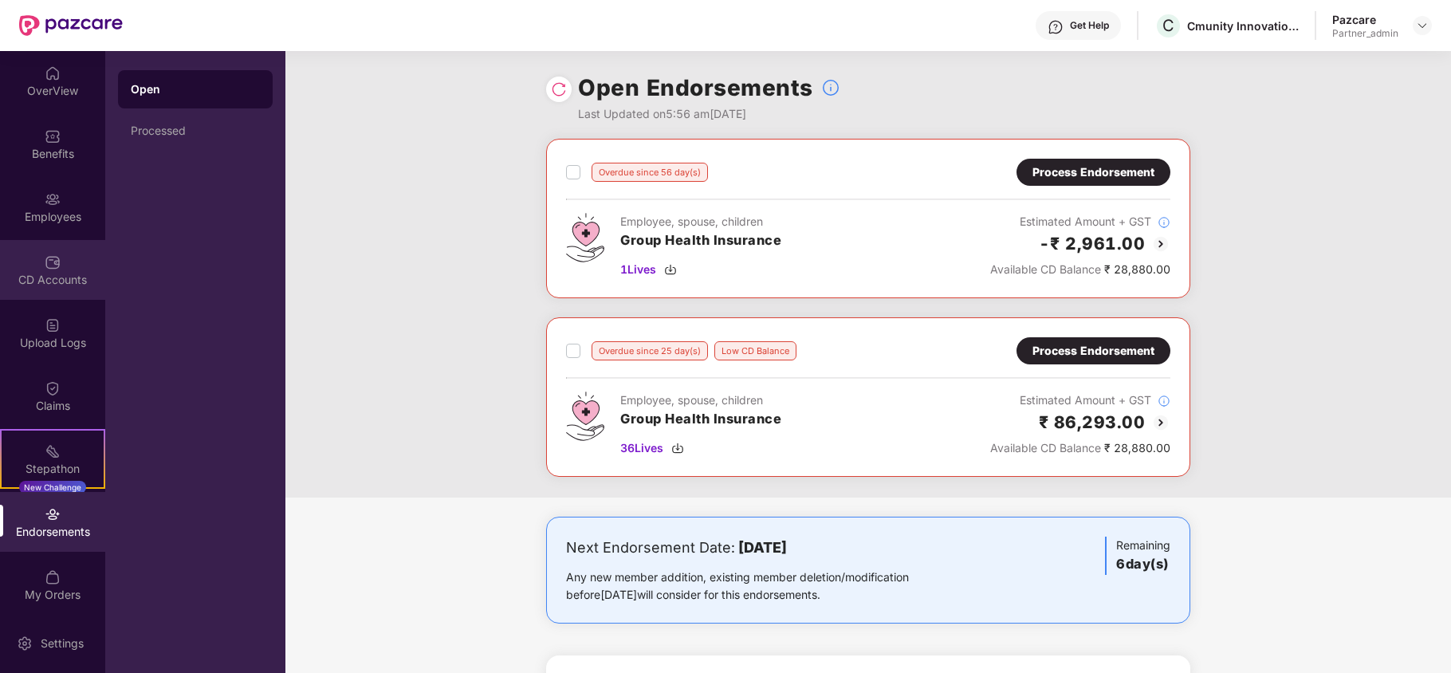
click at [26, 290] on div "CD Accounts" at bounding box center [52, 270] width 105 height 60
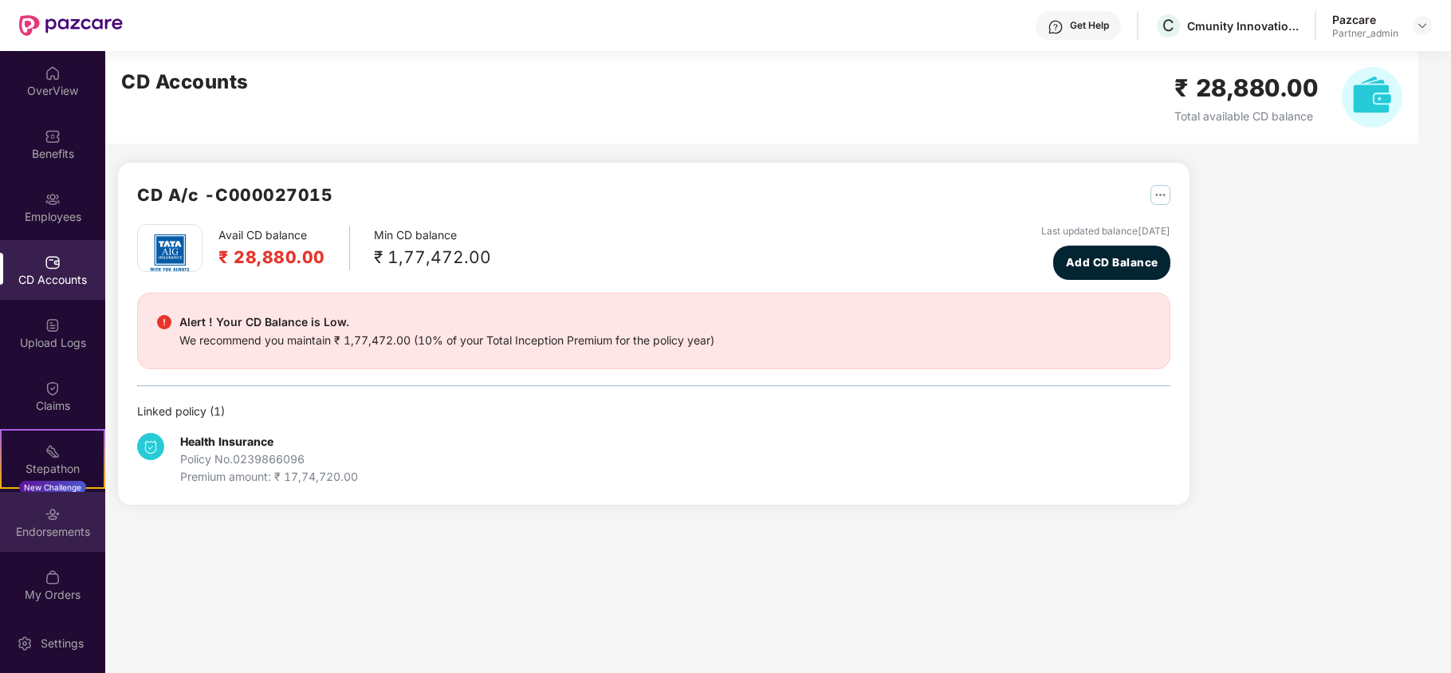
click at [56, 524] on div "Endorsements" at bounding box center [52, 532] width 105 height 16
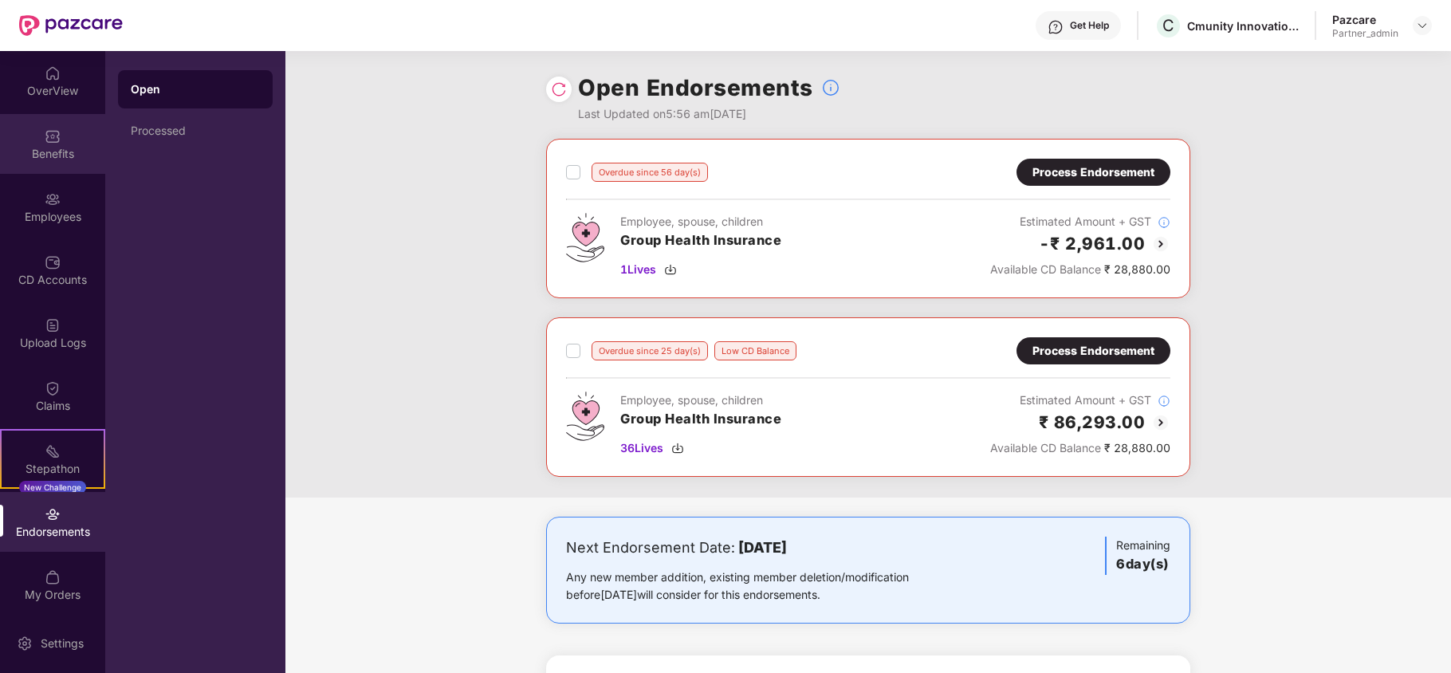
click at [17, 159] on div "Benefits" at bounding box center [52, 154] width 105 height 16
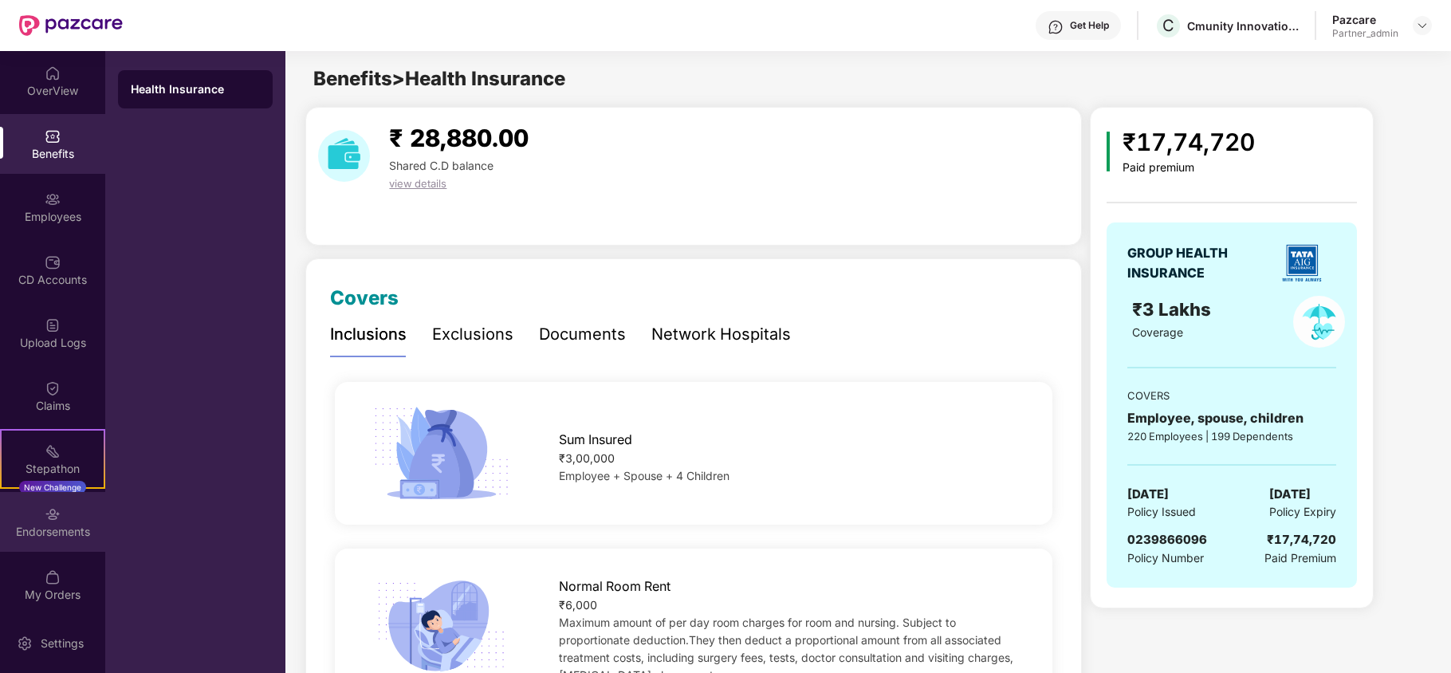
click at [53, 527] on div "Endorsements" at bounding box center [52, 532] width 105 height 16
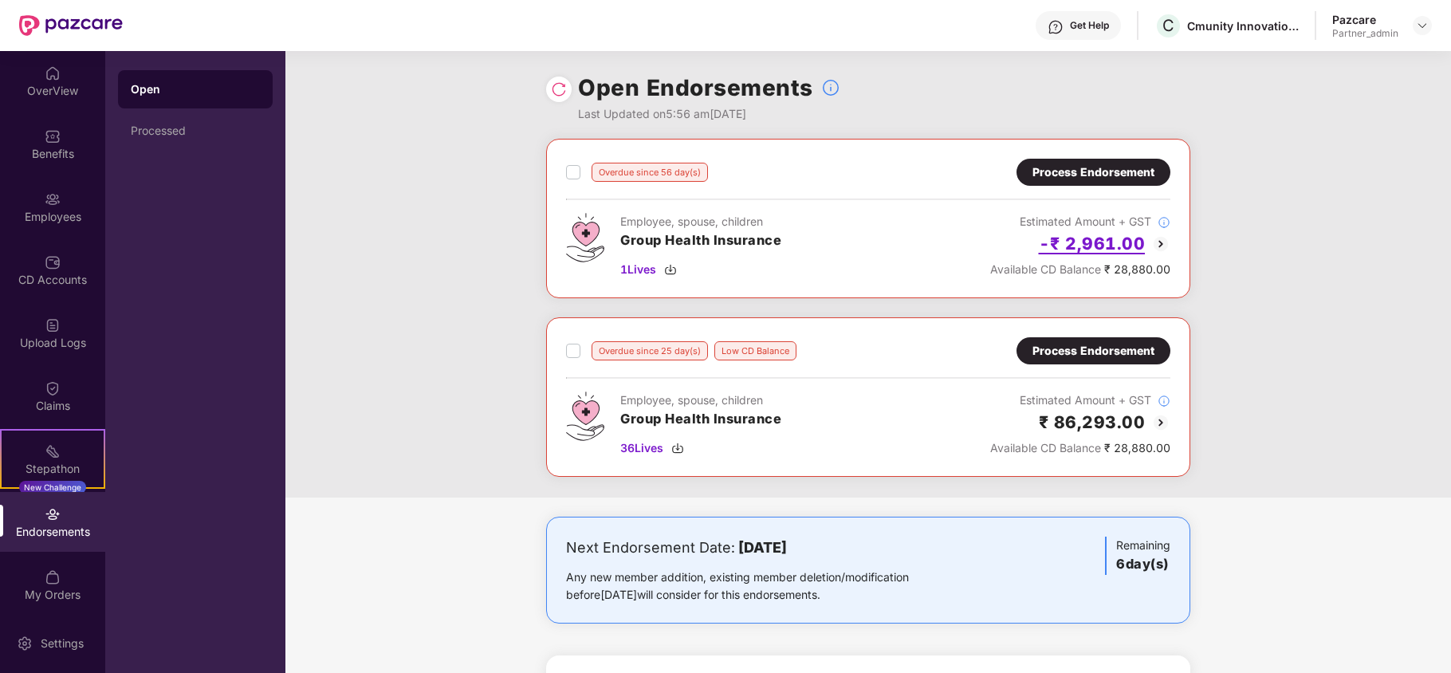
click at [1076, 246] on h2 "-₹ 2,961.00" at bounding box center [1092, 243] width 107 height 26
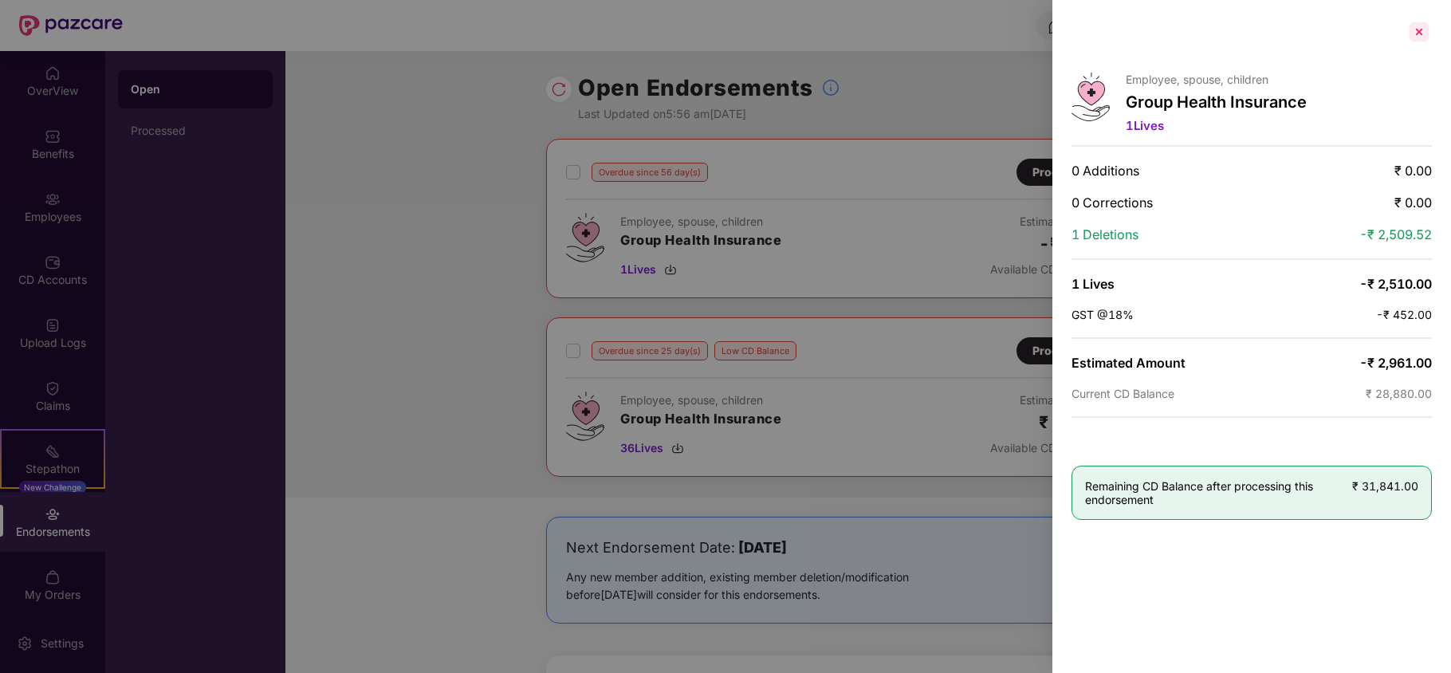
click at [1417, 21] on div at bounding box center [1419, 32] width 26 height 26
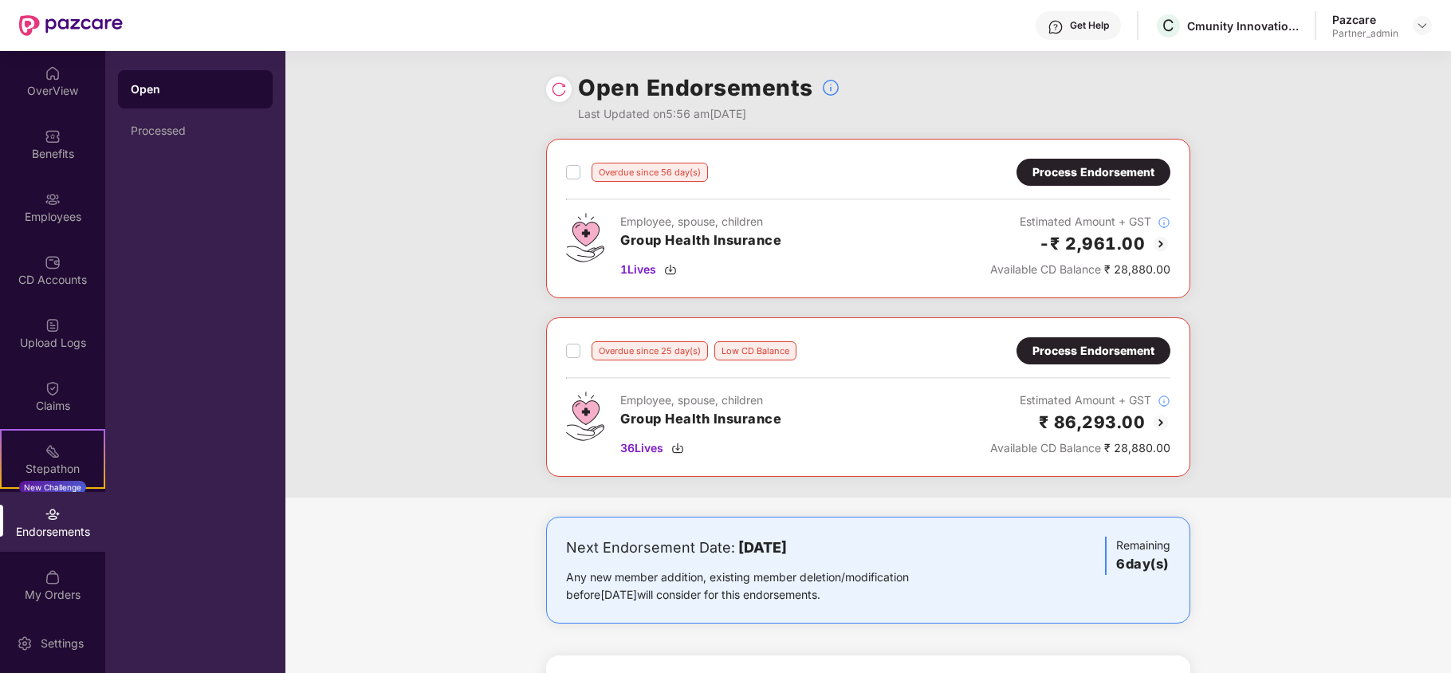
click at [1083, 172] on div "Process Endorsement" at bounding box center [1093, 172] width 122 height 18
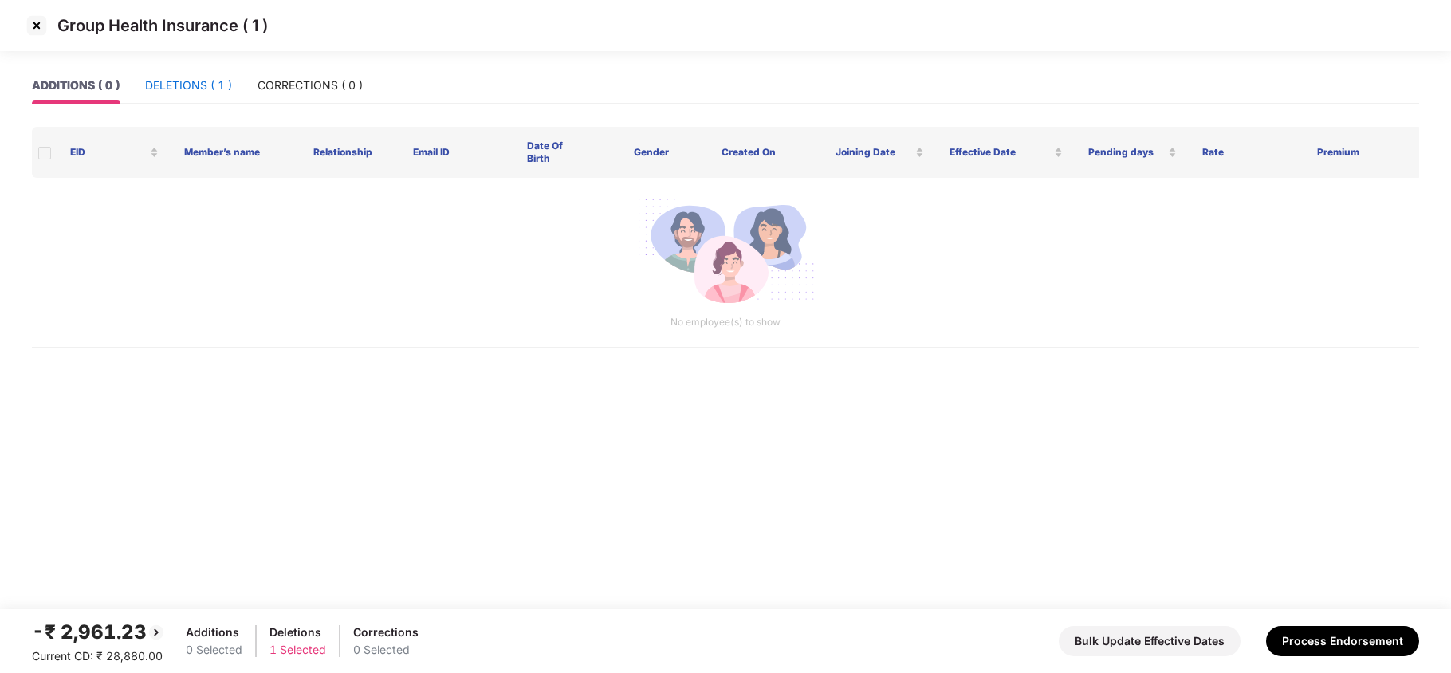
drag, startPoint x: 188, startPoint y: 81, endPoint x: 188, endPoint y: 71, distance: 9.6
click at [188, 77] on div "DELETIONS ( 1 )" at bounding box center [188, 86] width 87 height 18
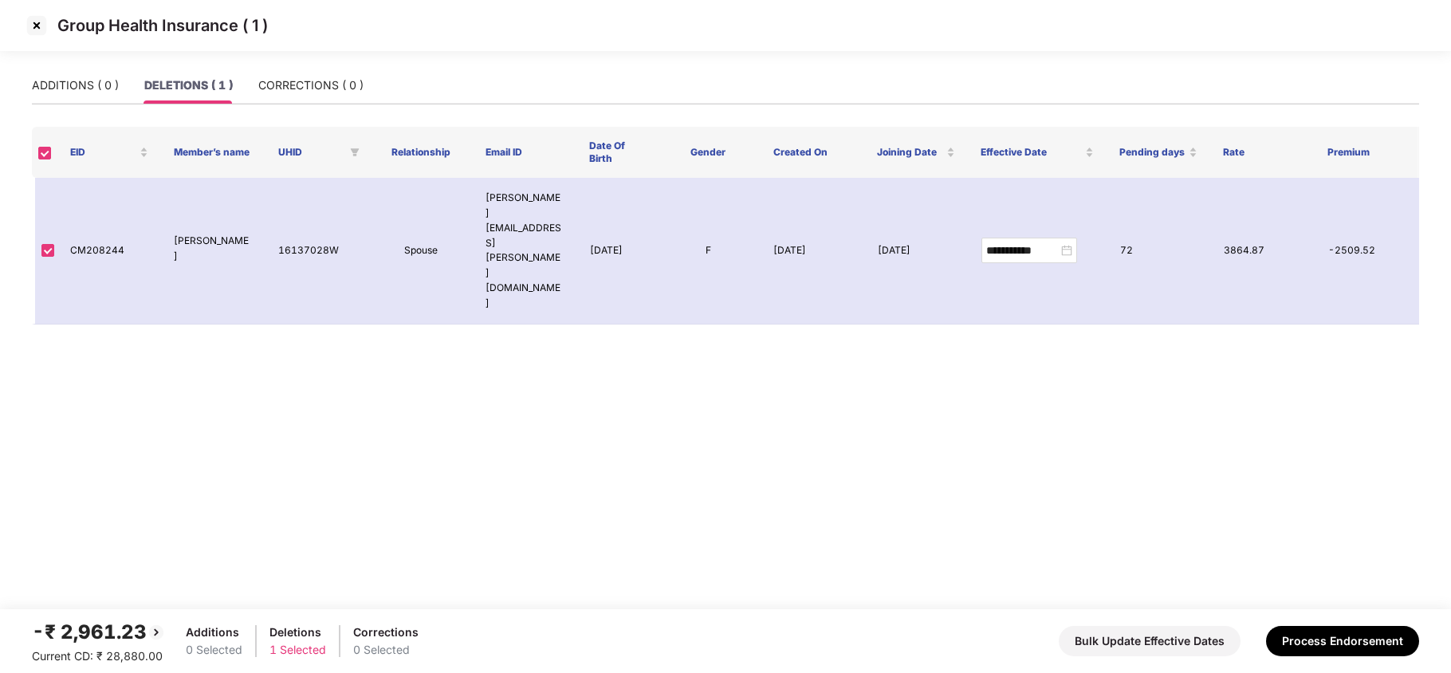
click at [36, 29] on img at bounding box center [37, 26] width 26 height 26
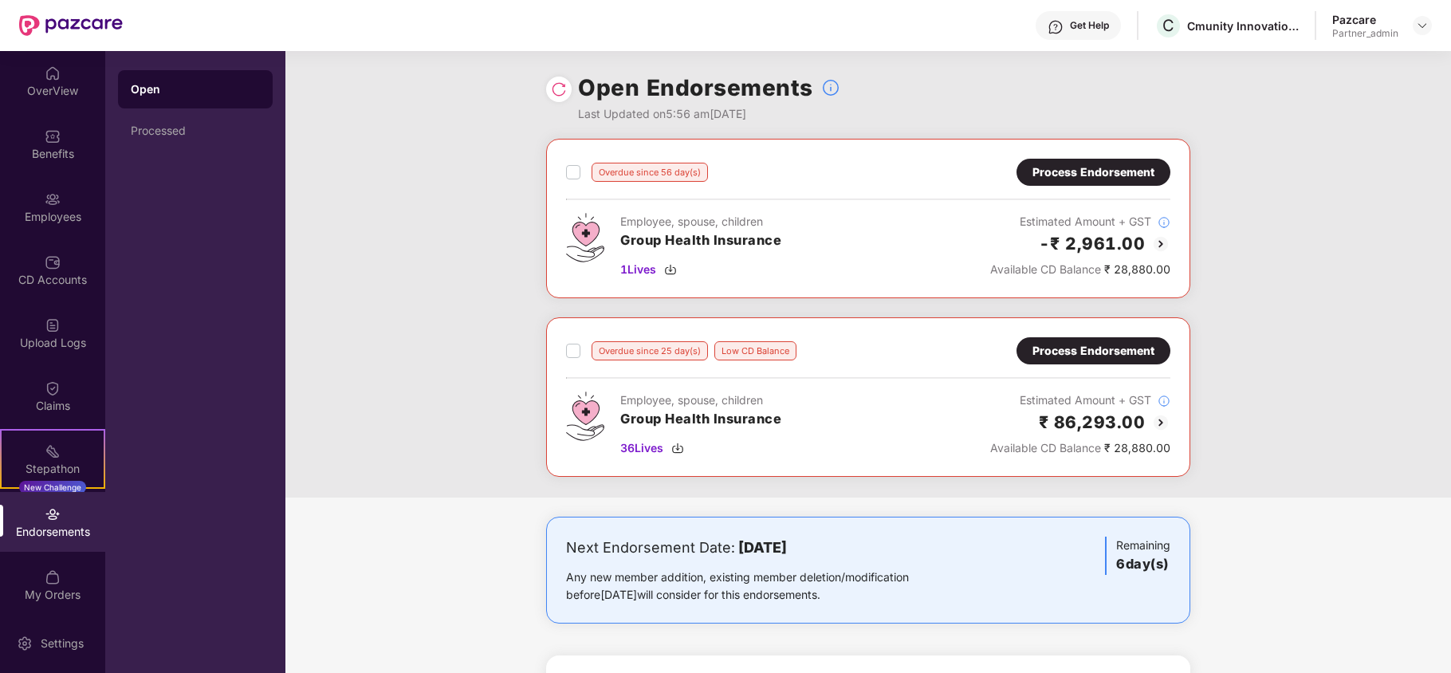
click at [54, 207] on div "Employees" at bounding box center [52, 207] width 105 height 60
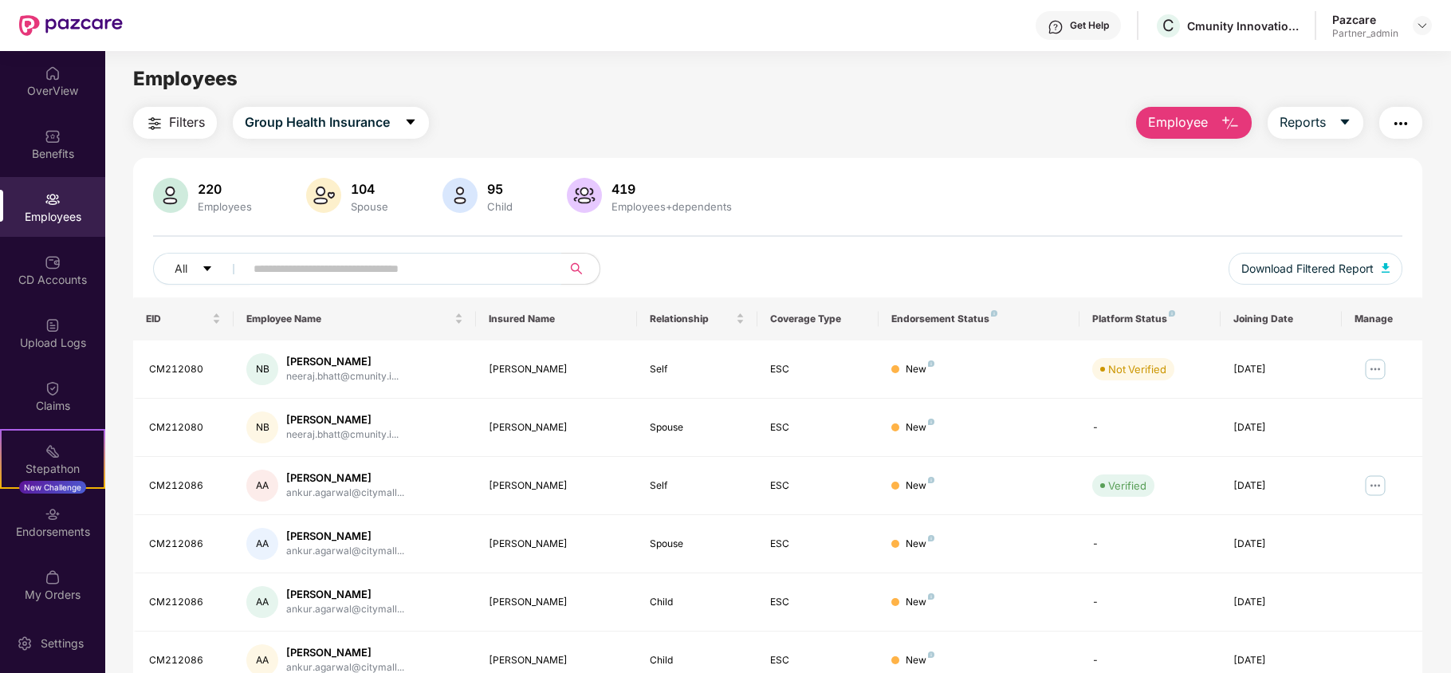
click at [423, 258] on input "text" at bounding box center [397, 269] width 286 height 24
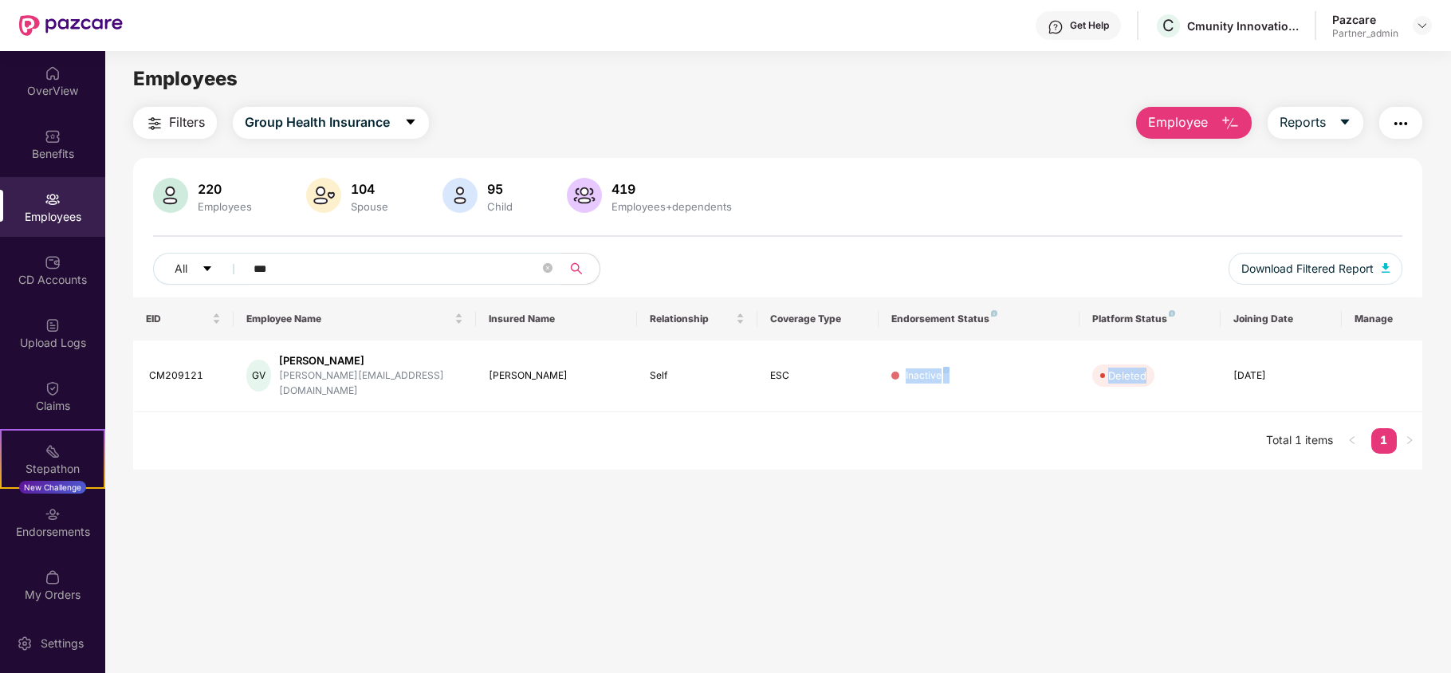
drag, startPoint x: 1158, startPoint y: 383, endPoint x: 895, endPoint y: 410, distance: 264.5
click at [875, 377] on tr "CM209121 [PERSON_NAME] Verma [EMAIL_ADDRESS][DOMAIN_NAME] [PERSON_NAME] Self ES…" at bounding box center [777, 376] width 1289 height 72
click at [997, 521] on main "Employees Filters Group Health Insurance Employee Reports 220 Employees 104 Spo…" at bounding box center [777, 387] width 1345 height 673
click at [174, 368] on div "CM209121" at bounding box center [185, 375] width 72 height 15
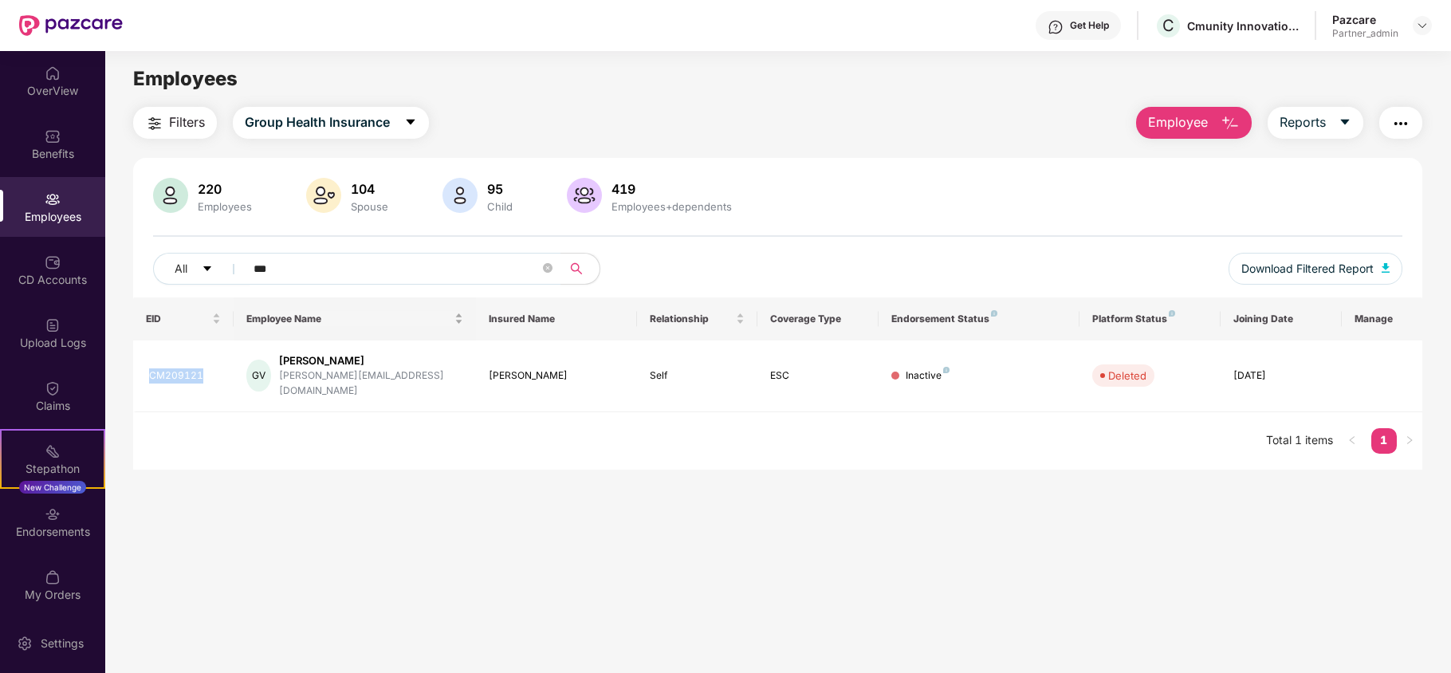
copy div "CM209121"
click at [488, 265] on input "***" at bounding box center [397, 269] width 286 height 24
paste input "*****"
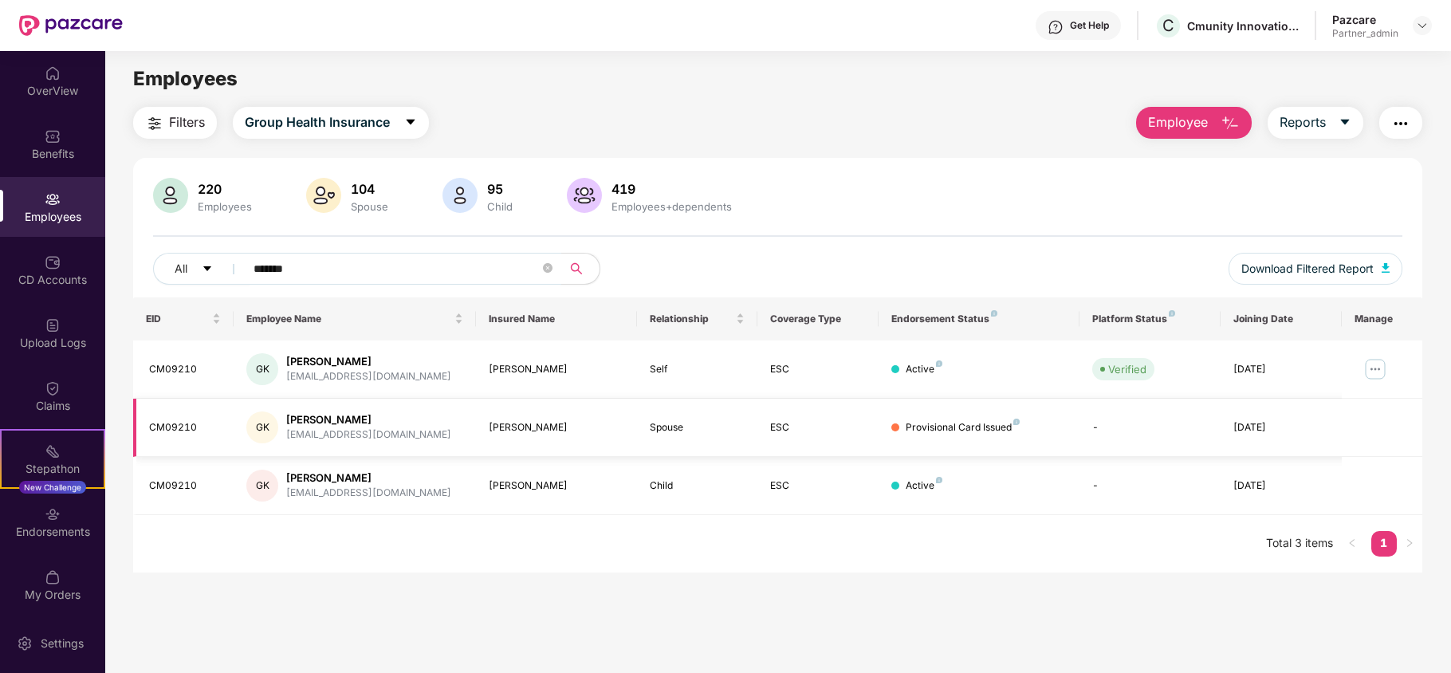
type input "*******"
click at [172, 428] on div "CM09210" at bounding box center [185, 427] width 72 height 15
copy div "CM09210"
click at [364, 274] on div "Click to sort ascending" at bounding box center [354, 282] width 132 height 27
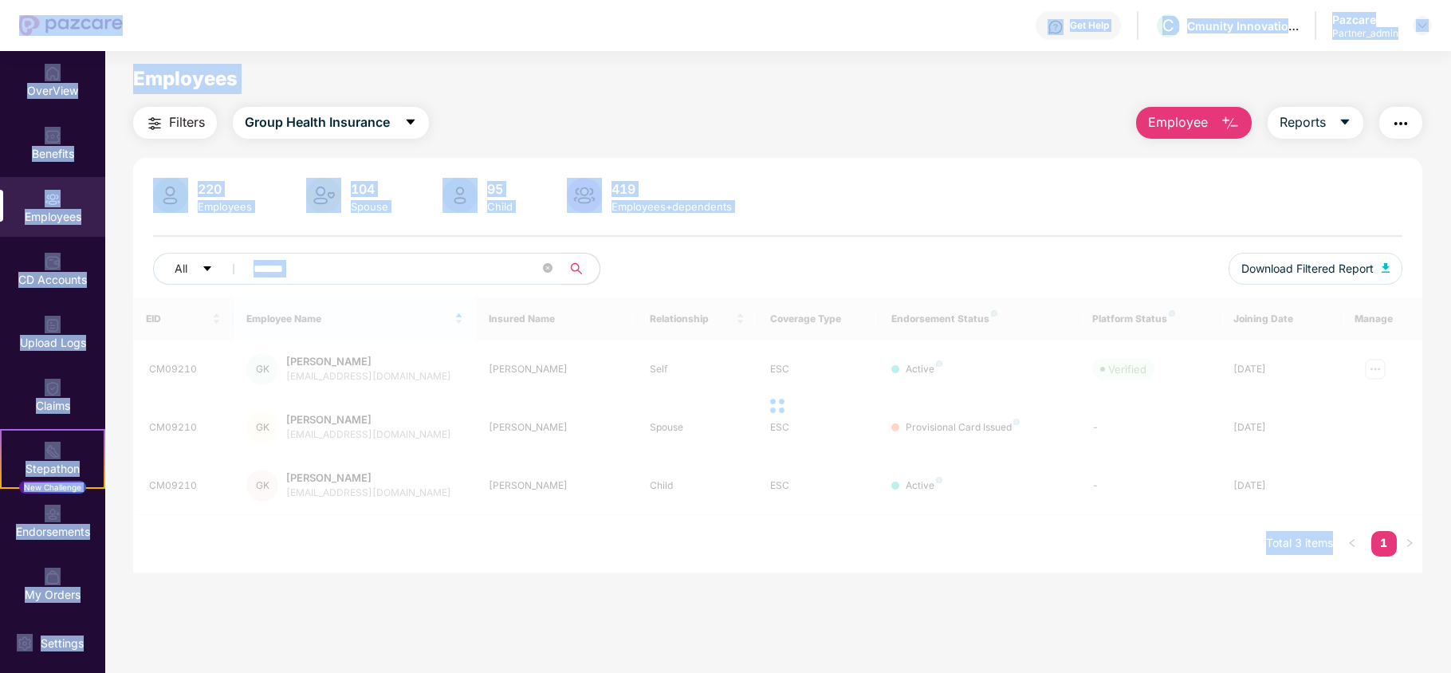
click at [405, 269] on input "*******" at bounding box center [397, 269] width 286 height 24
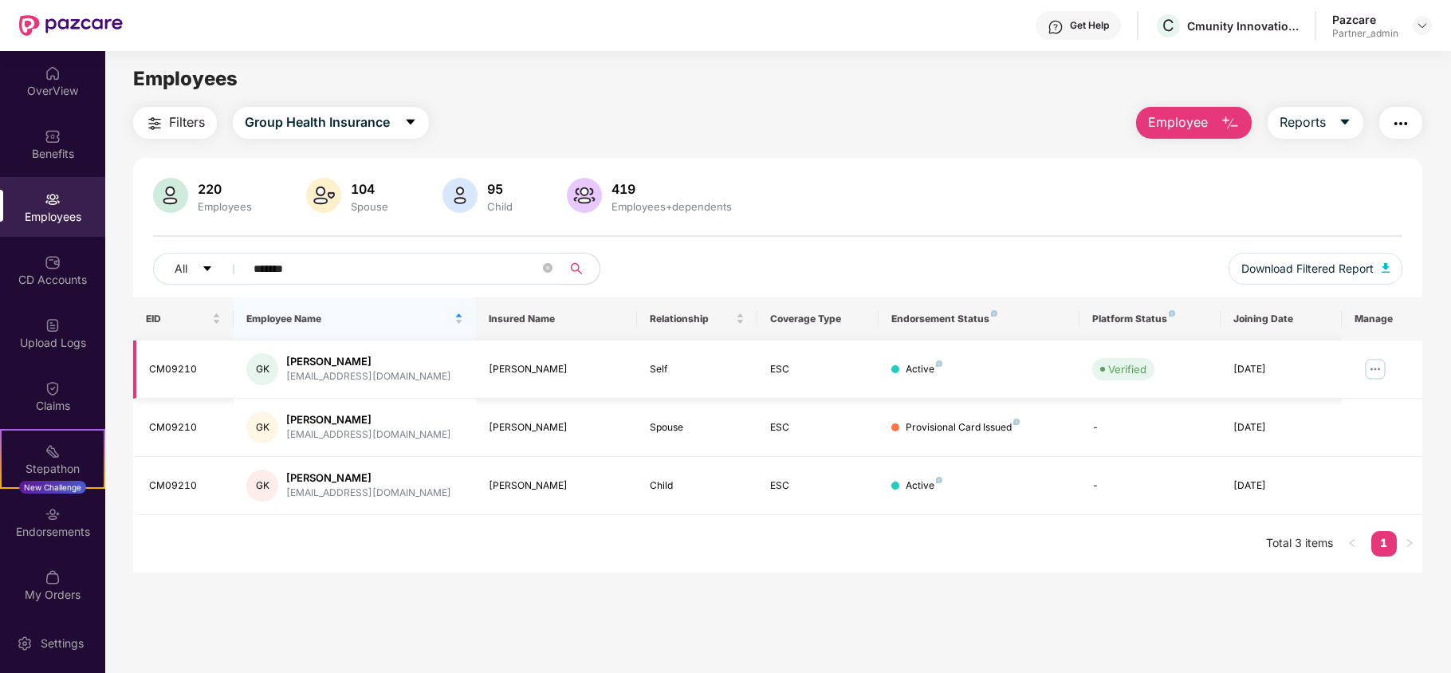
click at [1379, 368] on img at bounding box center [1376, 369] width 26 height 26
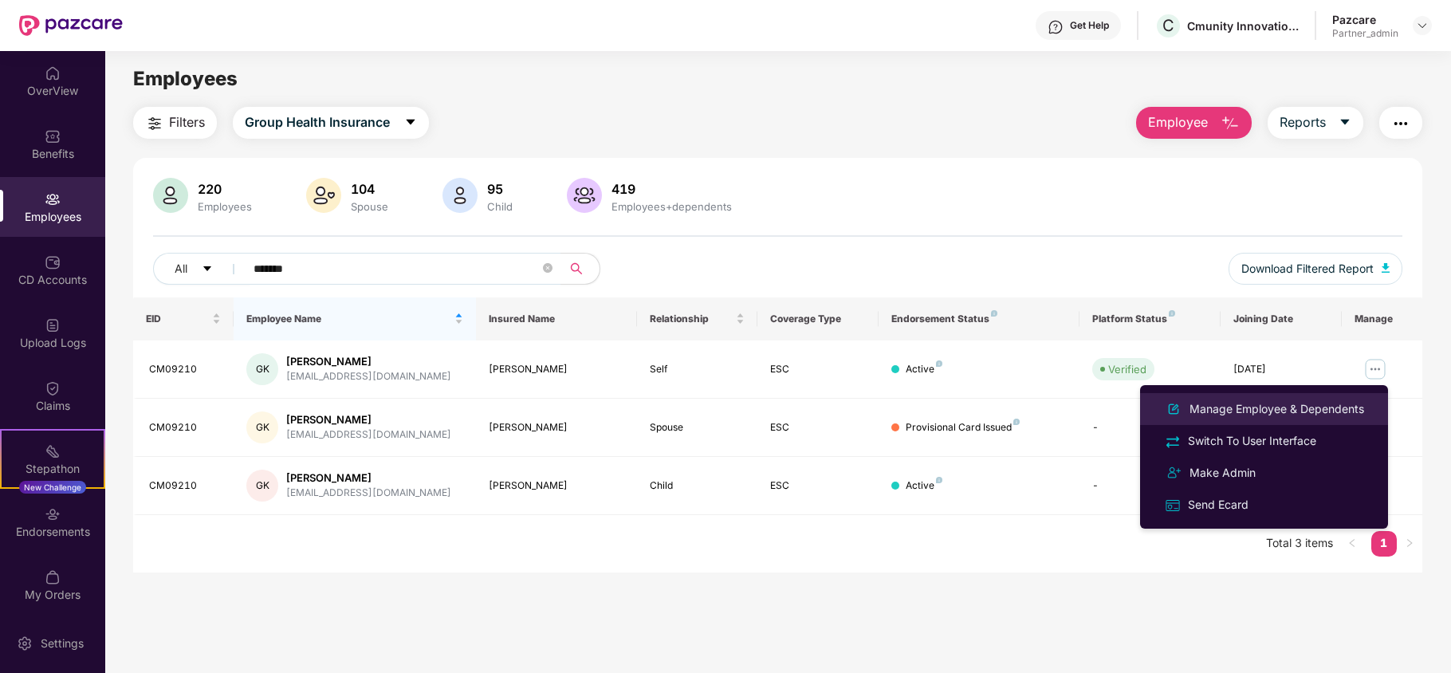
click at [1274, 407] on div "Manage Employee & Dependents" at bounding box center [1276, 409] width 181 height 18
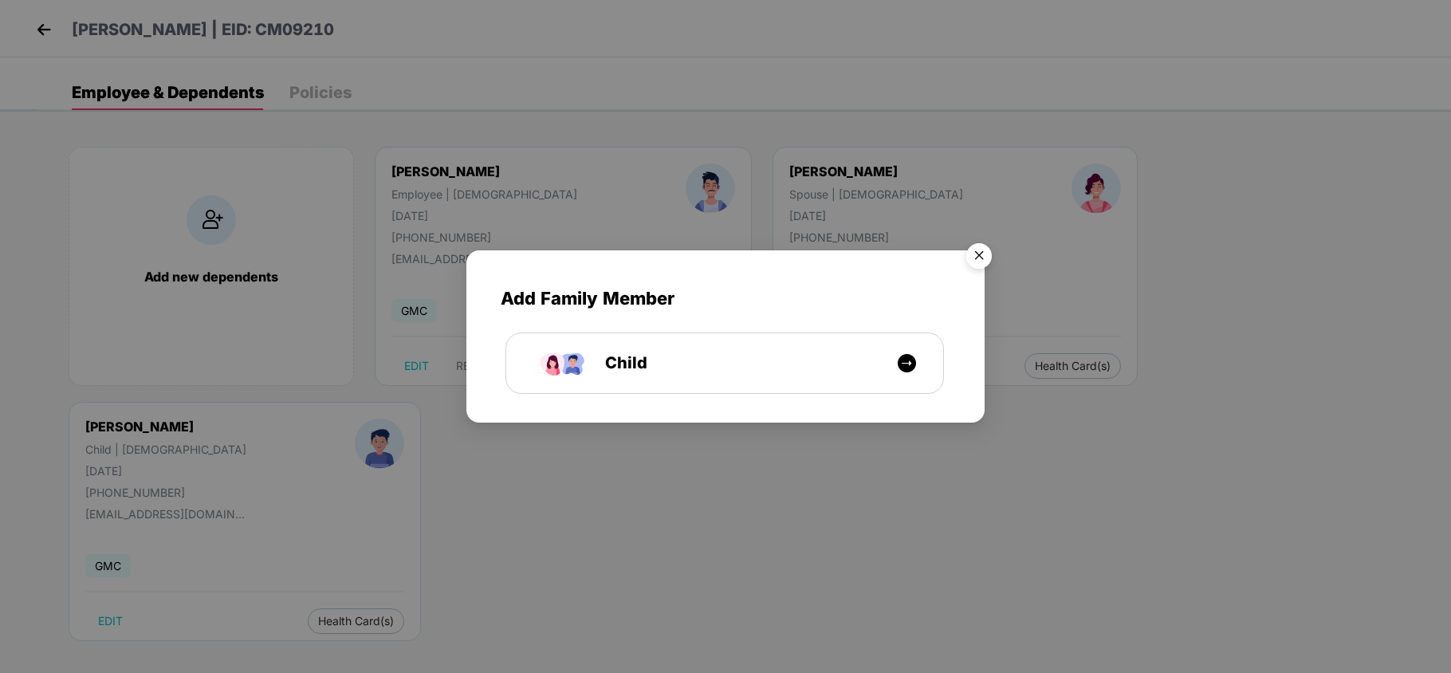
click at [1123, 498] on div "Add Family Member Child" at bounding box center [725, 336] width 1451 height 673
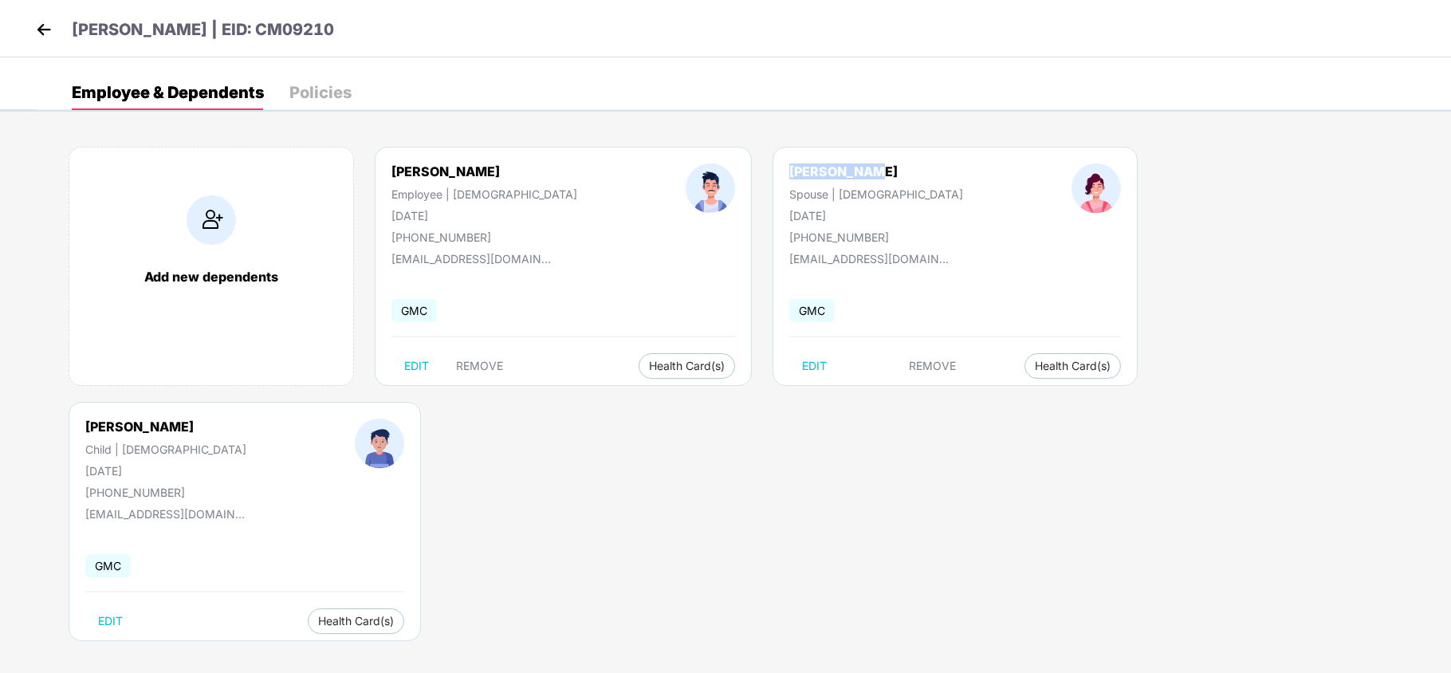
click at [40, 29] on img at bounding box center [44, 30] width 24 height 24
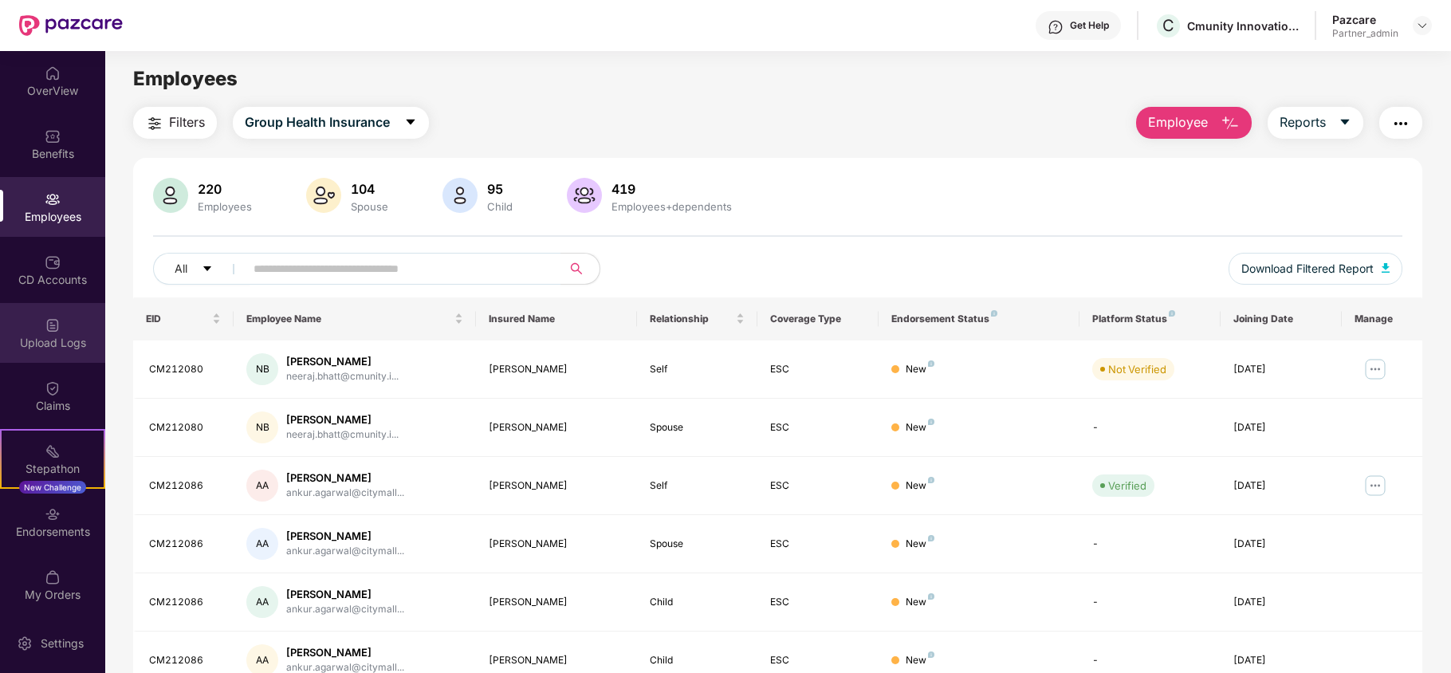
click at [55, 335] on div "Upload Logs" at bounding box center [52, 343] width 105 height 16
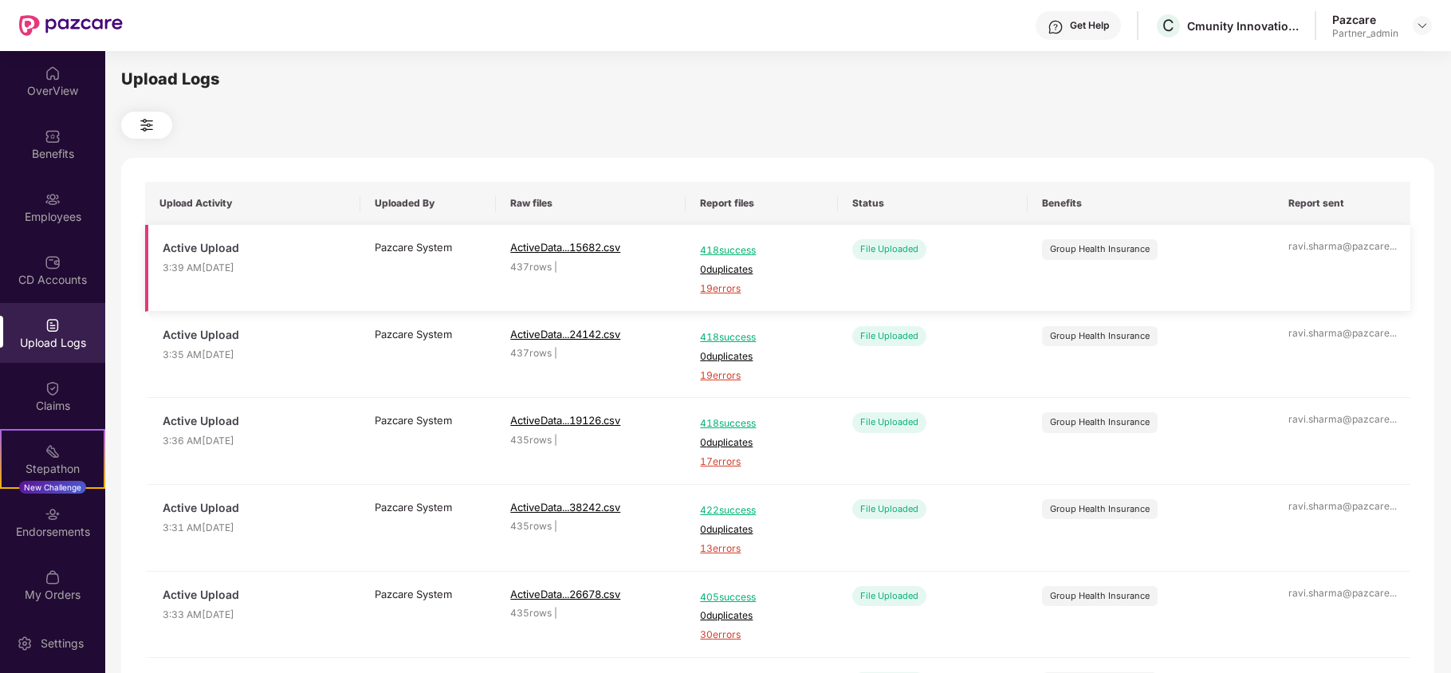
click at [722, 285] on span "19 errors" at bounding box center [761, 288] width 123 height 15
click at [727, 249] on span "418 success" at bounding box center [761, 250] width 123 height 15
click at [26, 205] on div "Employees" at bounding box center [52, 207] width 105 height 60
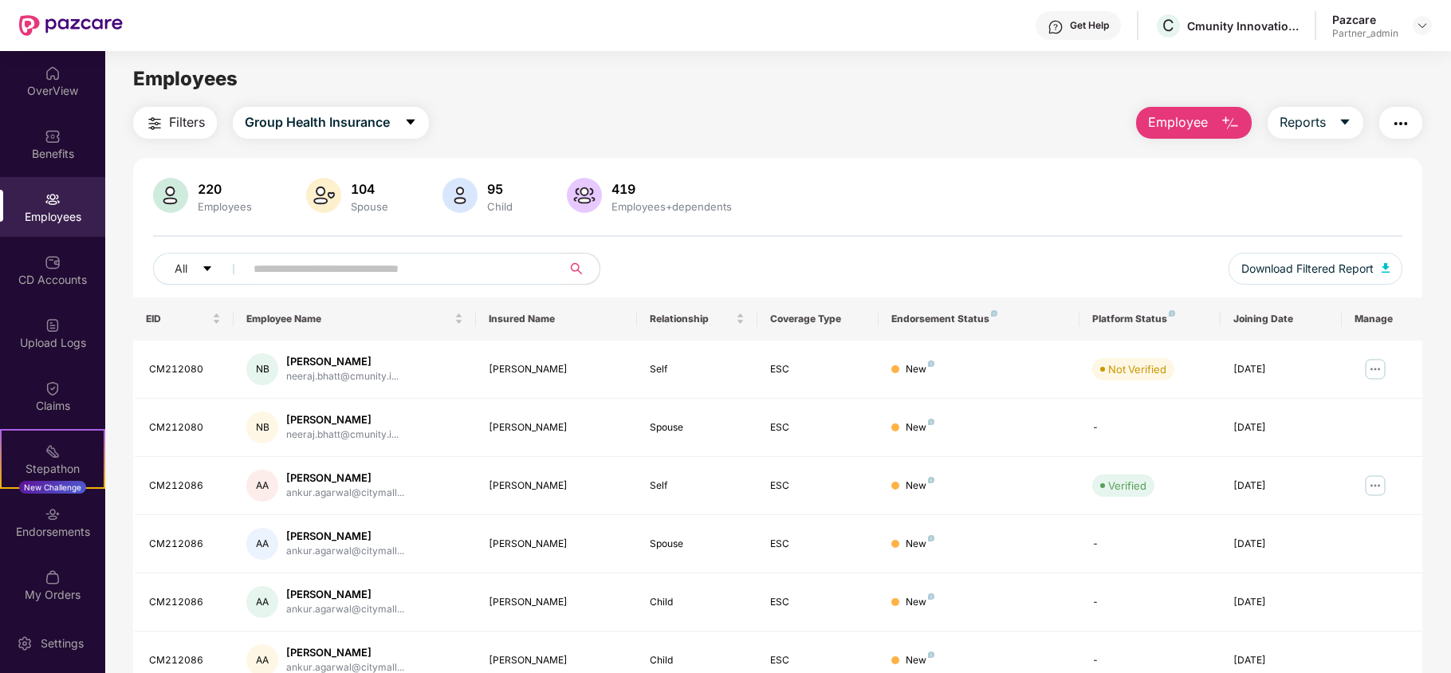
drag, startPoint x: 297, startPoint y: 259, endPoint x: 317, endPoint y: 254, distance: 20.7
click at [298, 259] on input "text" at bounding box center [397, 269] width 286 height 24
paste input "*******"
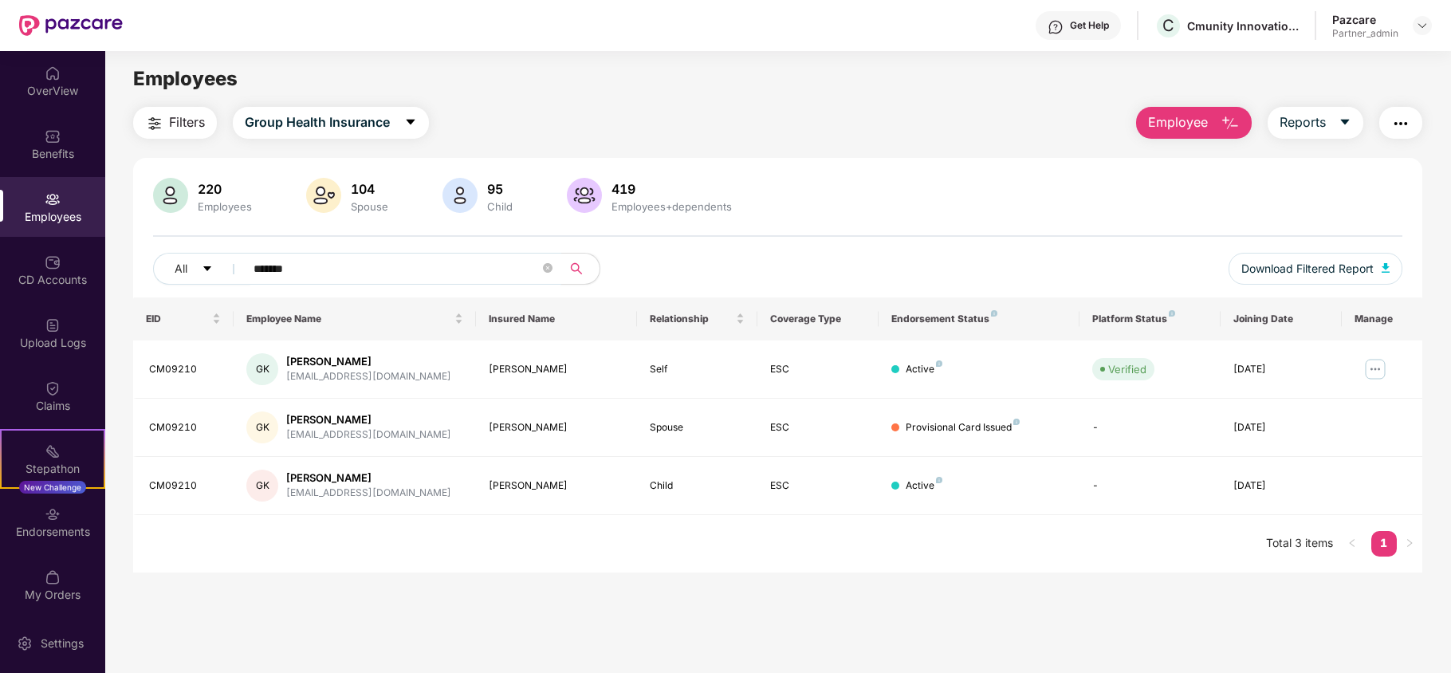
type input "*******"
click at [1403, 118] on img "button" at bounding box center [1400, 123] width 19 height 19
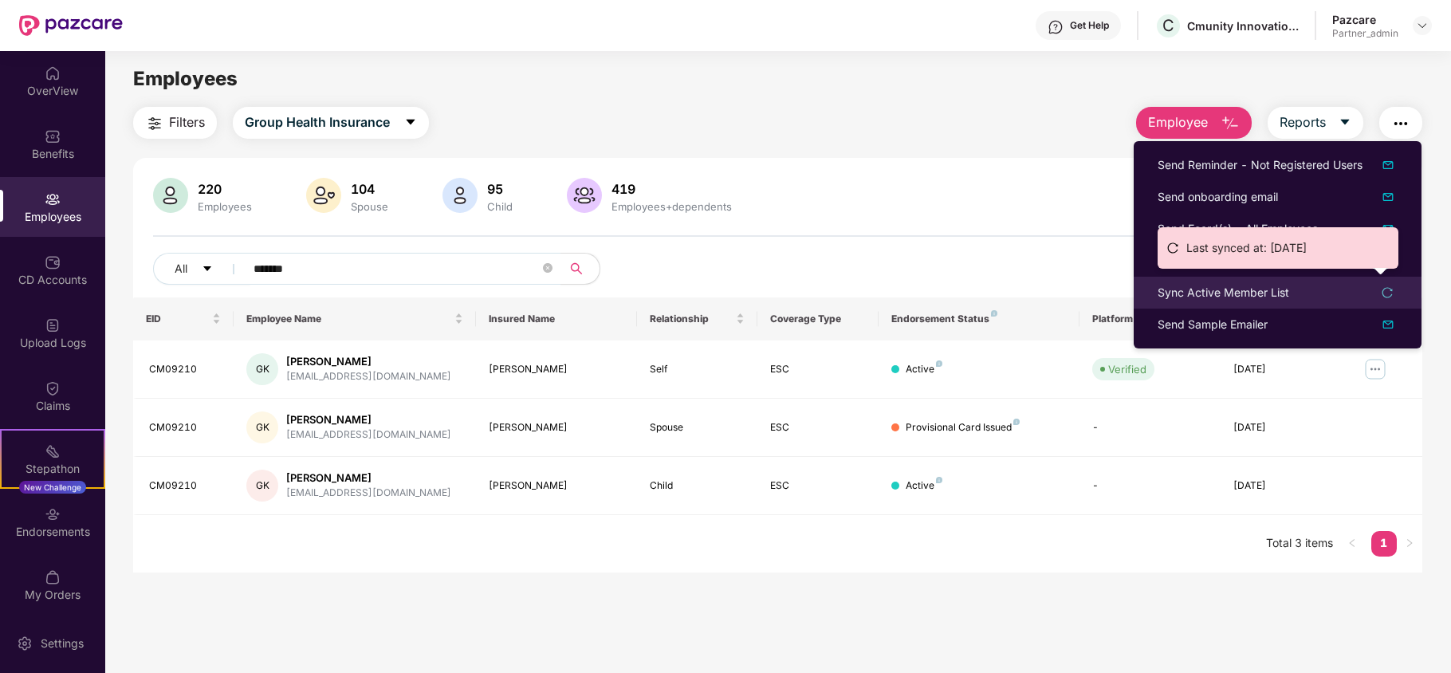
click at [1199, 292] on div "Sync Active Member List" at bounding box center [1224, 293] width 132 height 18
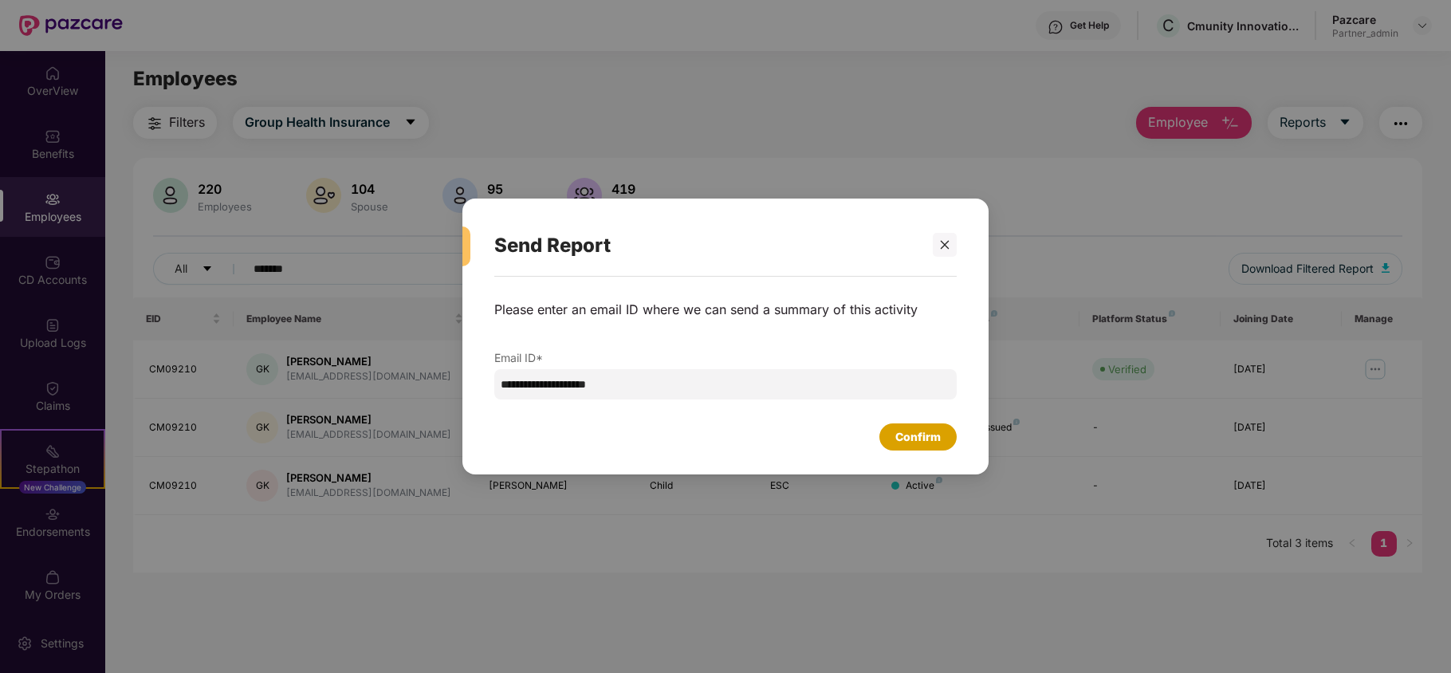
click at [913, 444] on div "Confirm" at bounding box center [917, 437] width 45 height 18
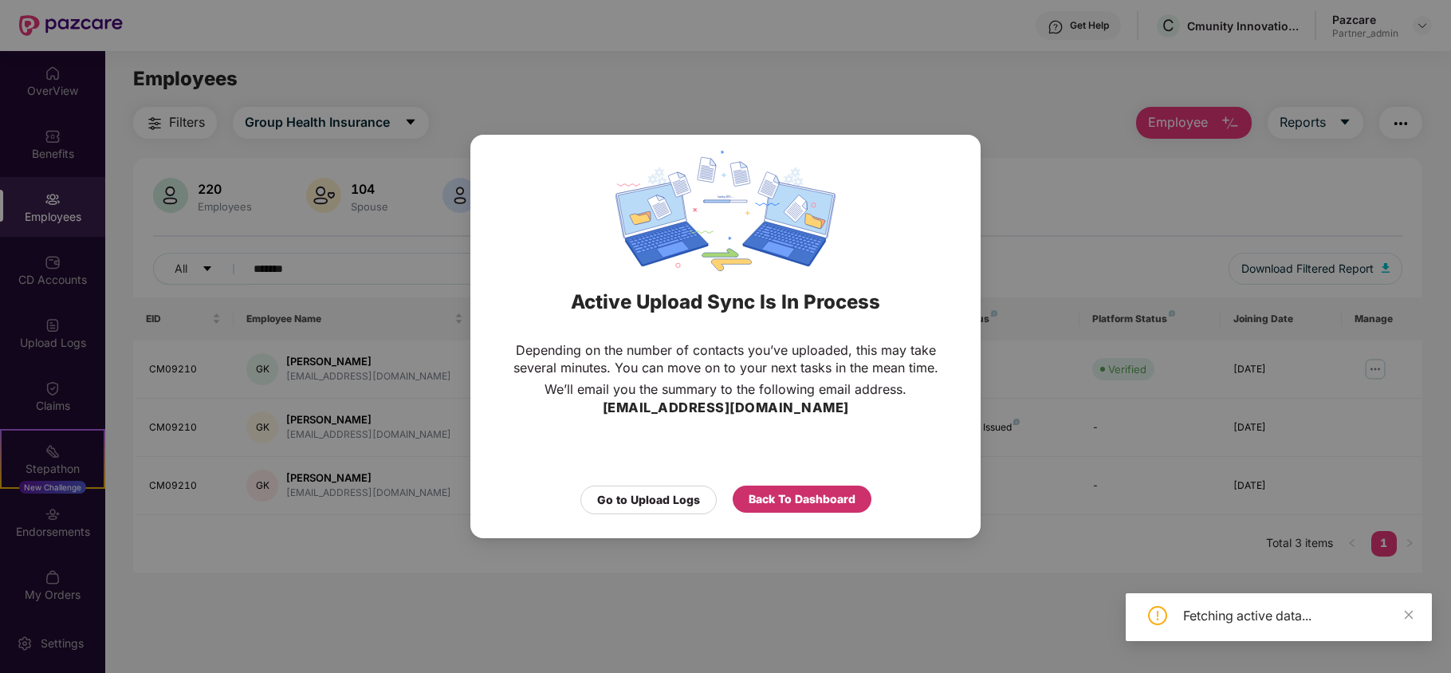
click at [818, 496] on div "Back To Dashboard" at bounding box center [802, 499] width 107 height 18
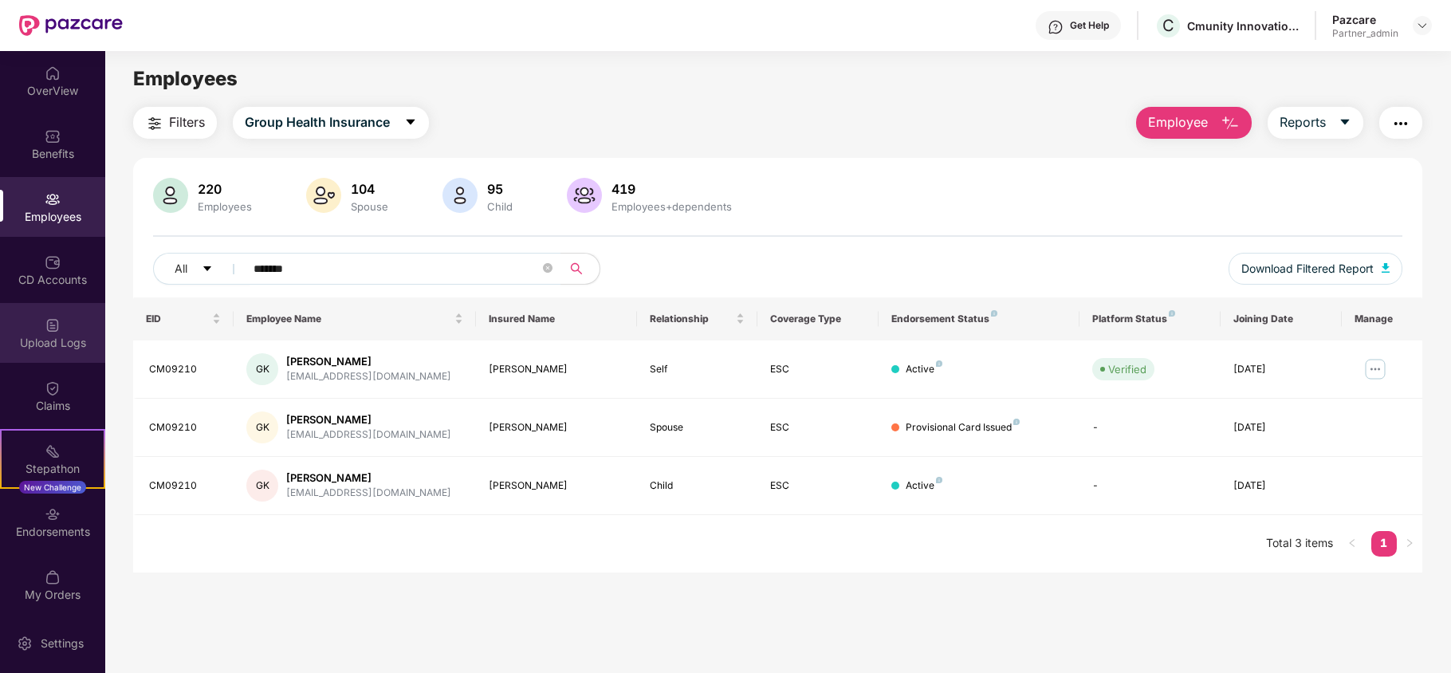
click at [26, 326] on div "Upload Logs" at bounding box center [52, 333] width 105 height 60
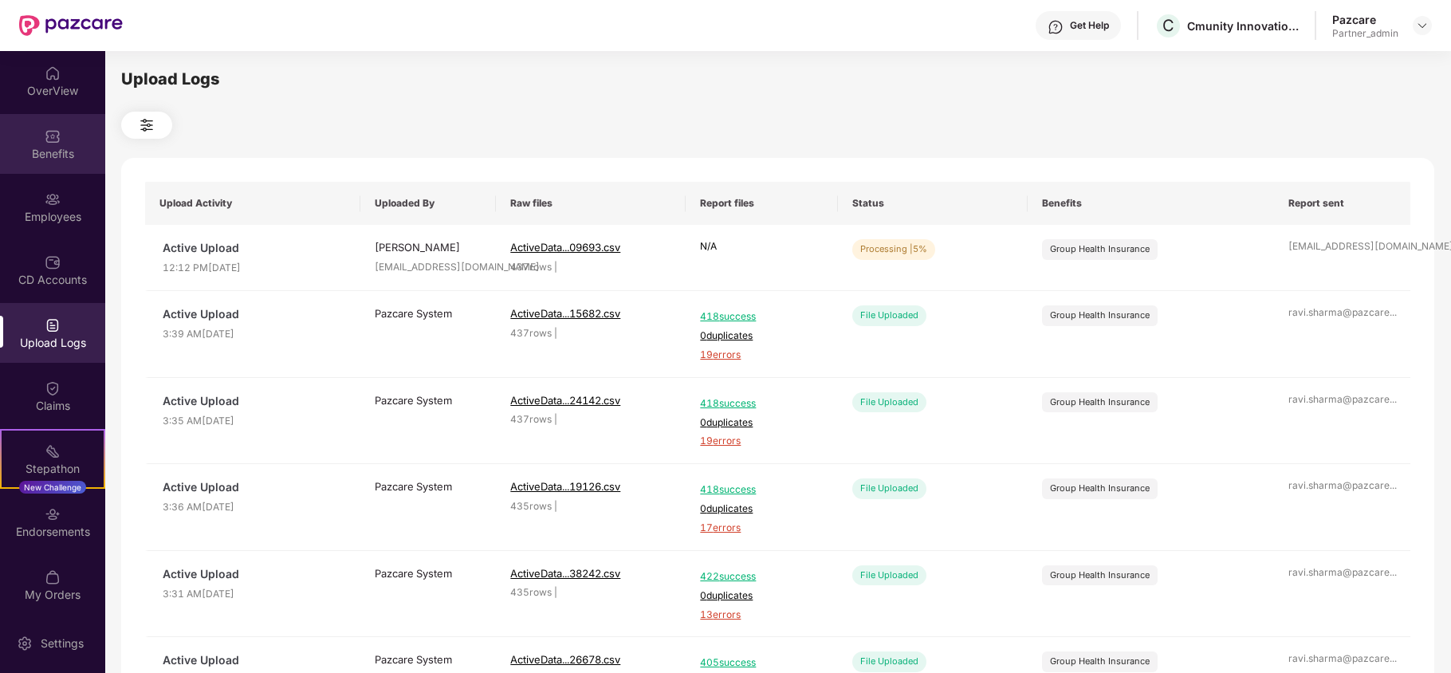
click at [40, 142] on div "Benefits" at bounding box center [52, 144] width 105 height 60
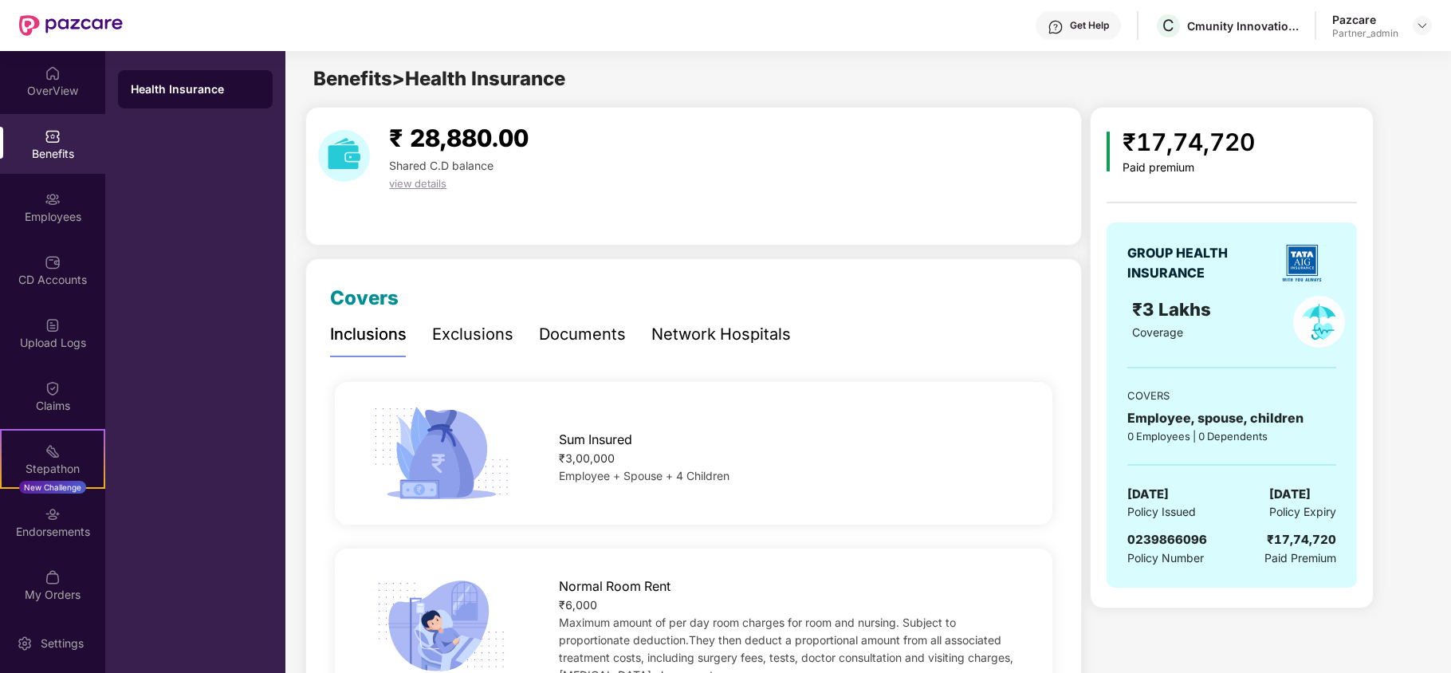
click at [1154, 541] on span "0239866096" at bounding box center [1167, 539] width 80 height 15
copy span "0239866096"
click at [49, 218] on div "Employees" at bounding box center [52, 217] width 105 height 16
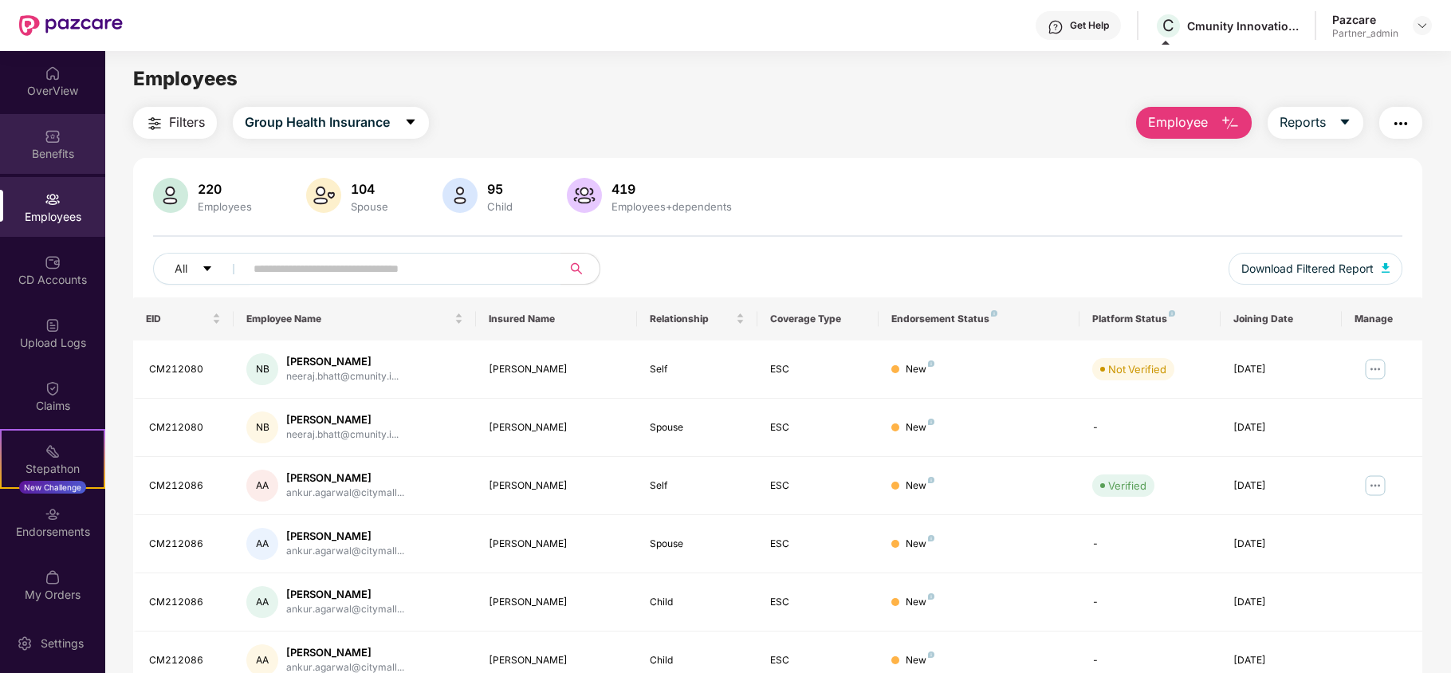
click at [46, 156] on div "Benefits" at bounding box center [52, 154] width 105 height 16
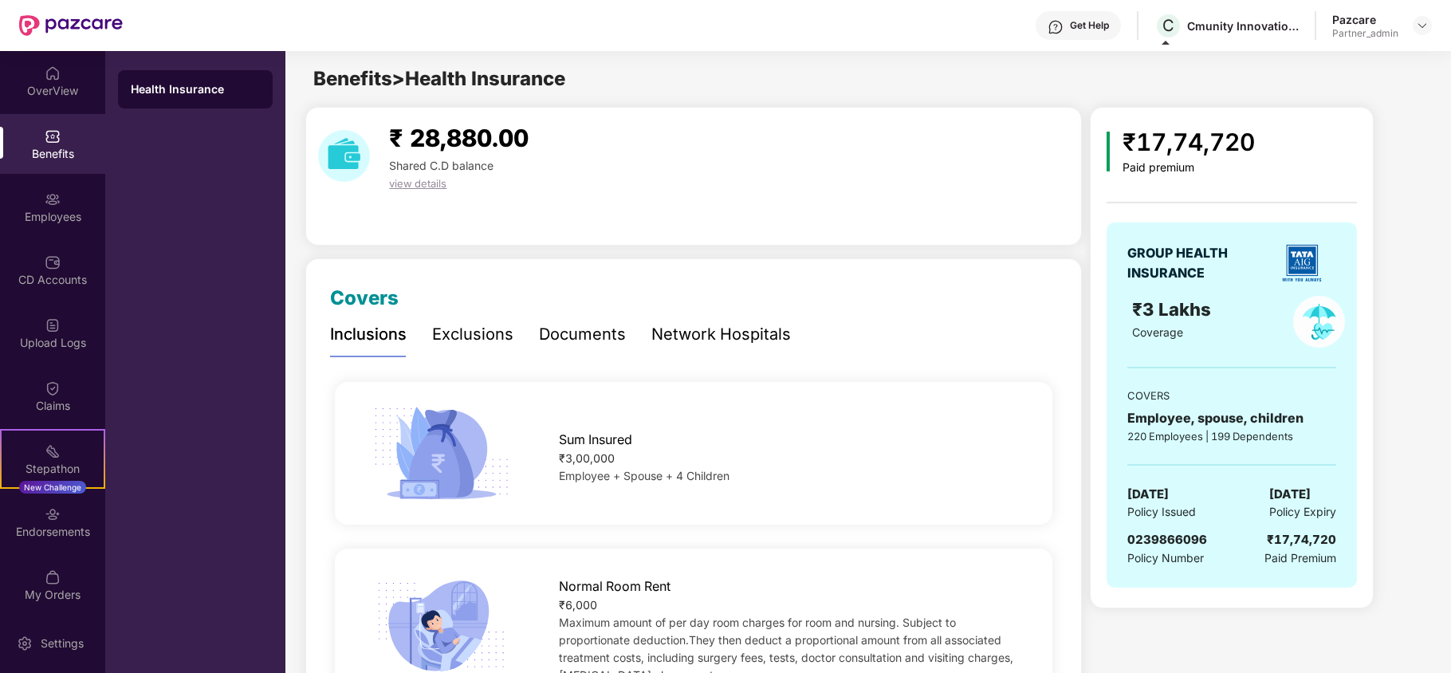
click at [1180, 542] on span "0239866096" at bounding box center [1167, 539] width 80 height 15
copy span "0239866096"
click at [1427, 24] on img at bounding box center [1422, 25] width 13 height 13
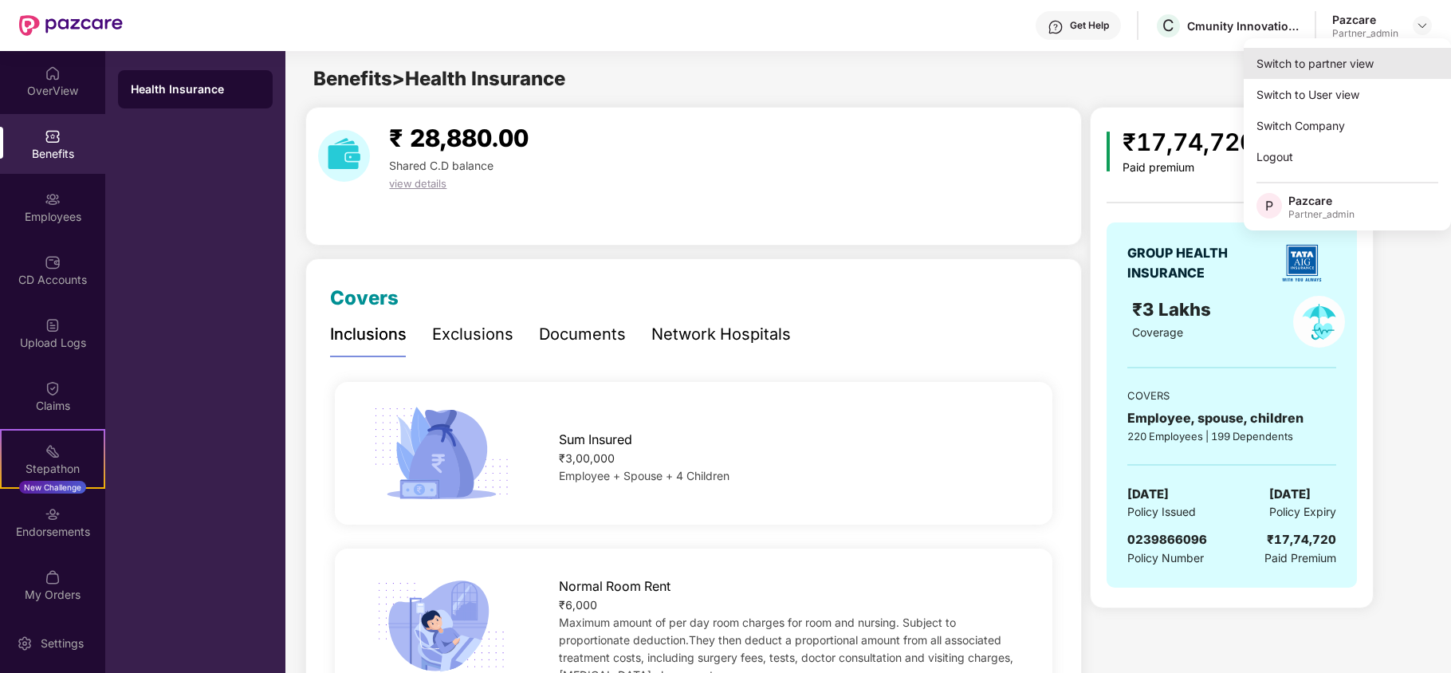
click at [1318, 74] on div "Switch to partner view" at bounding box center [1347, 63] width 207 height 31
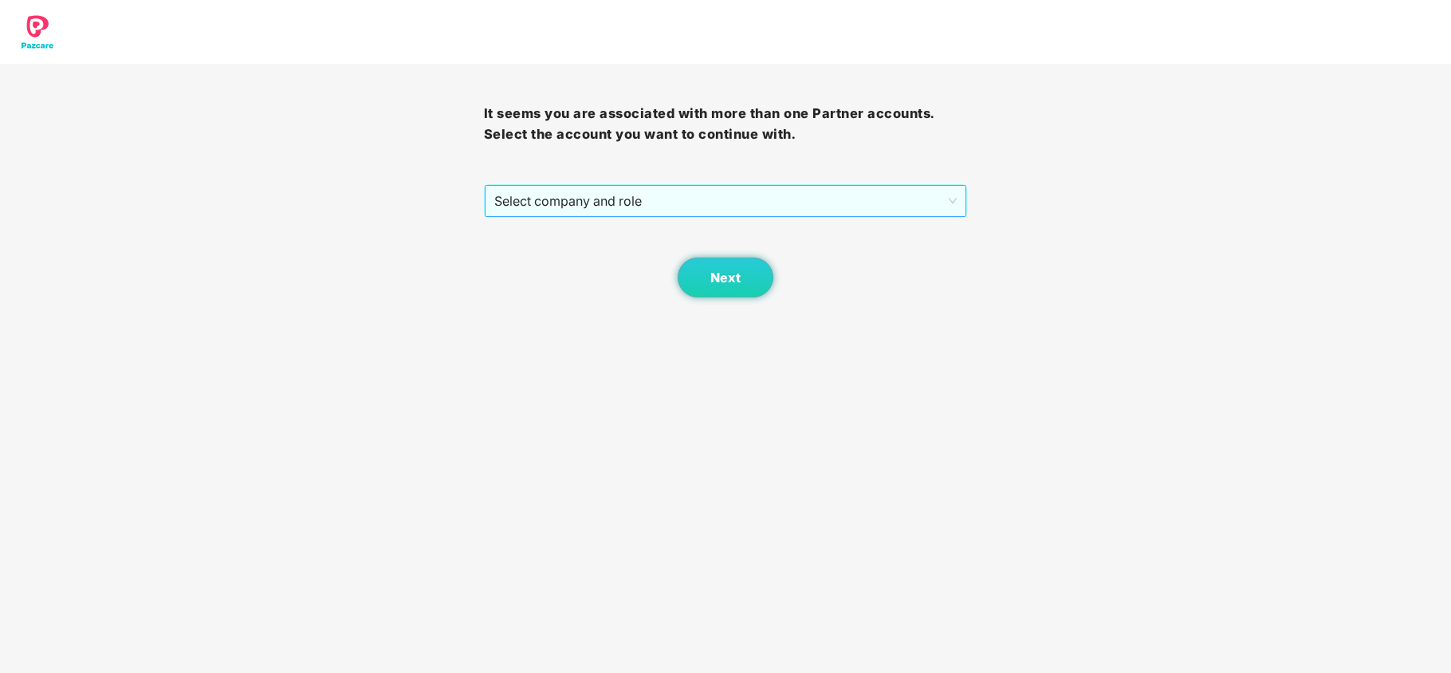
click at [588, 199] on span "Select company and role" at bounding box center [725, 201] width 463 height 30
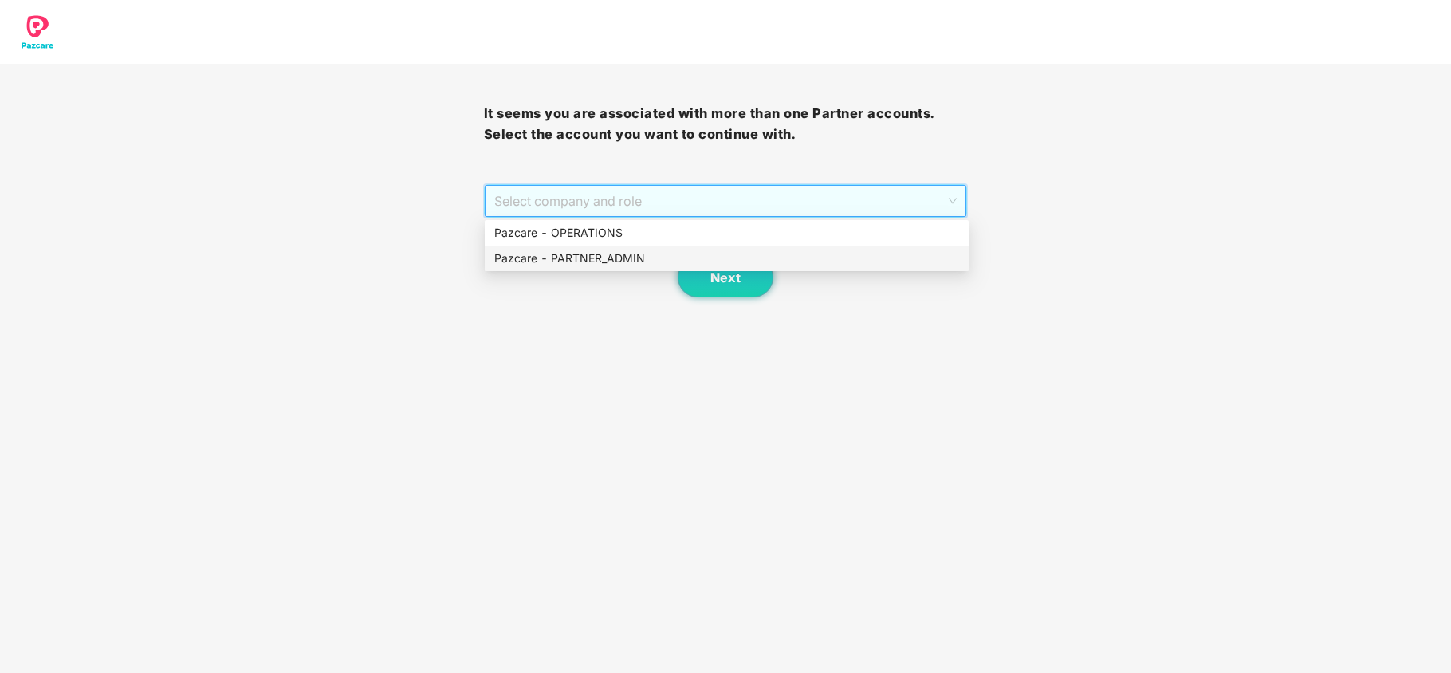
click at [557, 265] on div "Pazcare - PARTNER_ADMIN" at bounding box center [726, 259] width 465 height 18
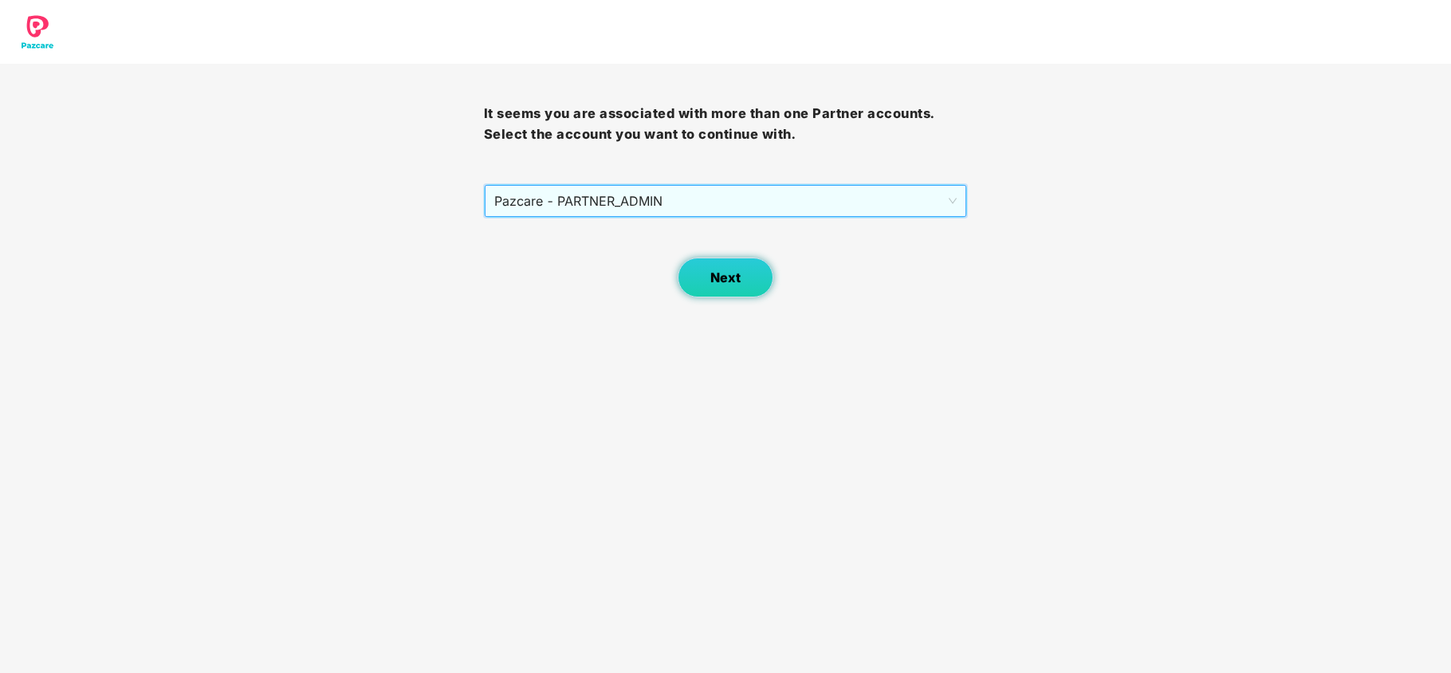
click at [709, 281] on button "Next" at bounding box center [726, 278] width 96 height 40
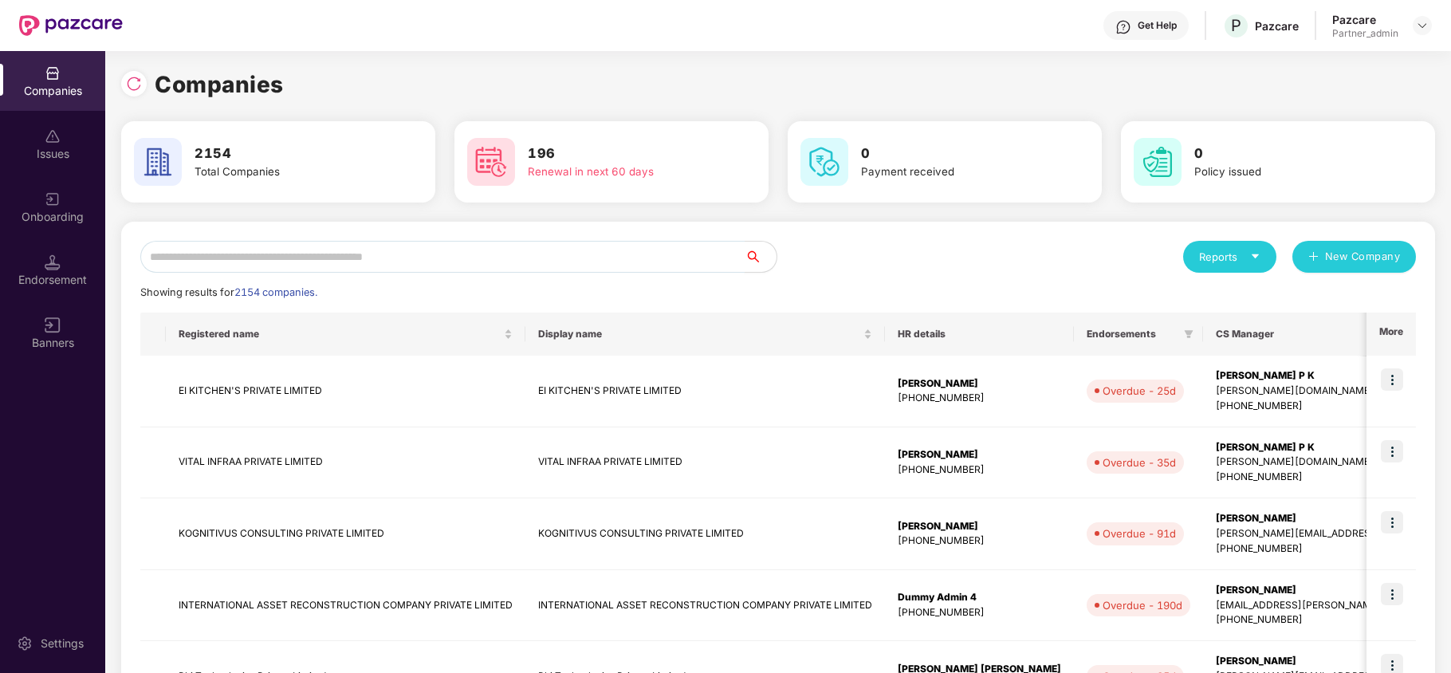
click at [439, 257] on input "text" at bounding box center [442, 257] width 604 height 32
paste input "**********"
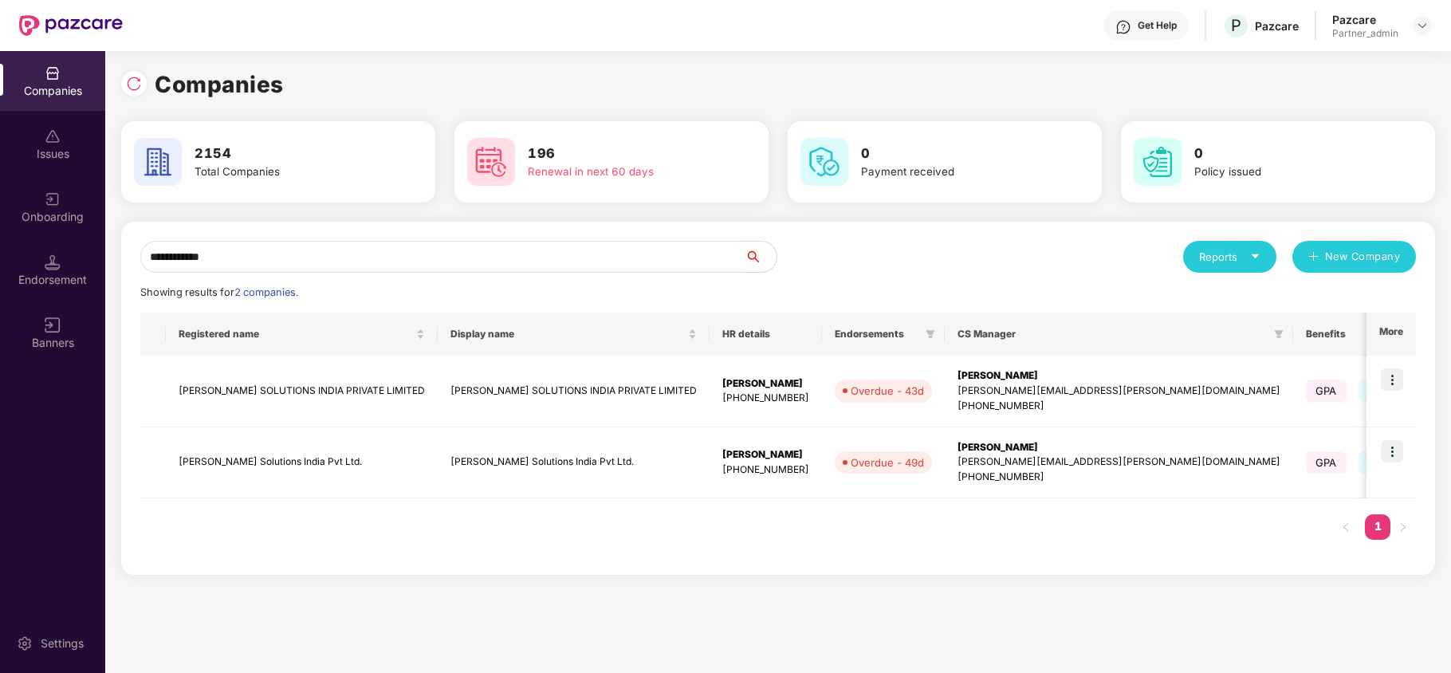
paste input "text"
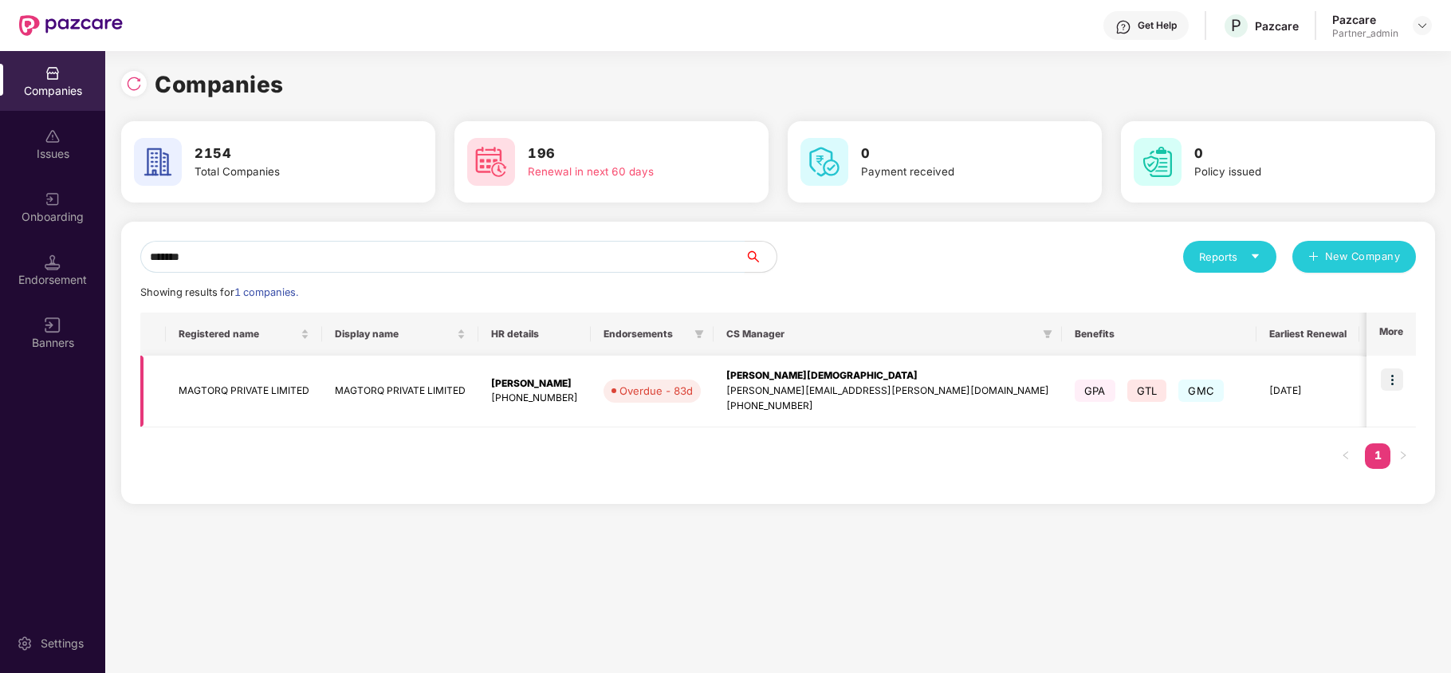
type input "*******"
click at [1394, 377] on img at bounding box center [1392, 379] width 22 height 22
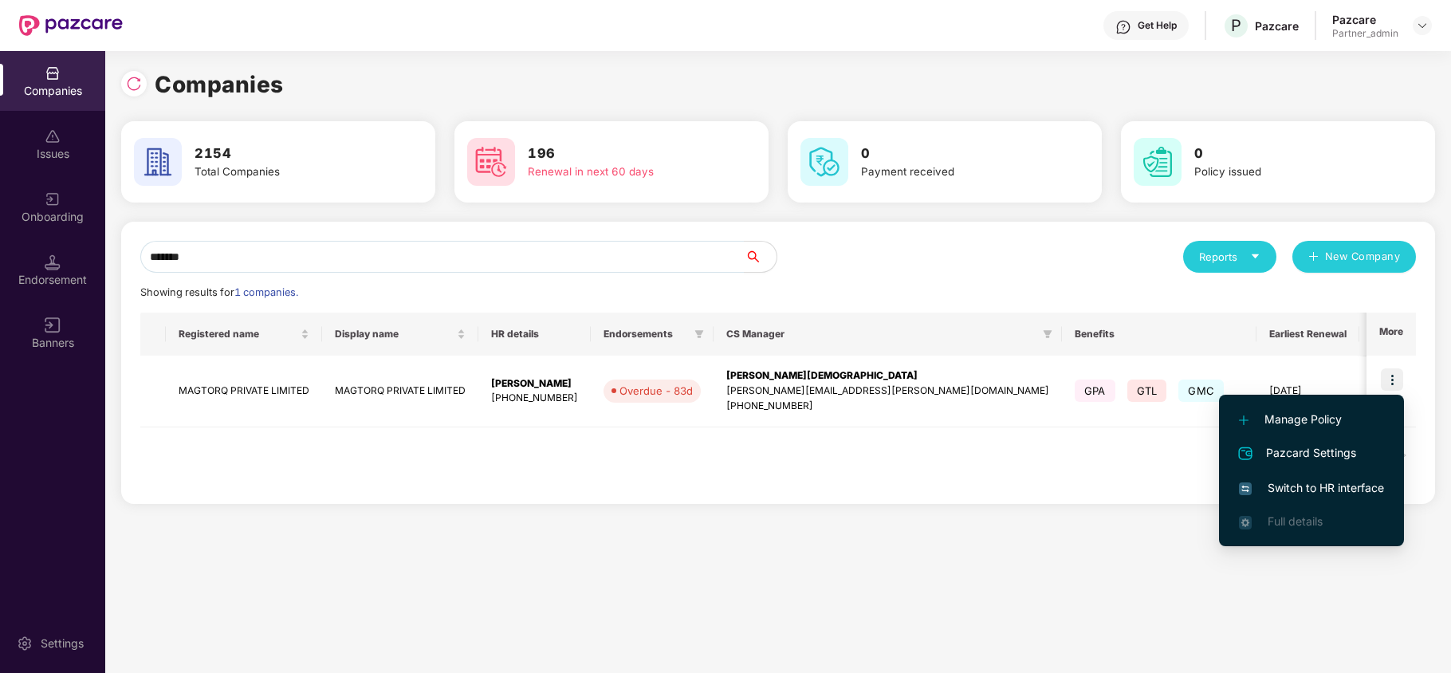
click at [1321, 482] on span "Switch to HR interface" at bounding box center [1311, 488] width 145 height 18
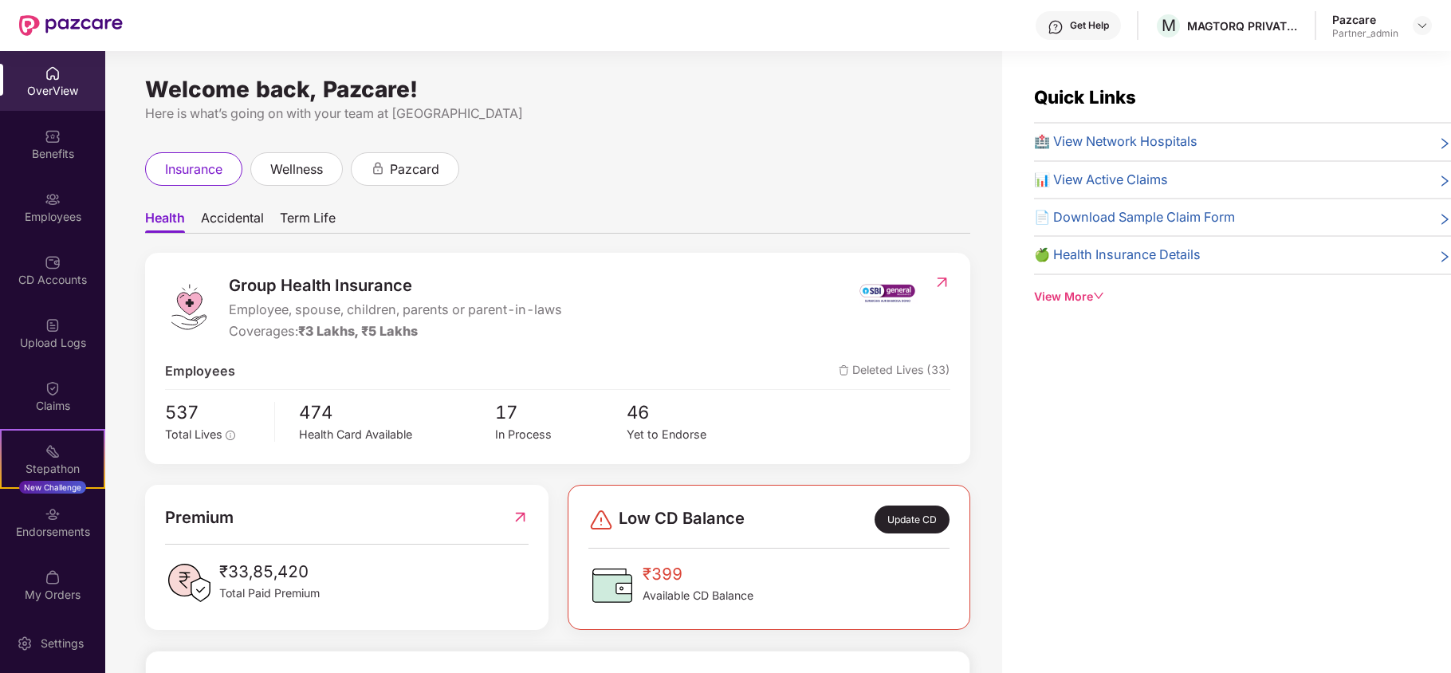
click at [26, 135] on div "Benefits" at bounding box center [52, 144] width 105 height 60
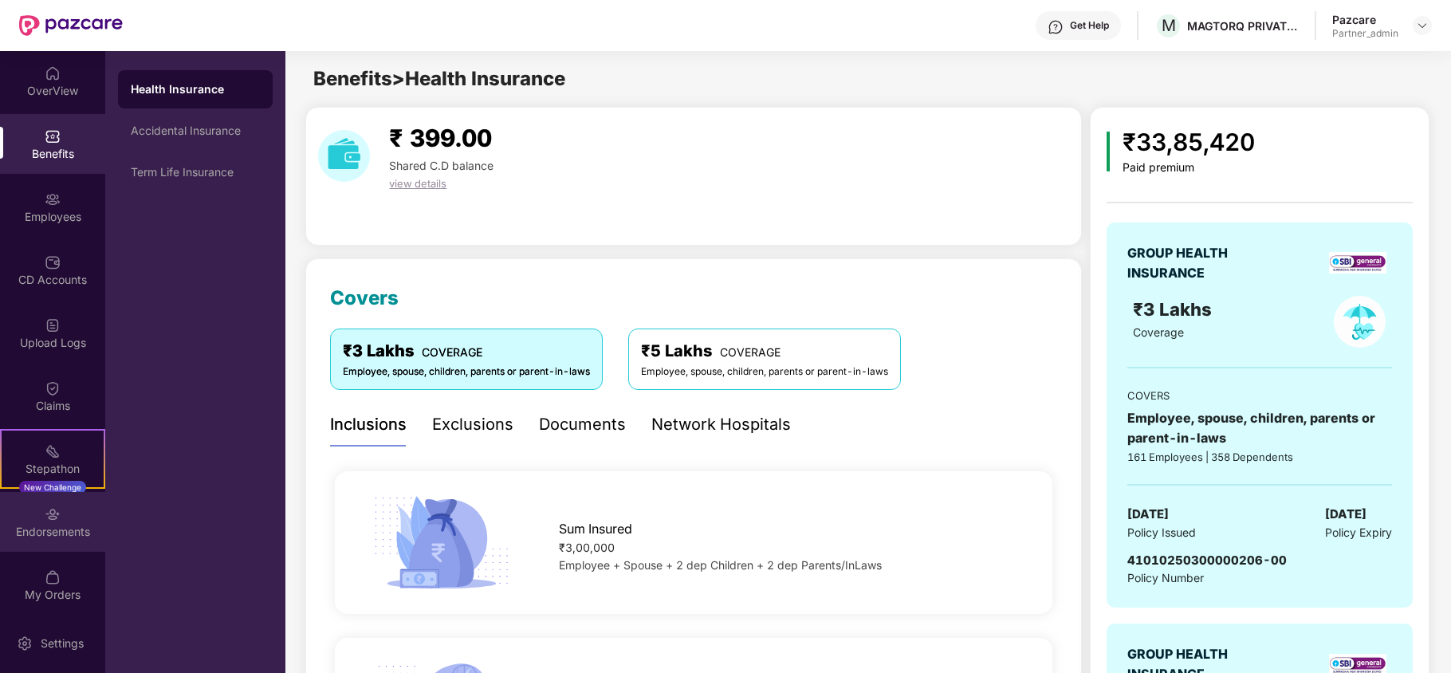
click at [46, 537] on div "Endorsements" at bounding box center [52, 532] width 105 height 16
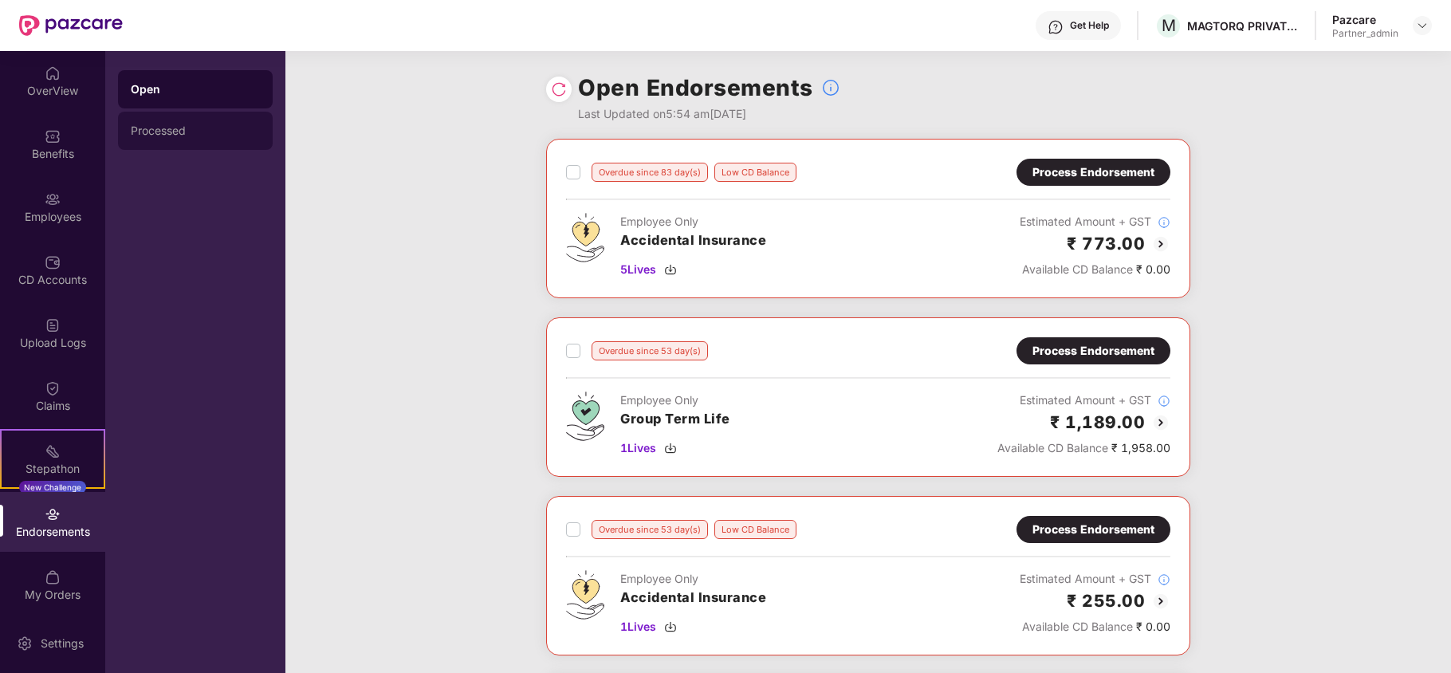
click at [172, 144] on div "Processed" at bounding box center [195, 131] width 155 height 38
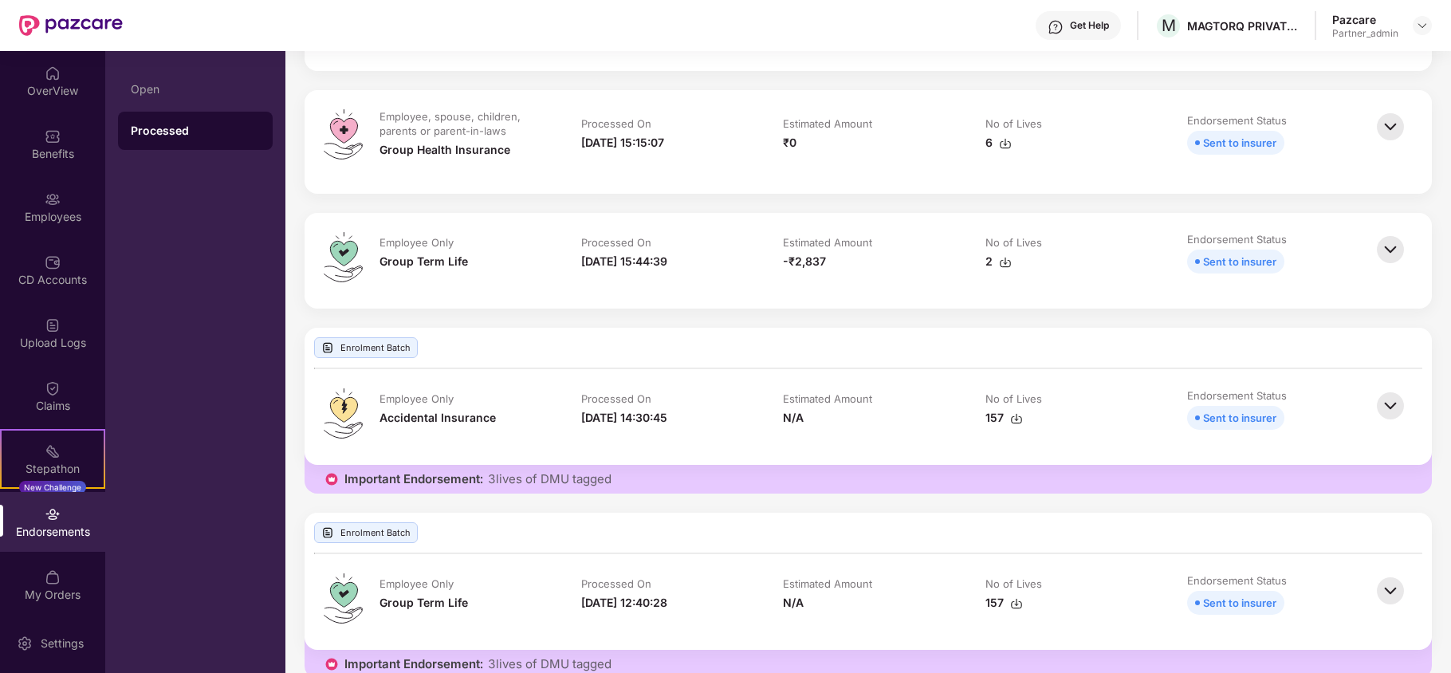
scroll to position [319, 0]
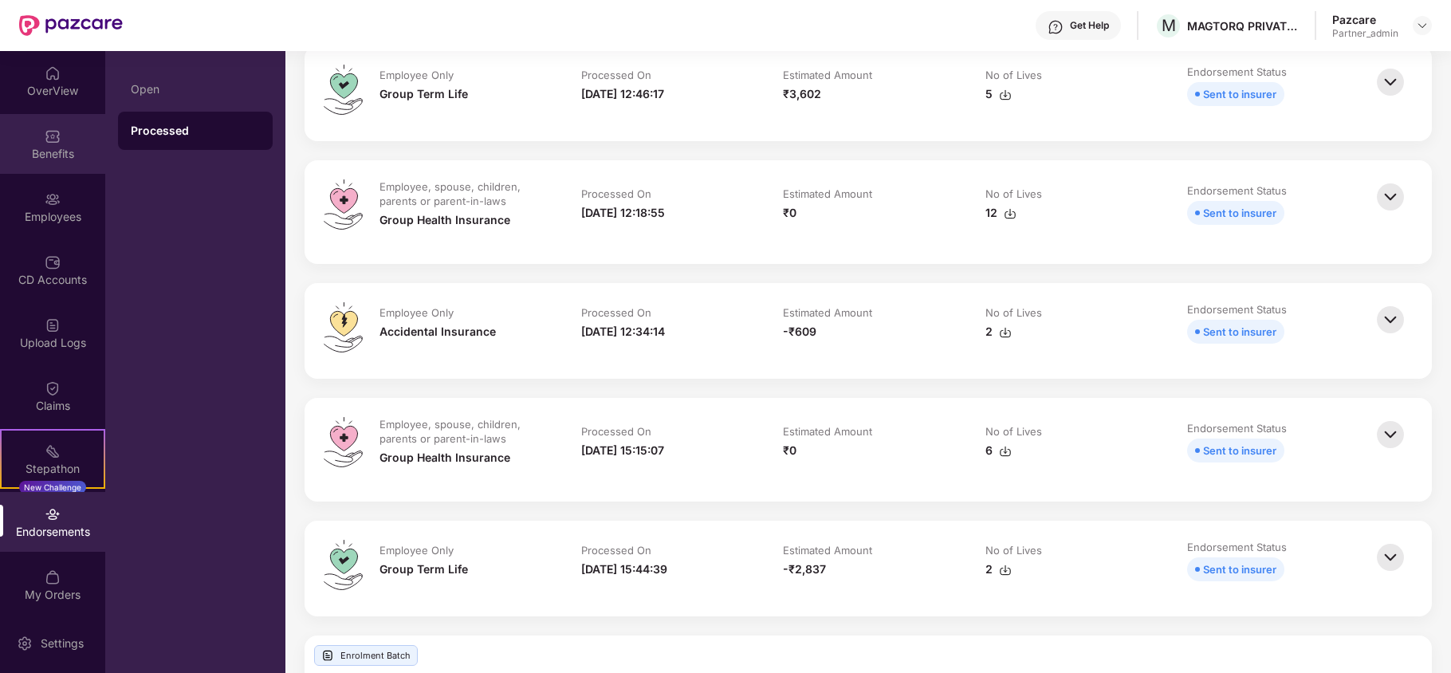
click at [49, 142] on img at bounding box center [53, 136] width 16 height 16
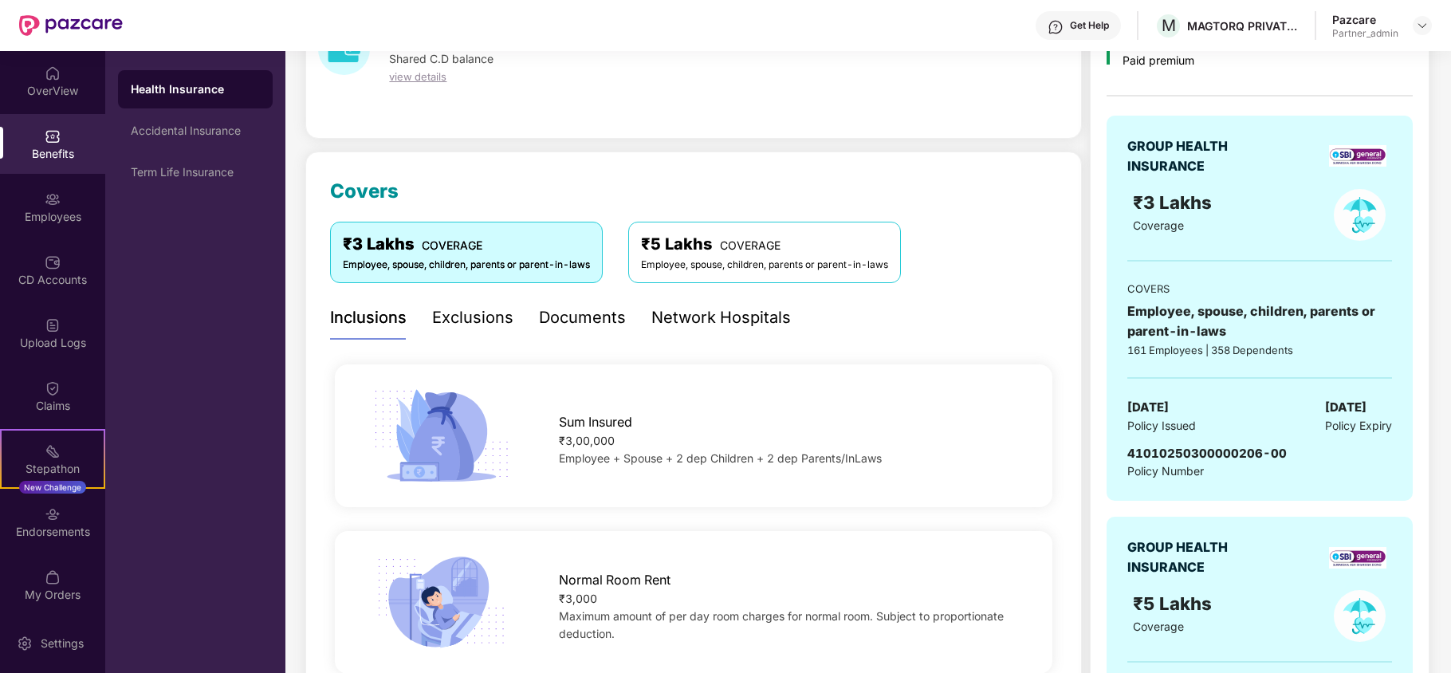
scroll to position [106, 0]
click at [55, 526] on div "Endorsements" at bounding box center [52, 532] width 105 height 16
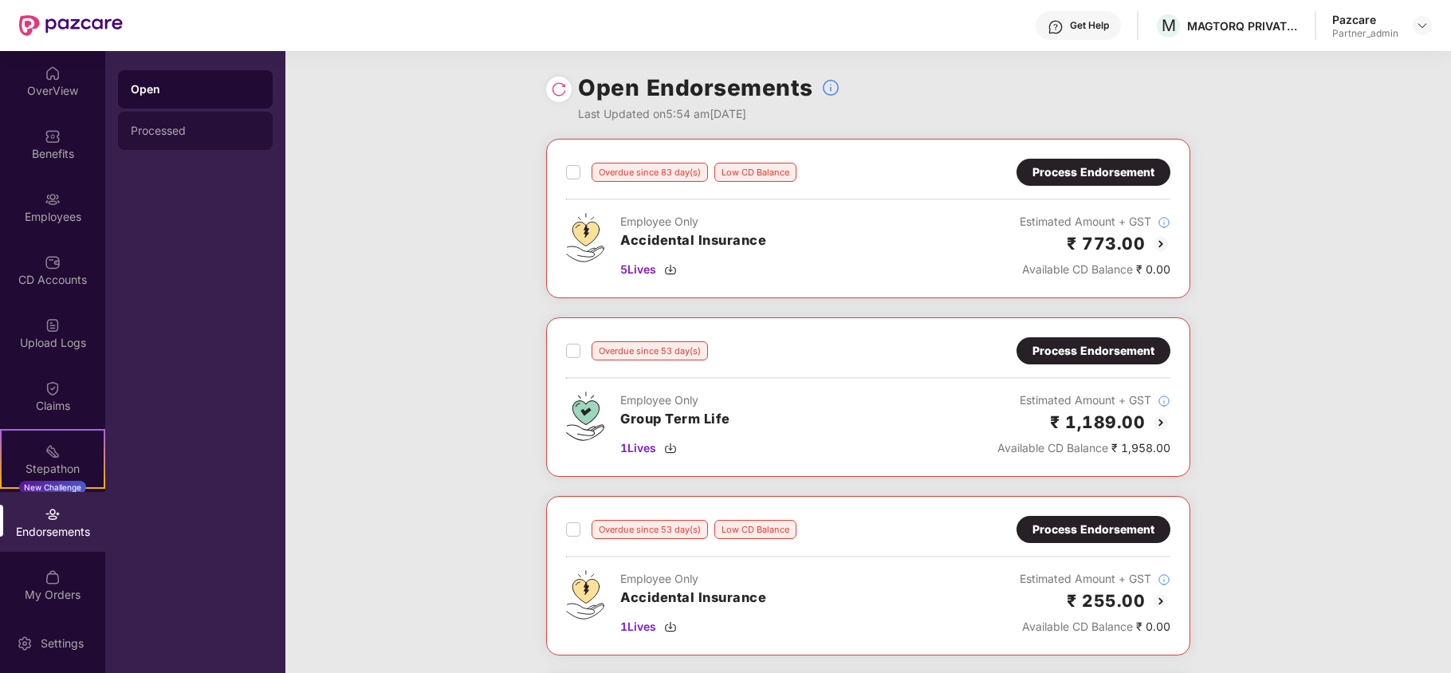
click at [193, 122] on div "Processed" at bounding box center [195, 131] width 155 height 38
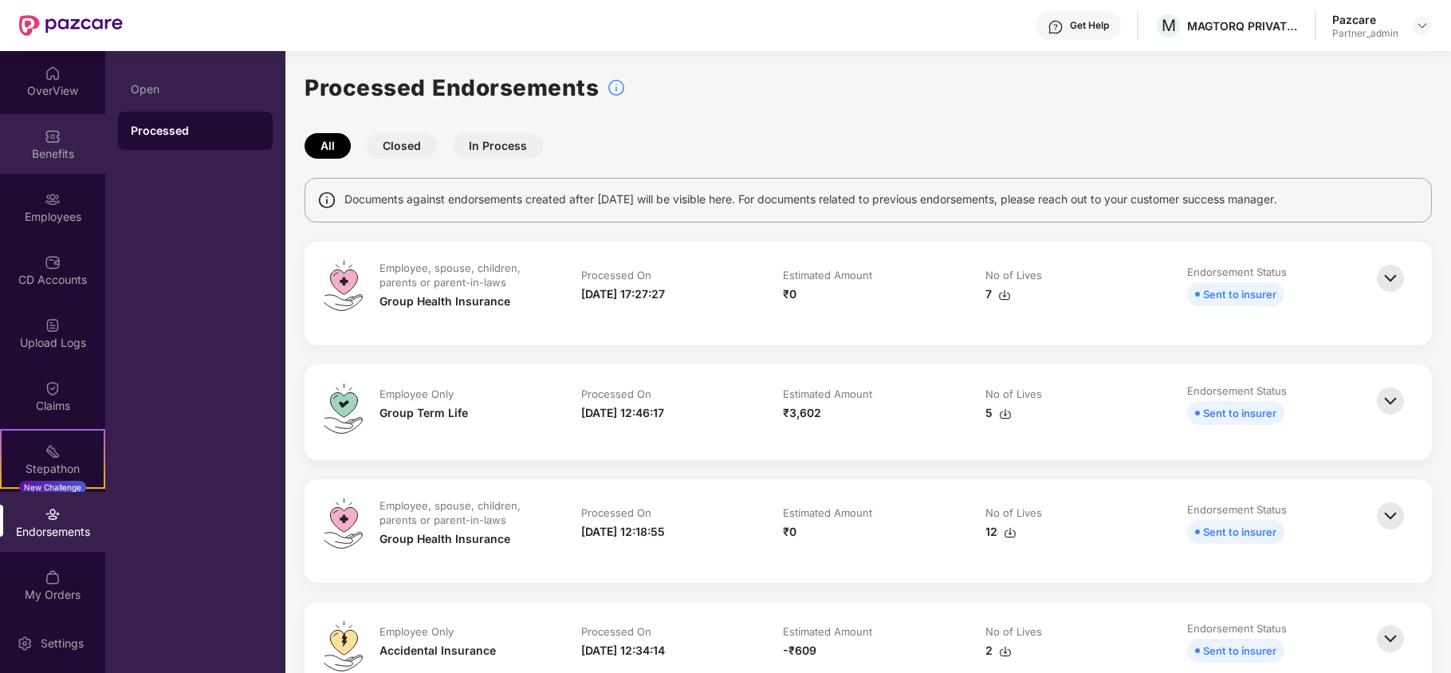
click at [18, 155] on div "Benefits" at bounding box center [52, 154] width 105 height 16
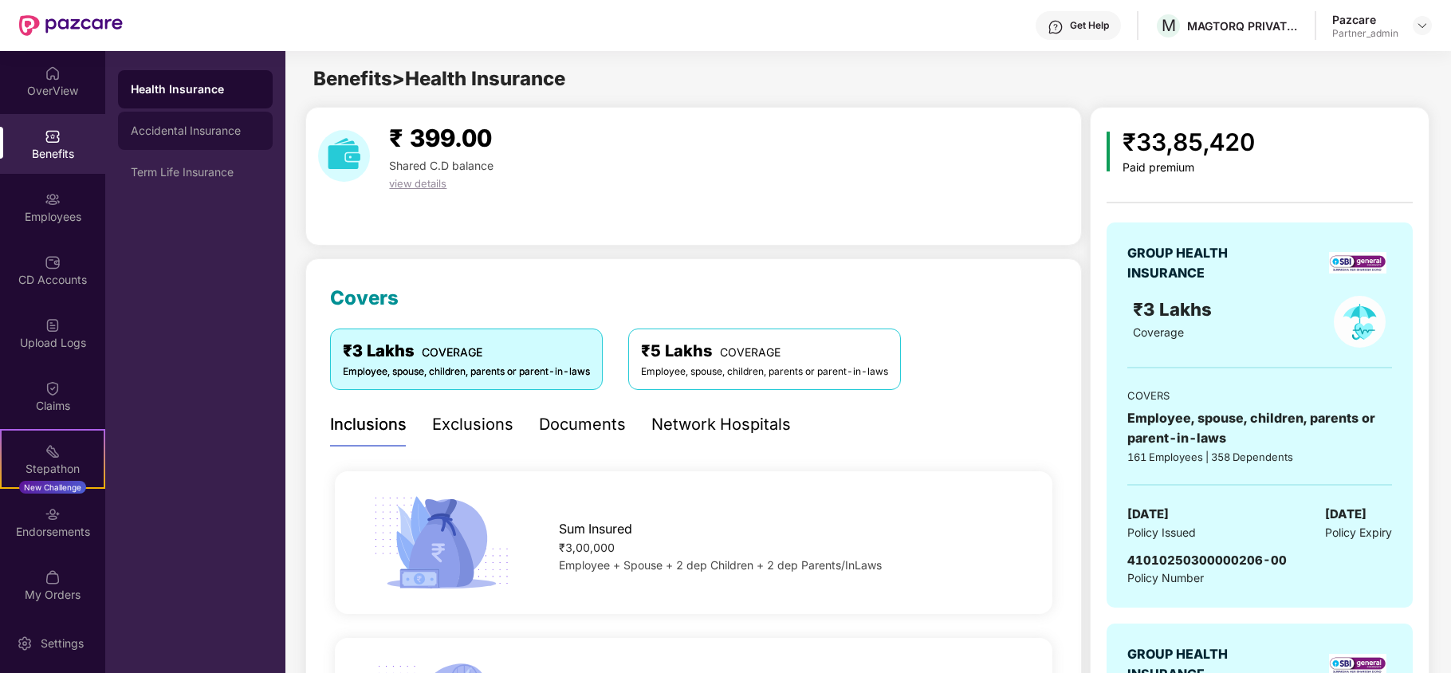
click at [234, 128] on div "Accidental Insurance" at bounding box center [195, 130] width 129 height 13
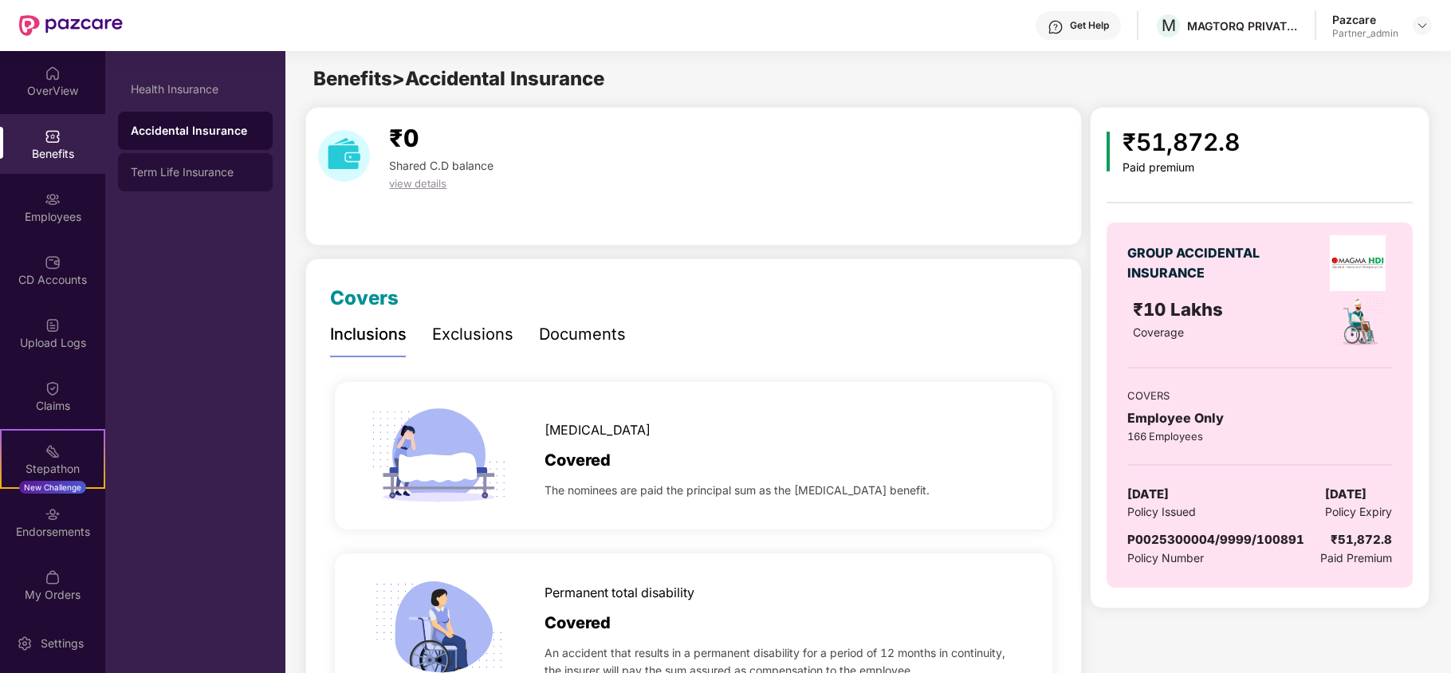
click at [234, 173] on div "Term Life Insurance" at bounding box center [195, 172] width 129 height 13
